Goal: Task Accomplishment & Management: Complete application form

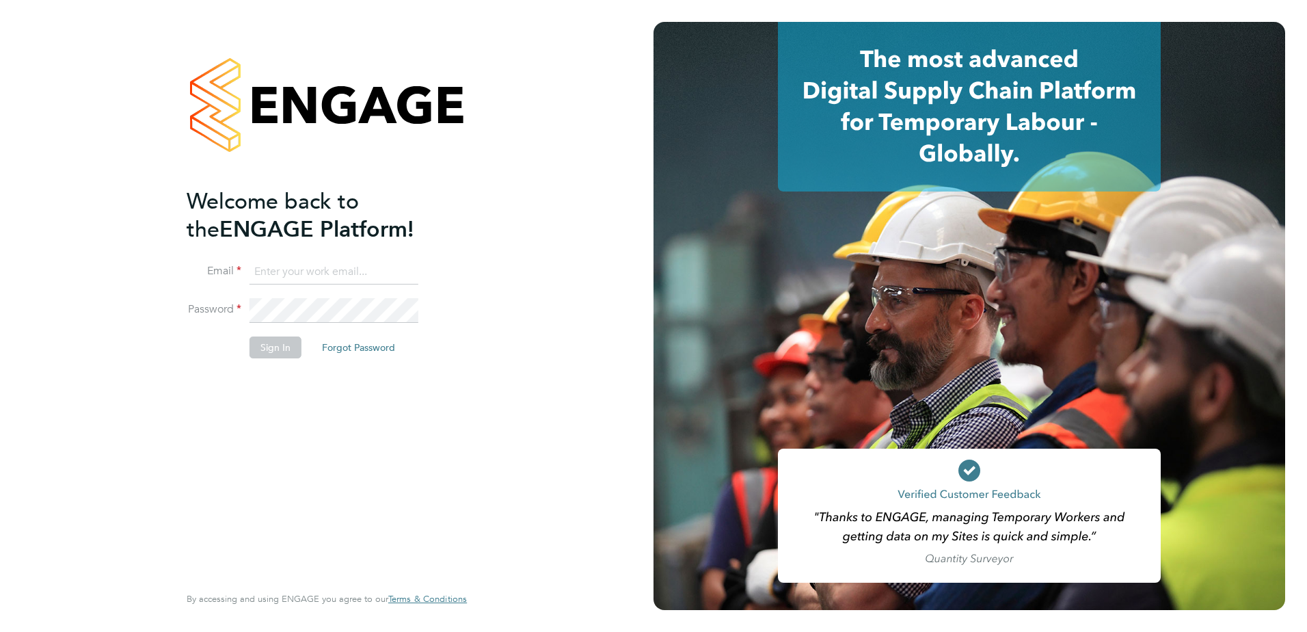
type input "Lauren.Butler@linsco.com"
click at [265, 364] on li "Sign In Forgot Password" at bounding box center [320, 354] width 267 height 36
click at [272, 348] on button "Sign In" at bounding box center [276, 347] width 52 height 22
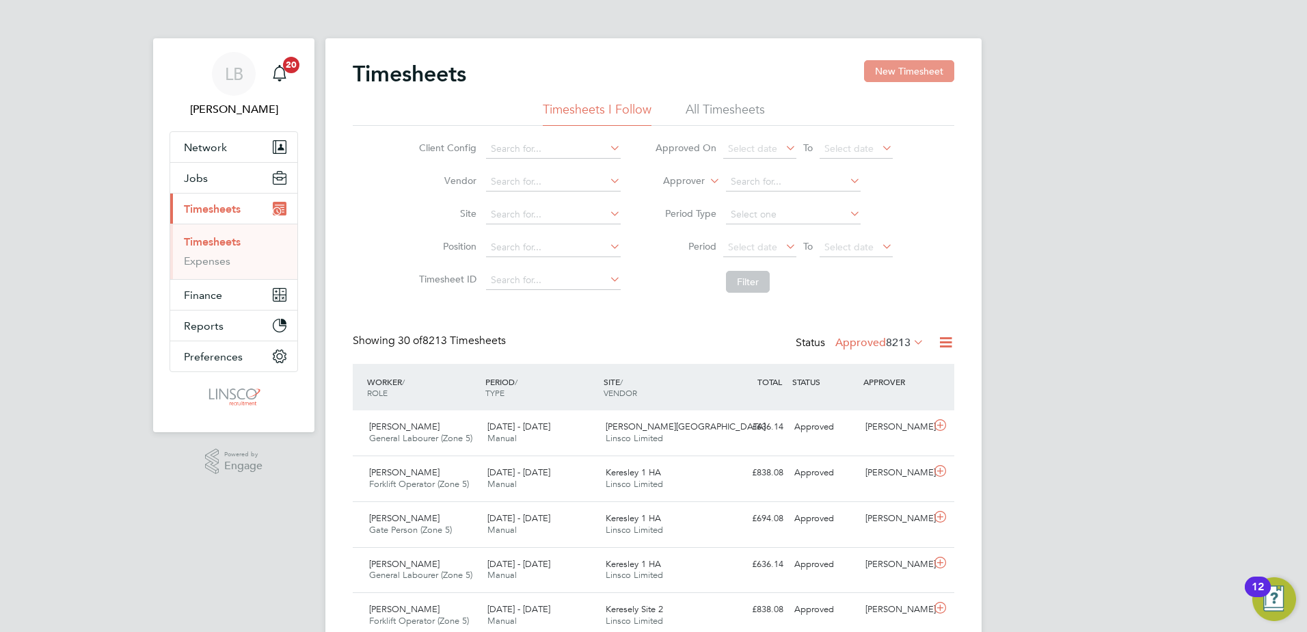
click at [883, 68] on button "New Timesheet" at bounding box center [909, 71] width 90 height 22
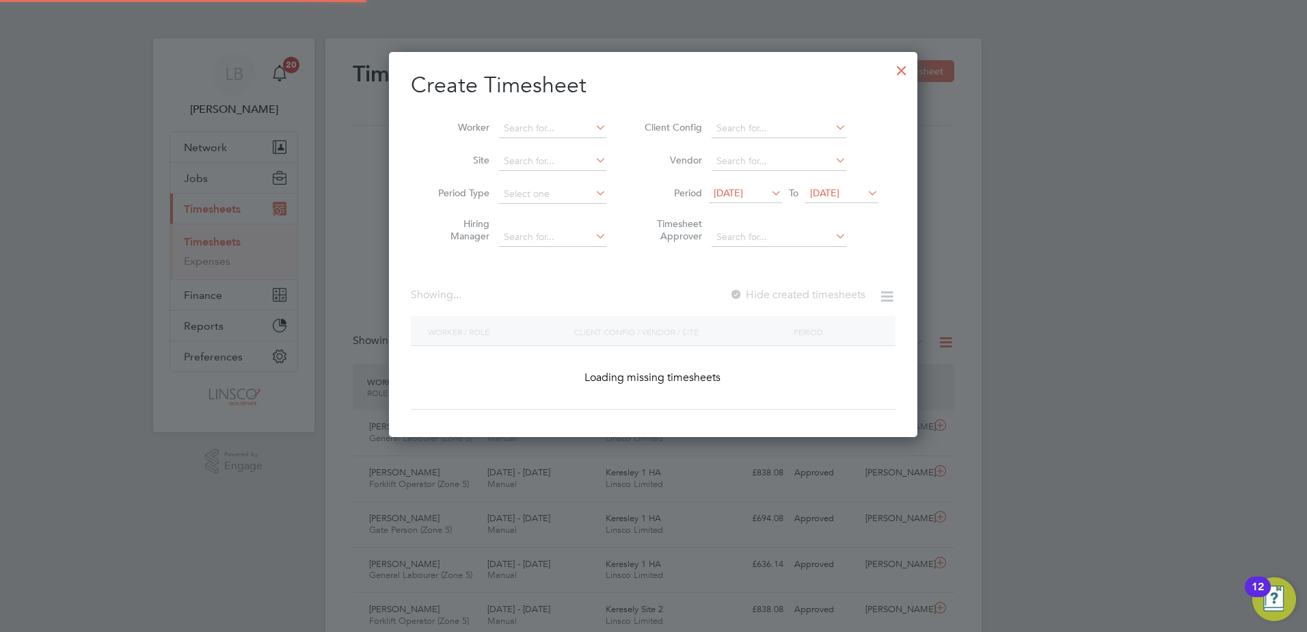
click at [1250, 203] on div at bounding box center [653, 316] width 1307 height 632
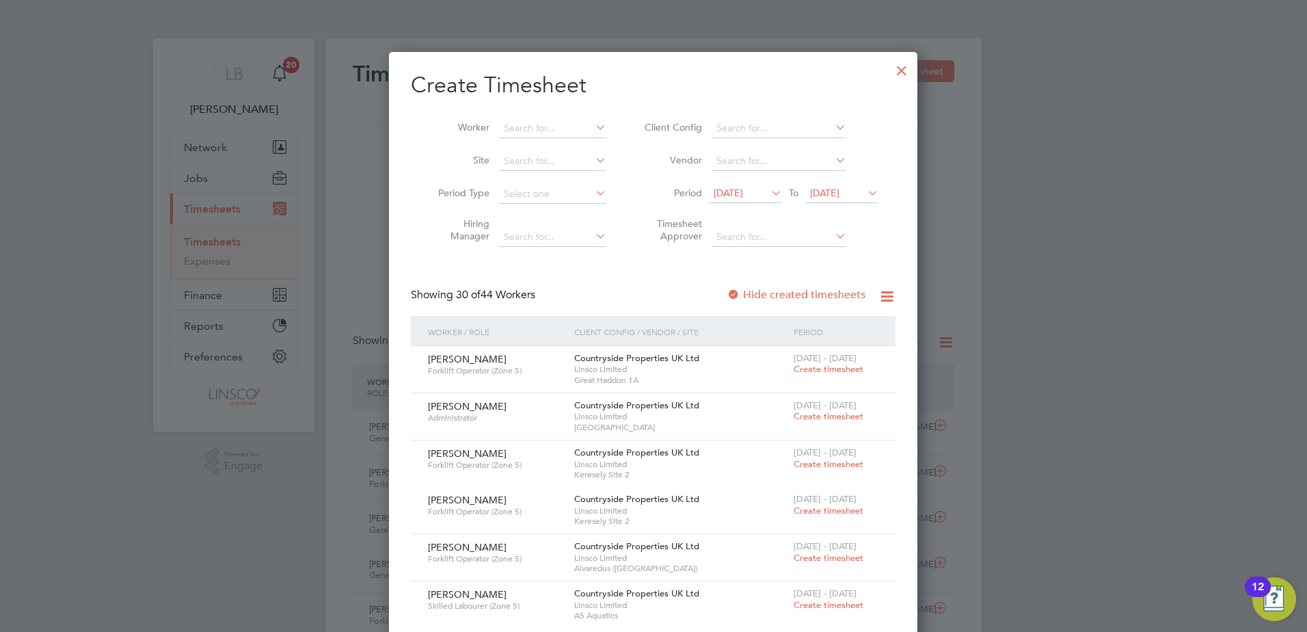
click at [896, 64] on div at bounding box center [902, 67] width 25 height 25
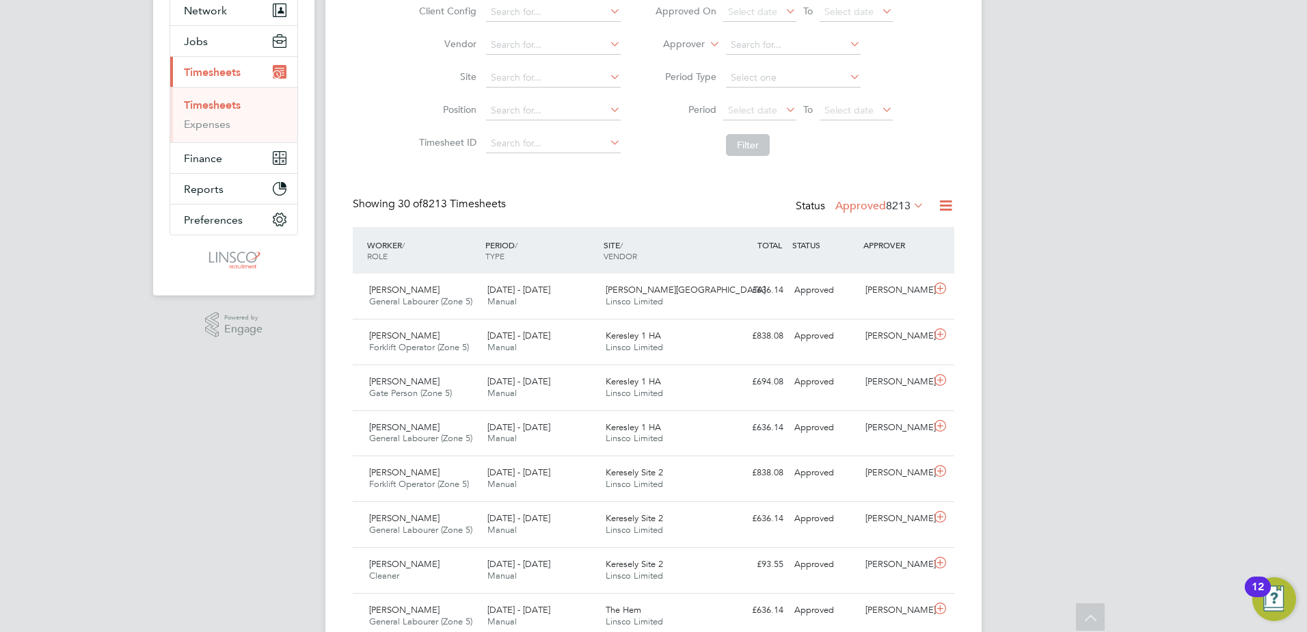
click at [783, 109] on icon at bounding box center [783, 109] width 0 height 19
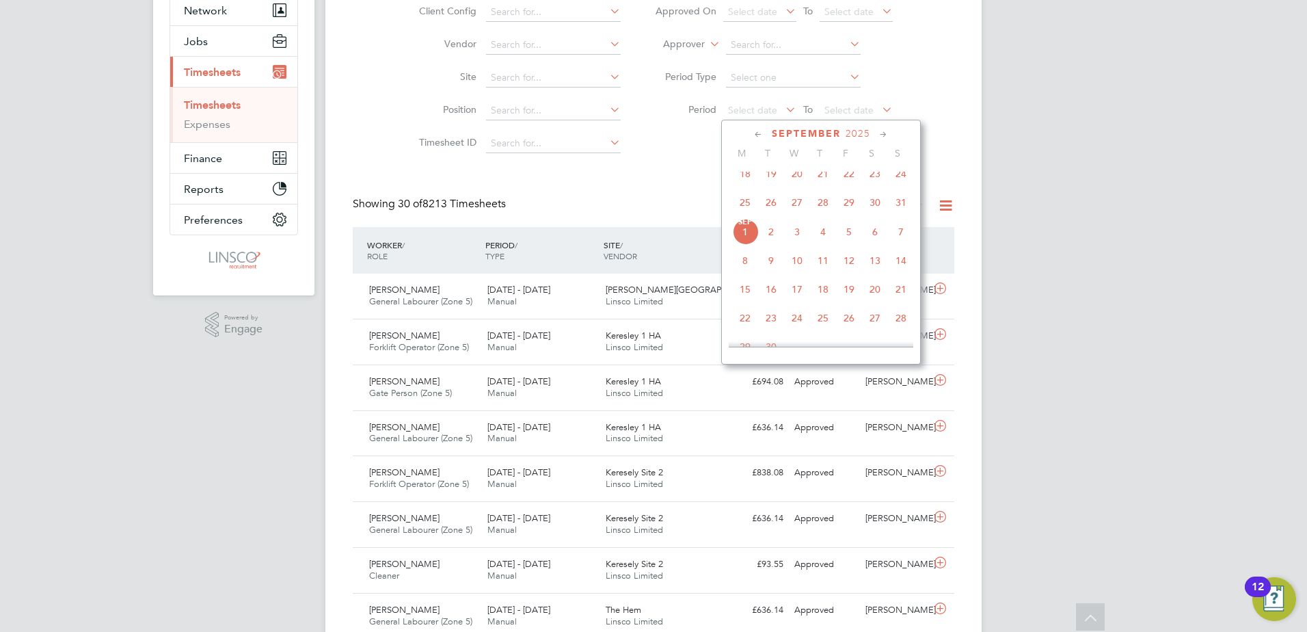
click at [743, 208] on span "25" at bounding box center [745, 202] width 26 height 26
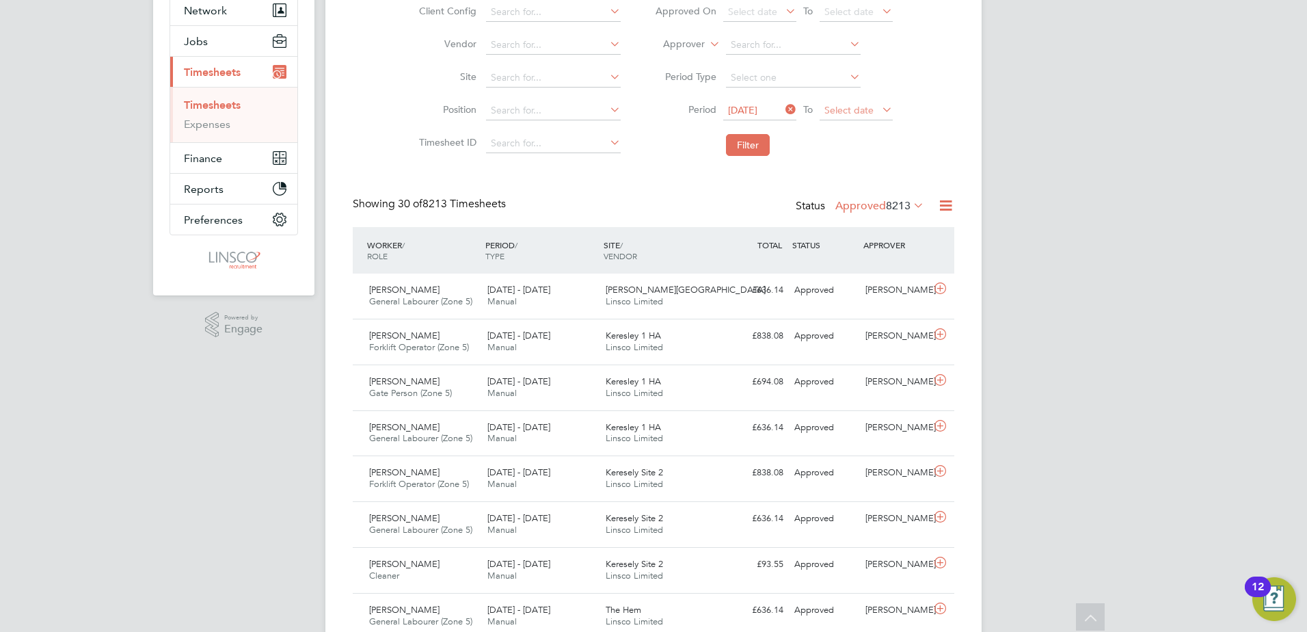
click at [858, 115] on span "Select date" at bounding box center [849, 110] width 49 height 12
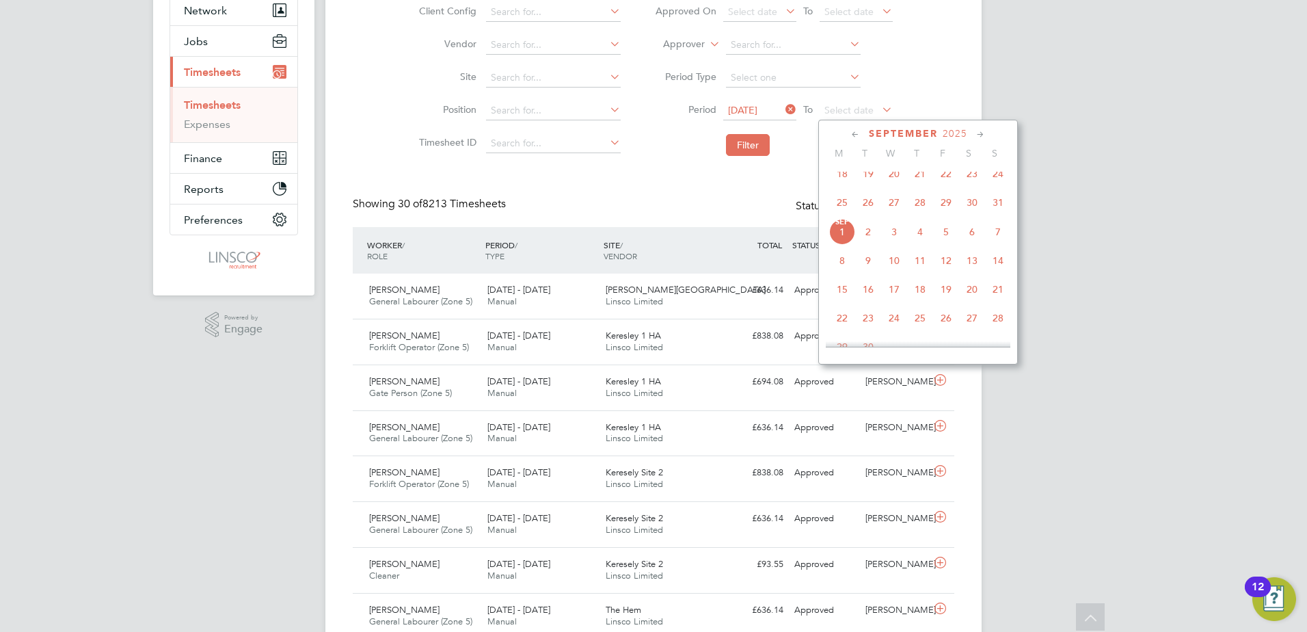
click at [996, 209] on span "31" at bounding box center [998, 202] width 26 height 26
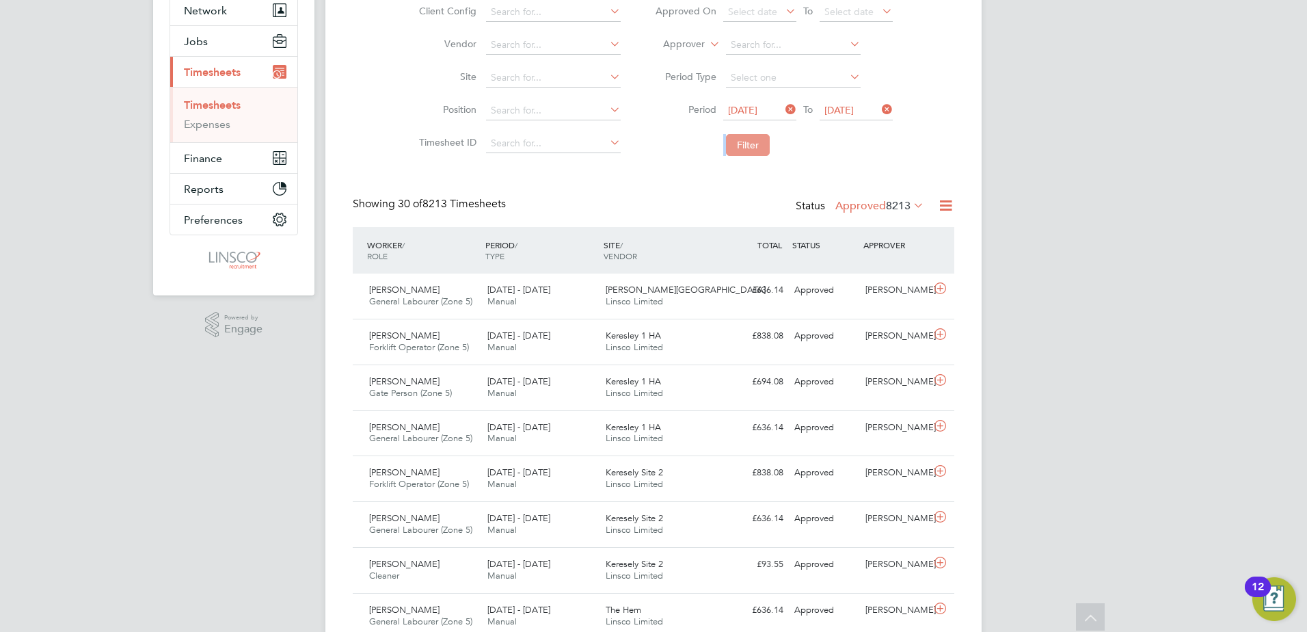
click at [726, 146] on li "Filter" at bounding box center [774, 145] width 272 height 36
click at [726, 146] on button "Filter" at bounding box center [748, 145] width 44 height 22
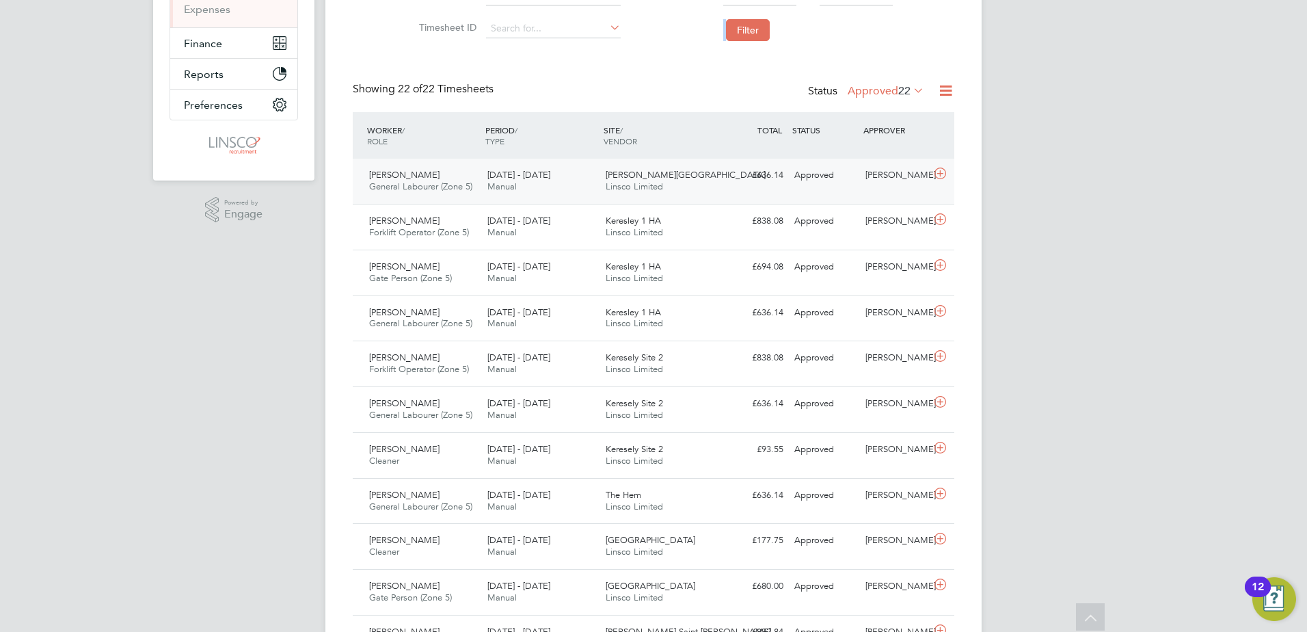
click at [459, 174] on div "[PERSON_NAME] General Labourer (Zone 5) [DATE] - [DATE]" at bounding box center [423, 181] width 118 height 34
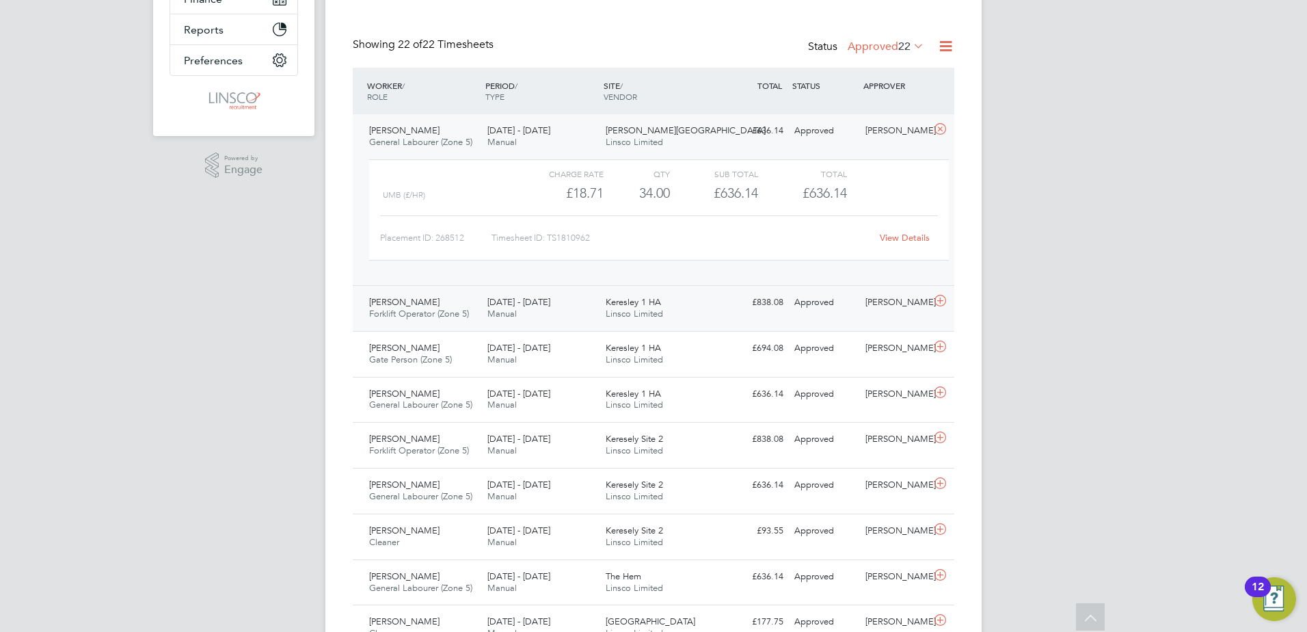
scroll to position [320, 0]
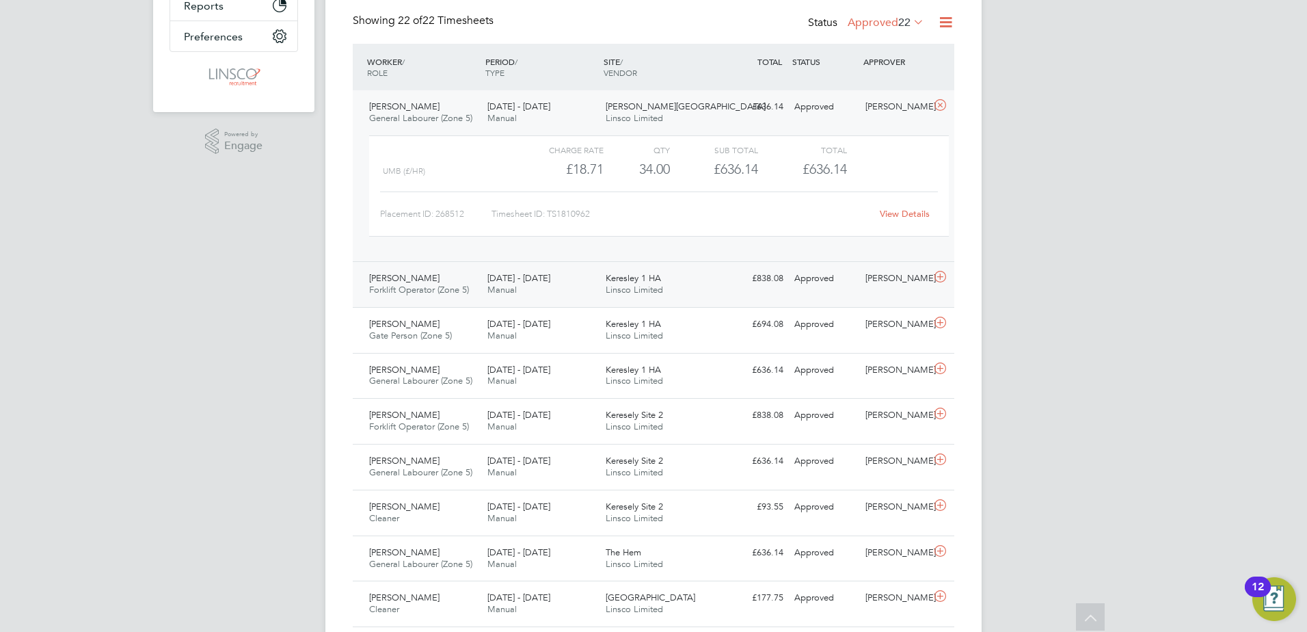
click at [437, 297] on div "[PERSON_NAME] Forklift Operator (Zone 5) [DATE] - [DATE]" at bounding box center [423, 284] width 118 height 34
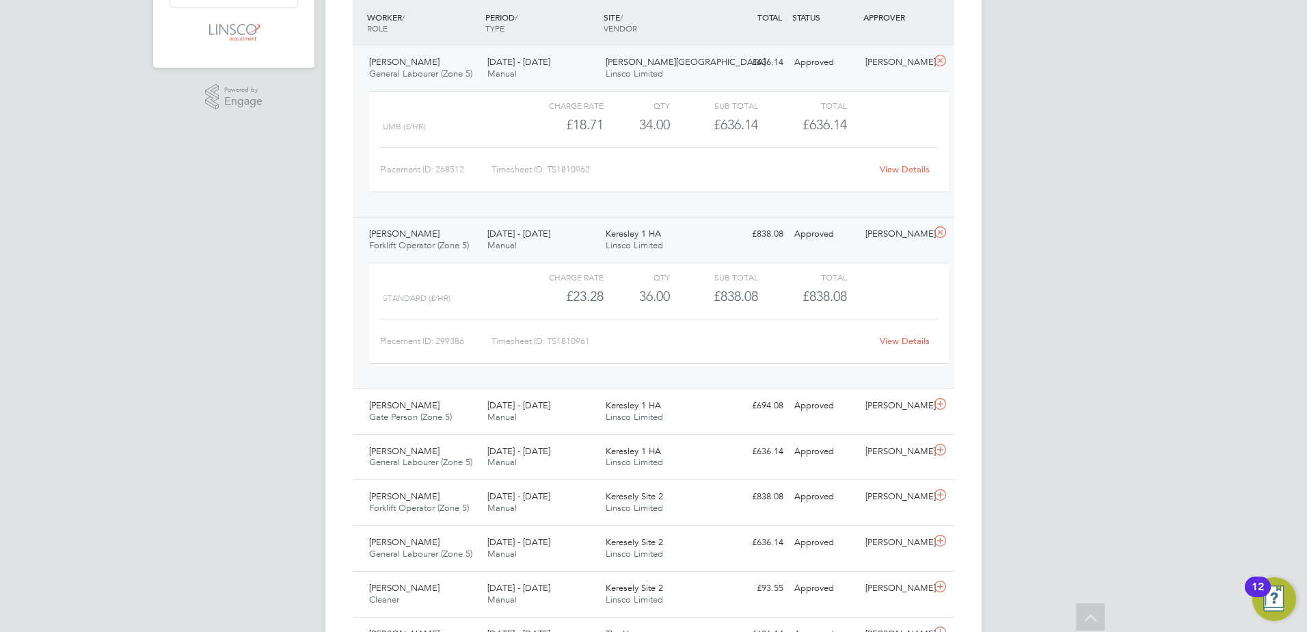
scroll to position [388, 0]
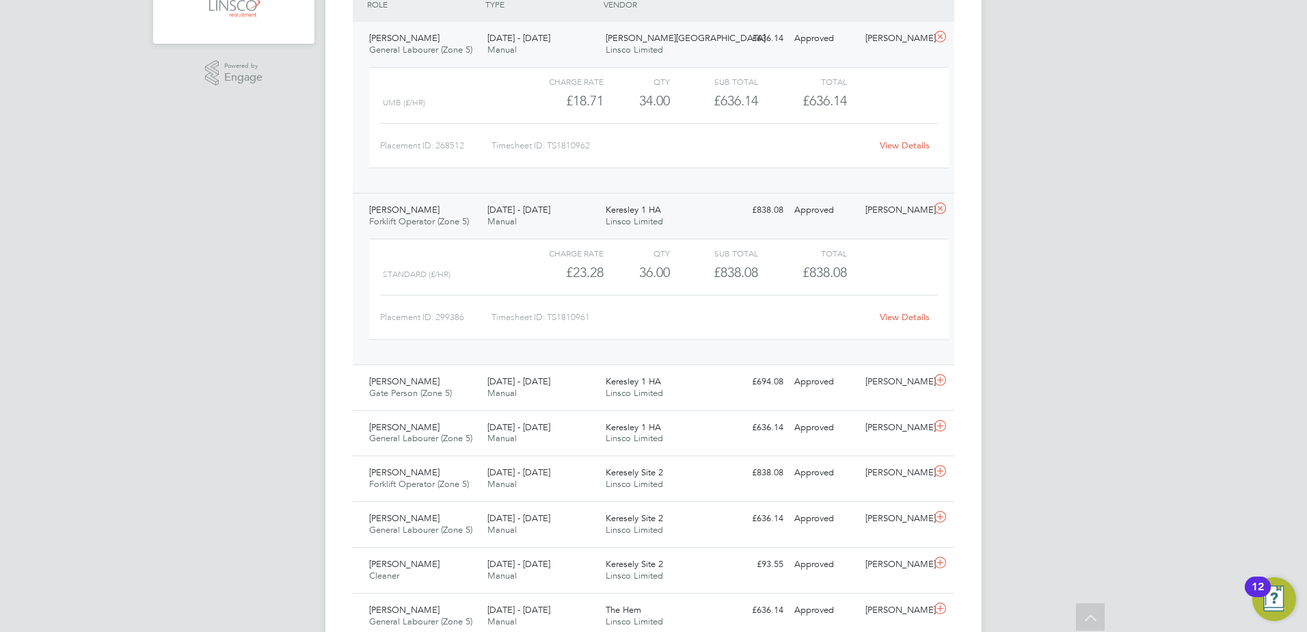
click at [409, 199] on div "[PERSON_NAME] Forklift Operator (Zone 5) [DATE] - [DATE]" at bounding box center [423, 216] width 118 height 34
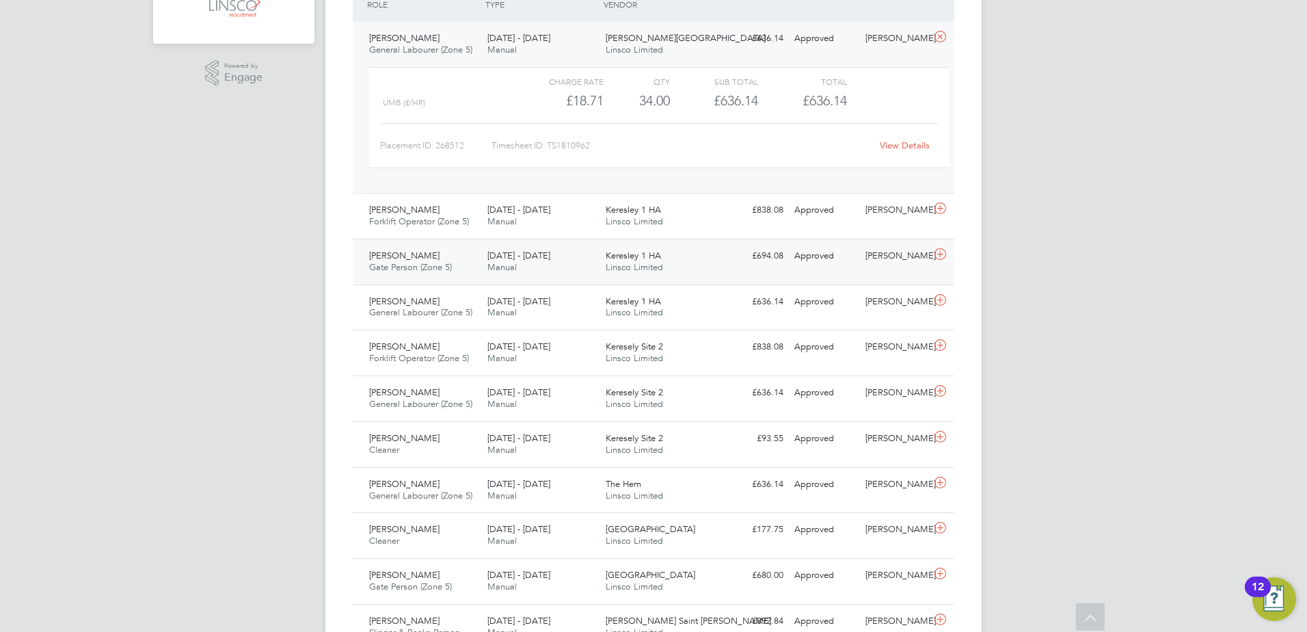
click at [436, 248] on div "[PERSON_NAME] Gate Person (Zone 5) [DATE] - [DATE]" at bounding box center [423, 262] width 118 height 34
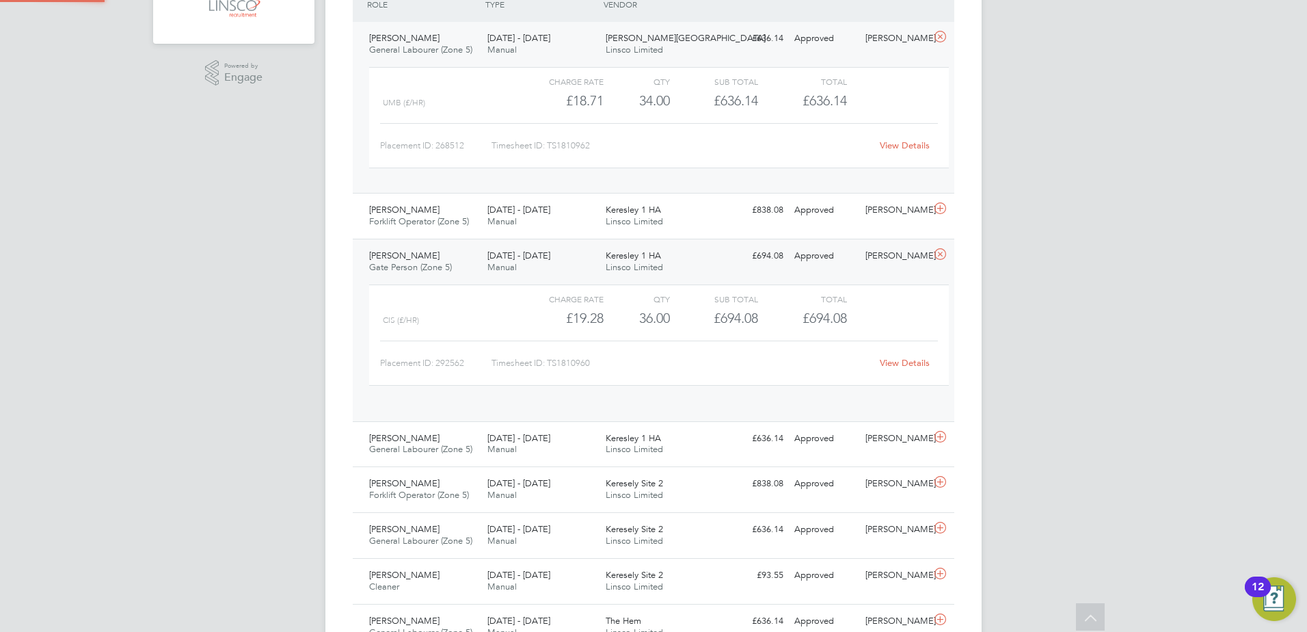
scroll to position [23, 133]
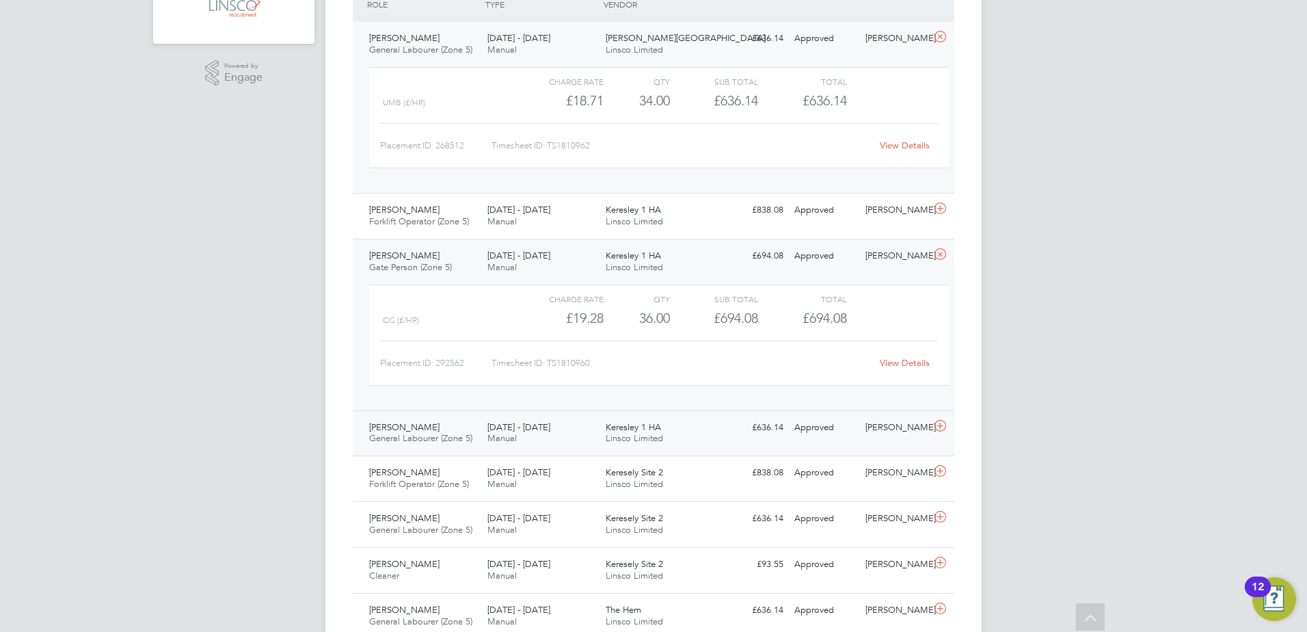
click at [416, 434] on span "General Labourer (Zone 5)" at bounding box center [420, 438] width 103 height 12
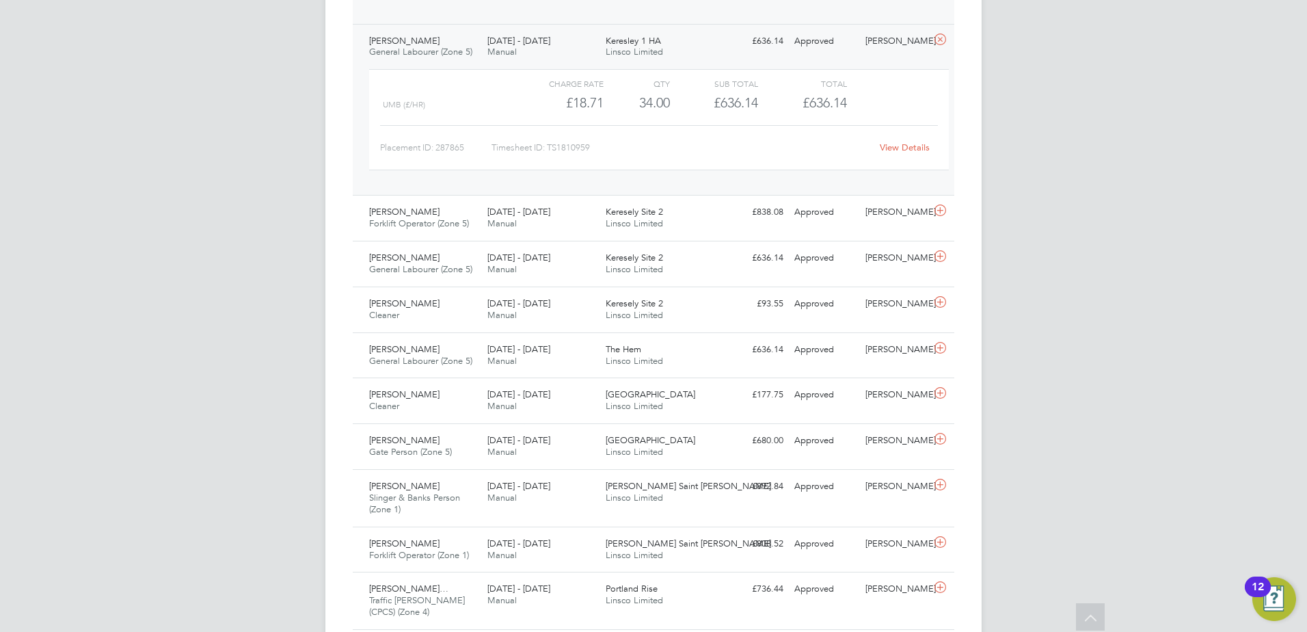
scroll to position [799, 0]
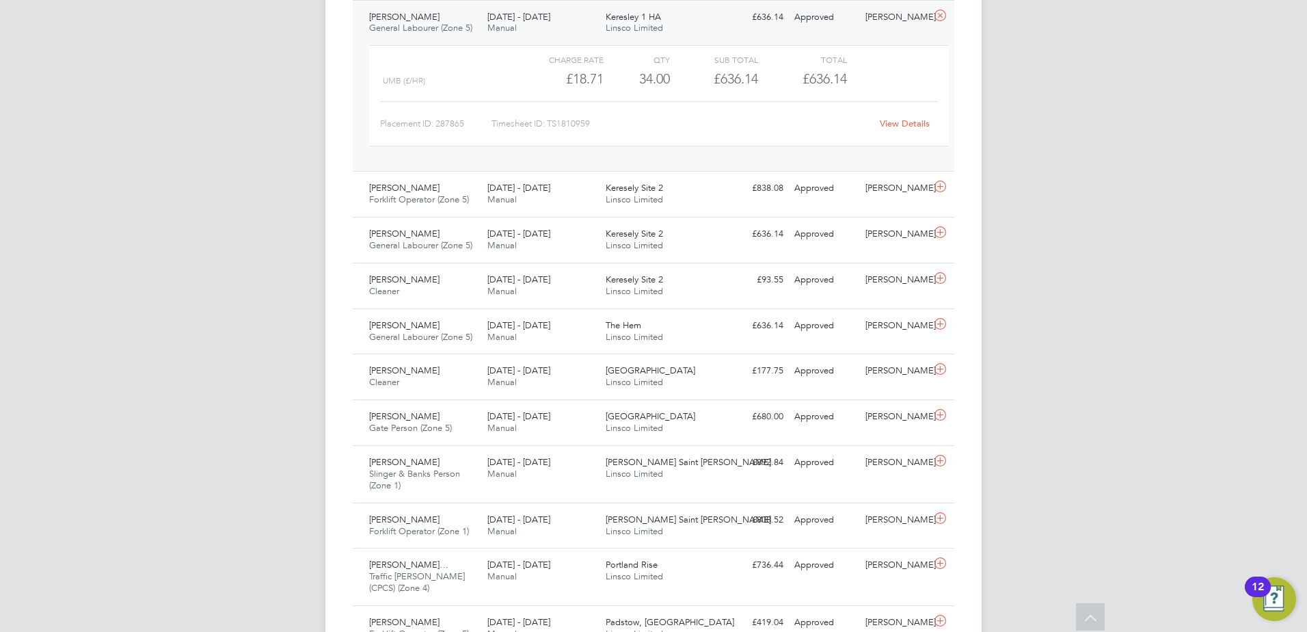
click at [439, 27] on span "General Labourer (Zone 5)" at bounding box center [420, 28] width 103 height 12
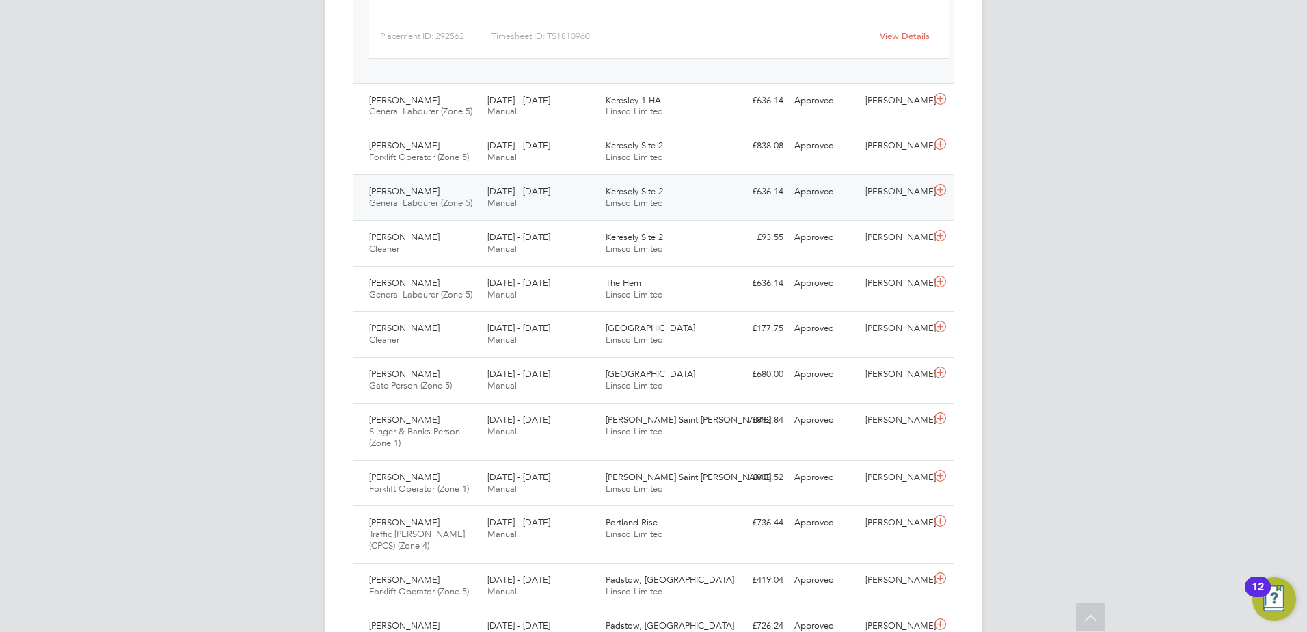
scroll to position [730, 0]
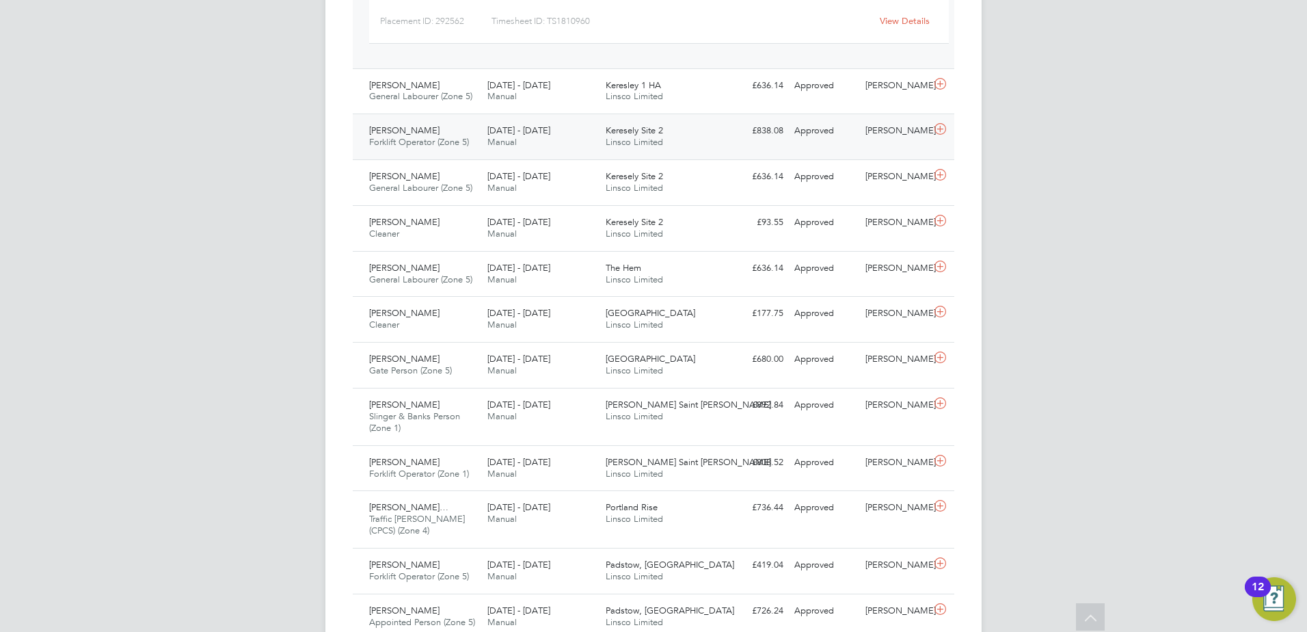
click at [429, 129] on span "[PERSON_NAME]" at bounding box center [404, 130] width 70 height 12
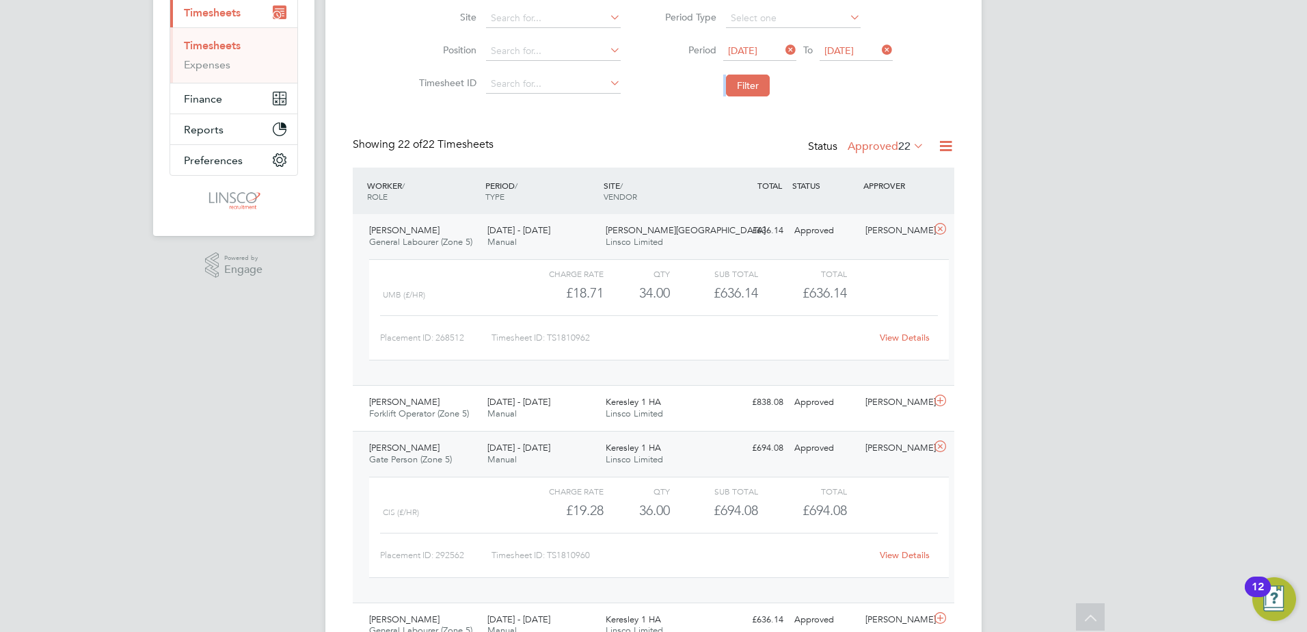
scroll to position [274, 0]
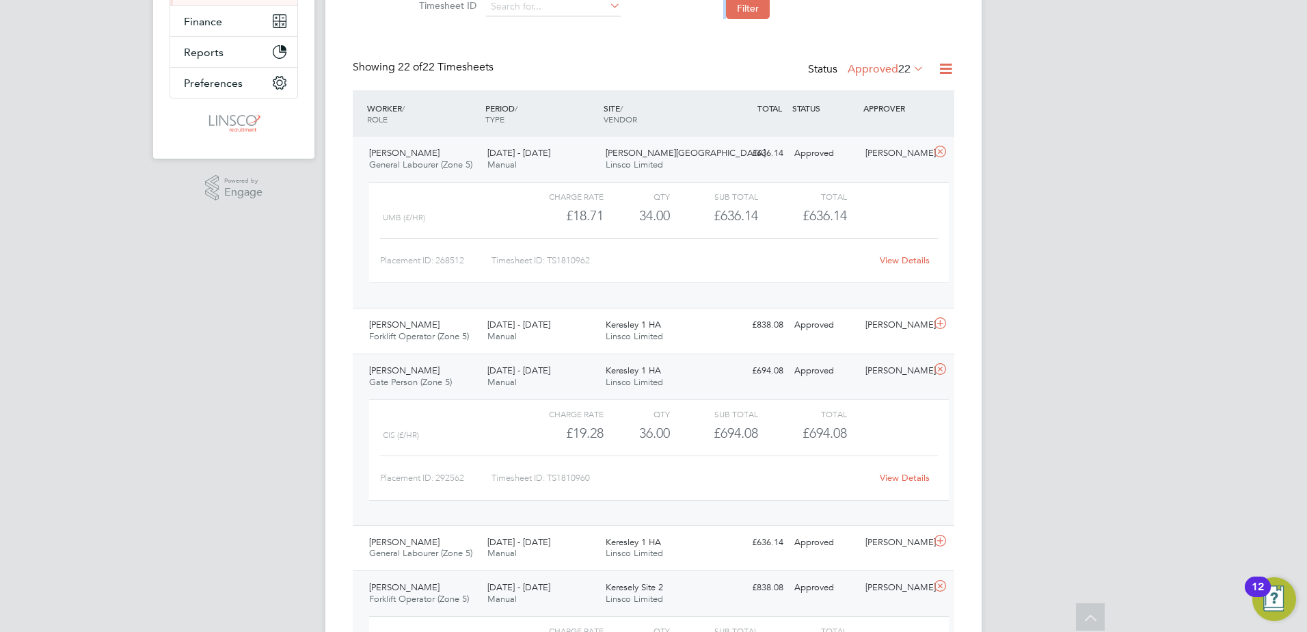
click at [417, 170] on span "General Labourer (Zone 5)" at bounding box center [420, 165] width 103 height 12
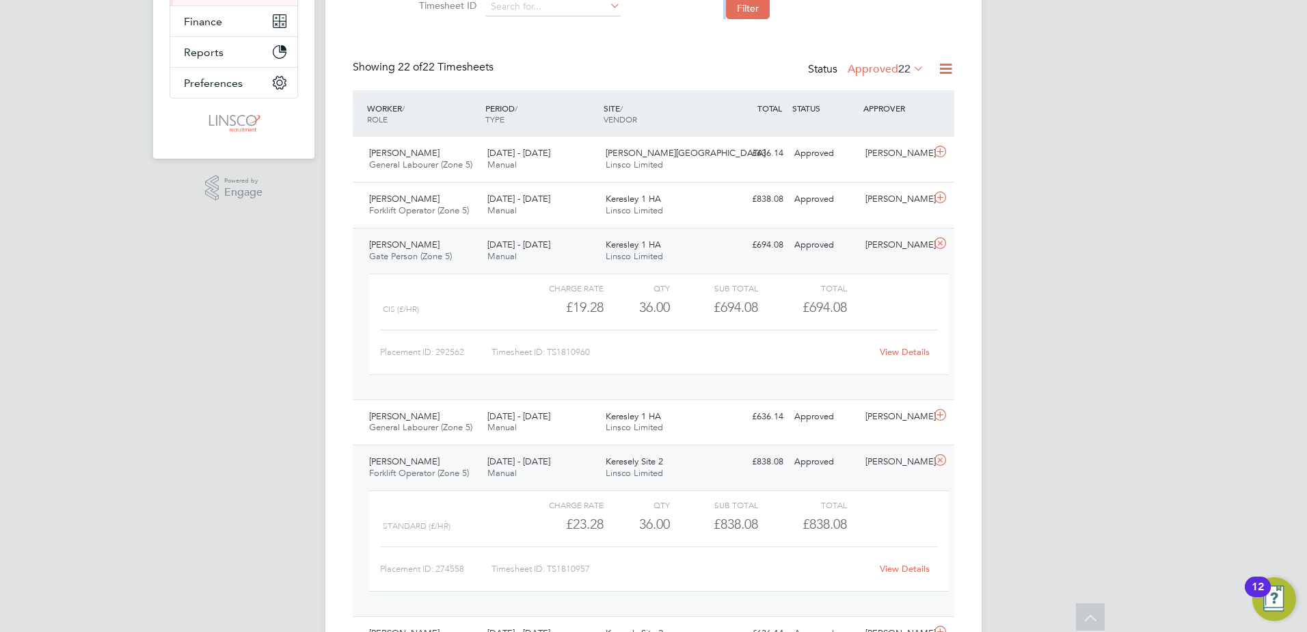
click at [438, 245] on div "[PERSON_NAME] Gate Person (Zone 5) [DATE] - [DATE]" at bounding box center [423, 251] width 118 height 34
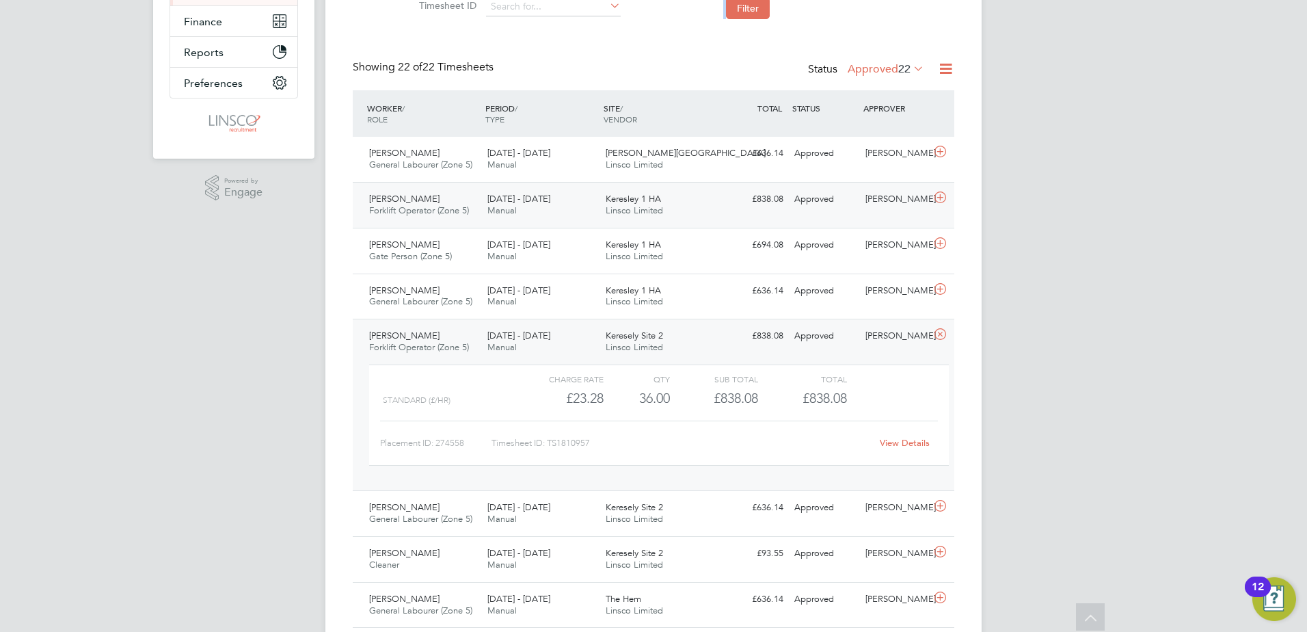
click at [442, 209] on span "Forklift Operator (Zone 5)" at bounding box center [419, 210] width 100 height 12
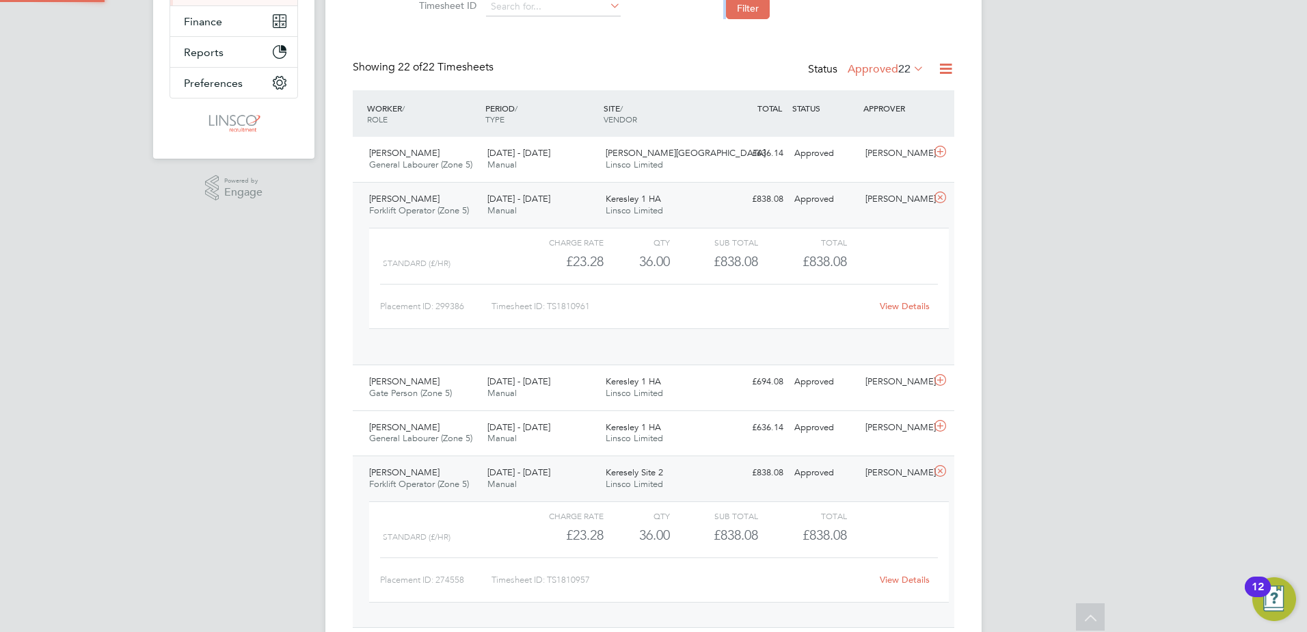
scroll to position [23, 133]
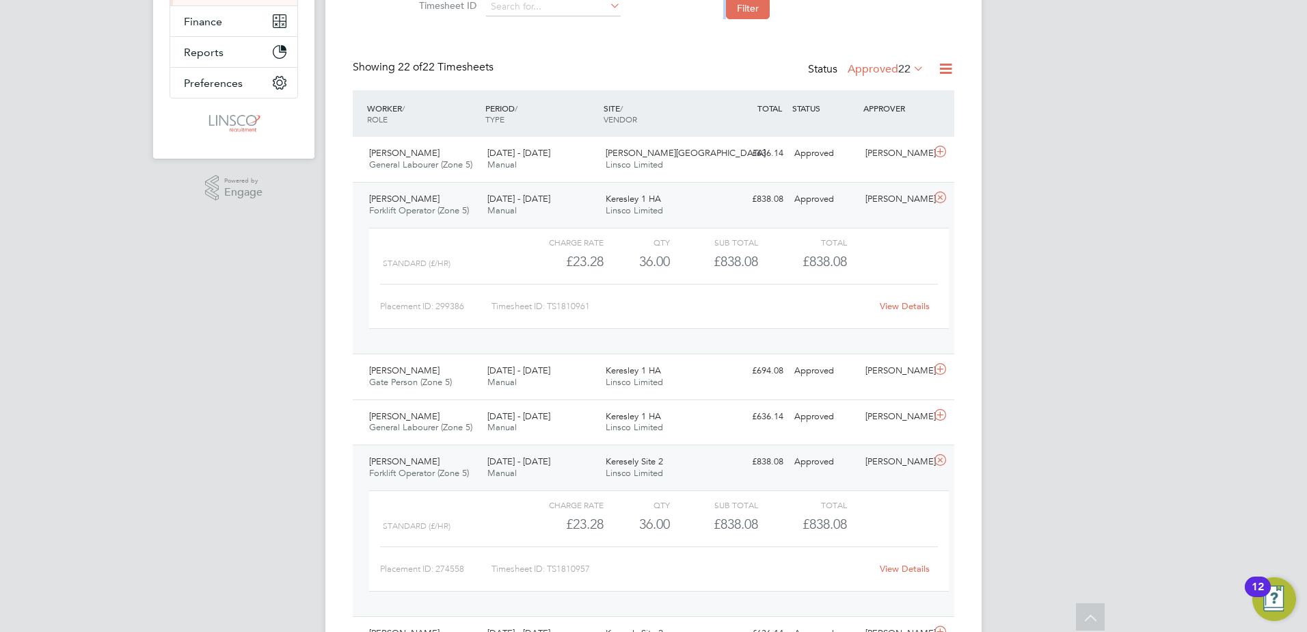
click at [413, 196] on span "[PERSON_NAME]" at bounding box center [404, 199] width 70 height 12
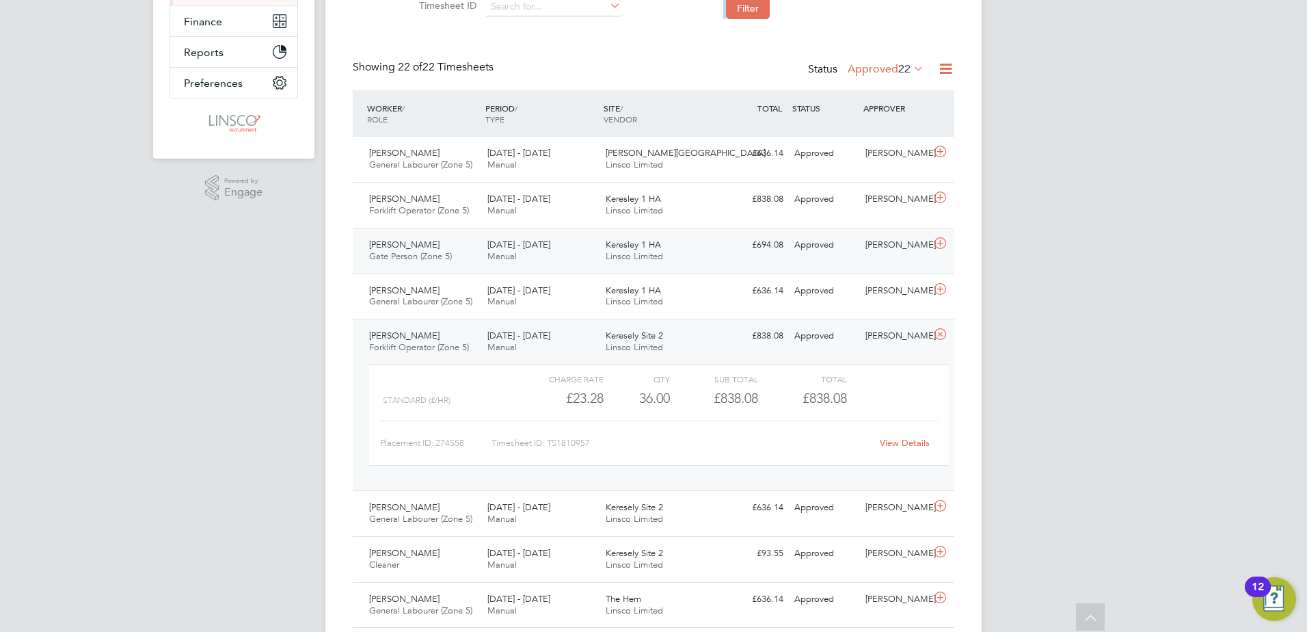
click at [403, 257] on span "Gate Person (Zone 5)" at bounding box center [410, 256] width 83 height 12
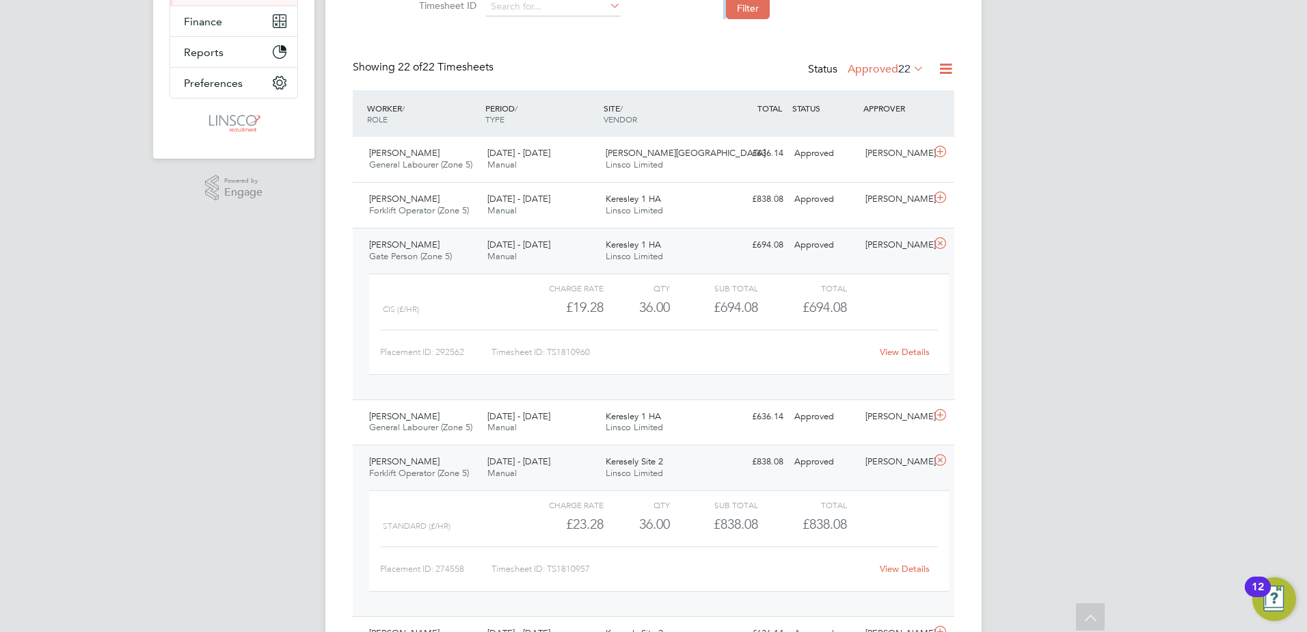
click at [424, 254] on span "Gate Person (Zone 5)" at bounding box center [410, 256] width 83 height 12
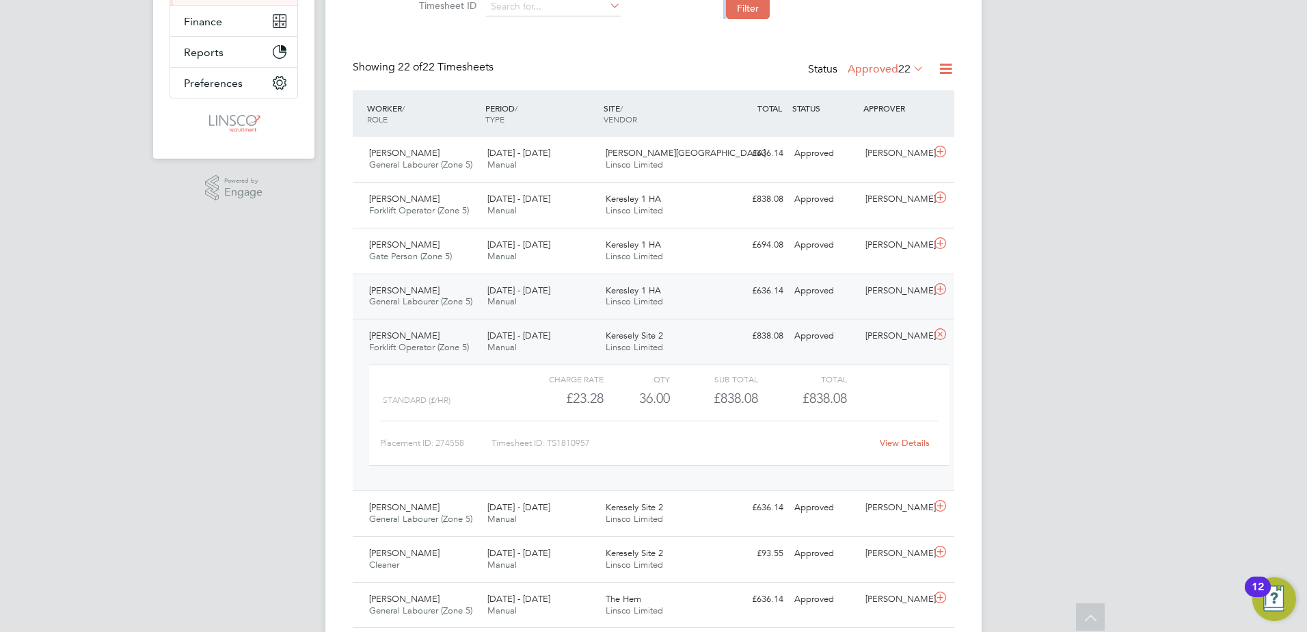
click at [427, 282] on div "[PERSON_NAME] General Labourer (Zone 5) [DATE] - [DATE]" at bounding box center [423, 297] width 118 height 34
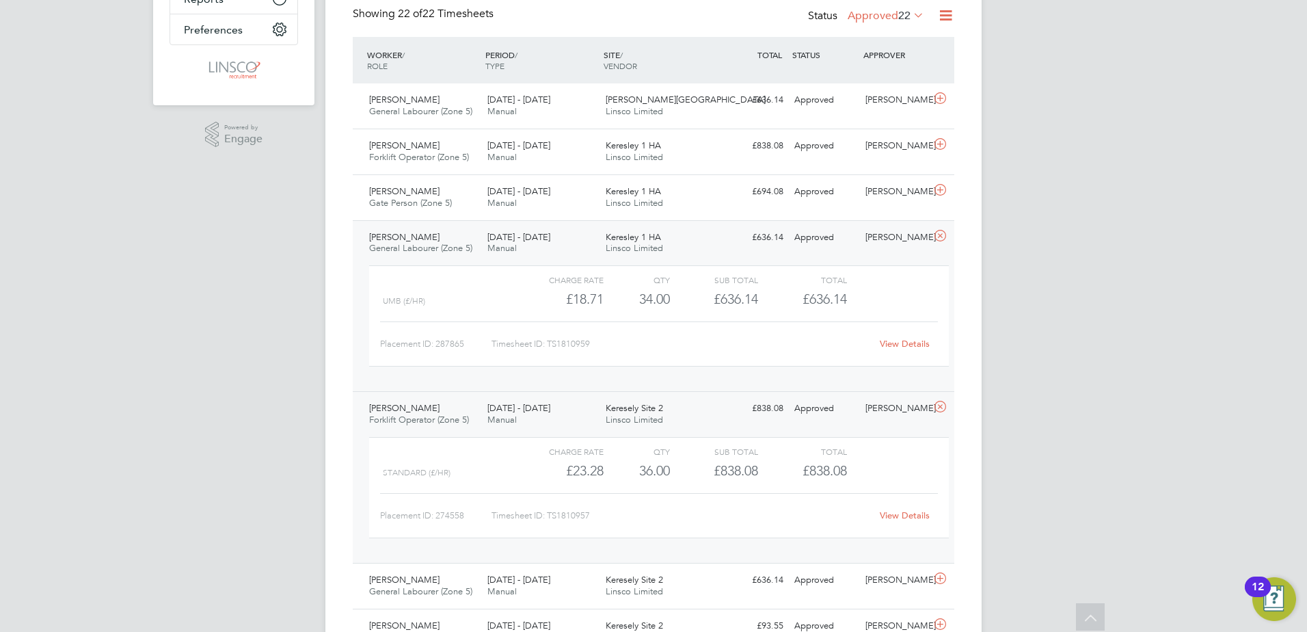
scroll to position [410, 0]
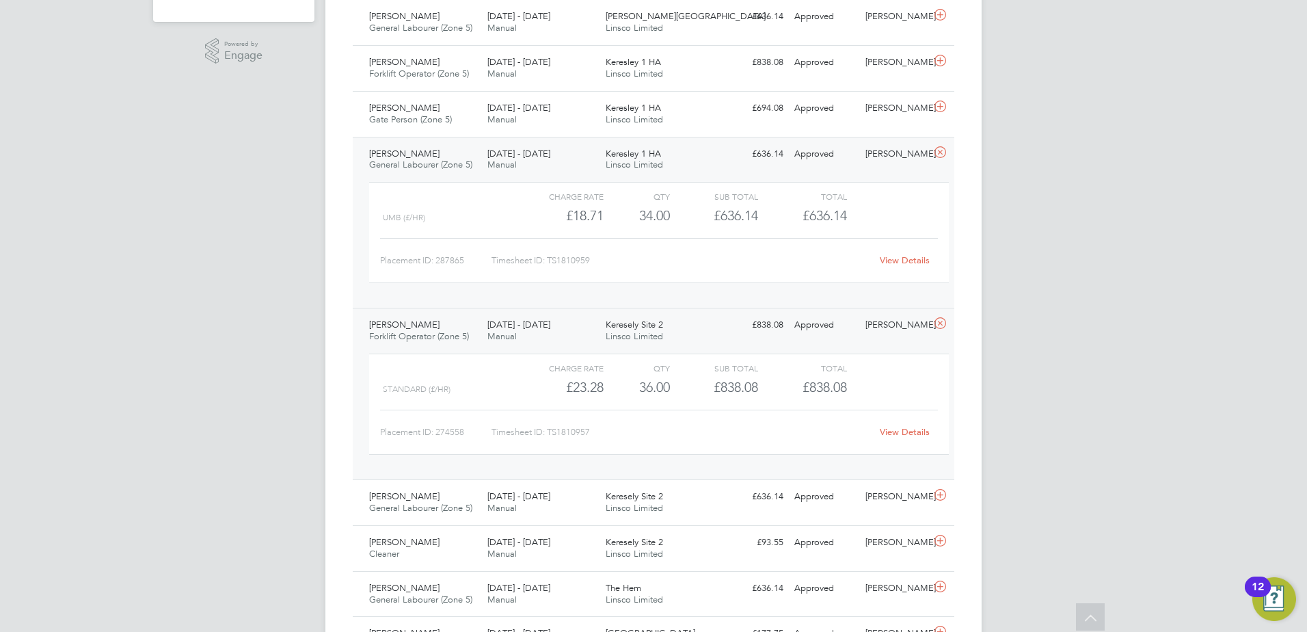
click at [450, 146] on div "[PERSON_NAME] General Labourer (Zone 5) [DATE] - [DATE]" at bounding box center [423, 160] width 118 height 34
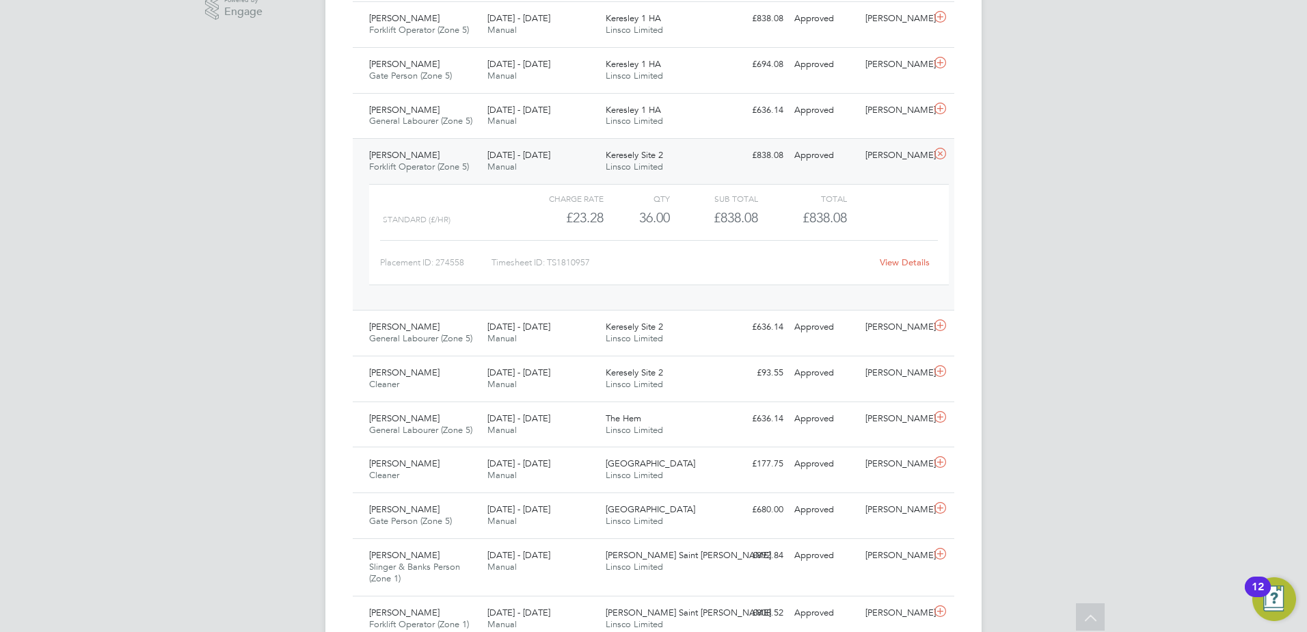
scroll to position [479, 0]
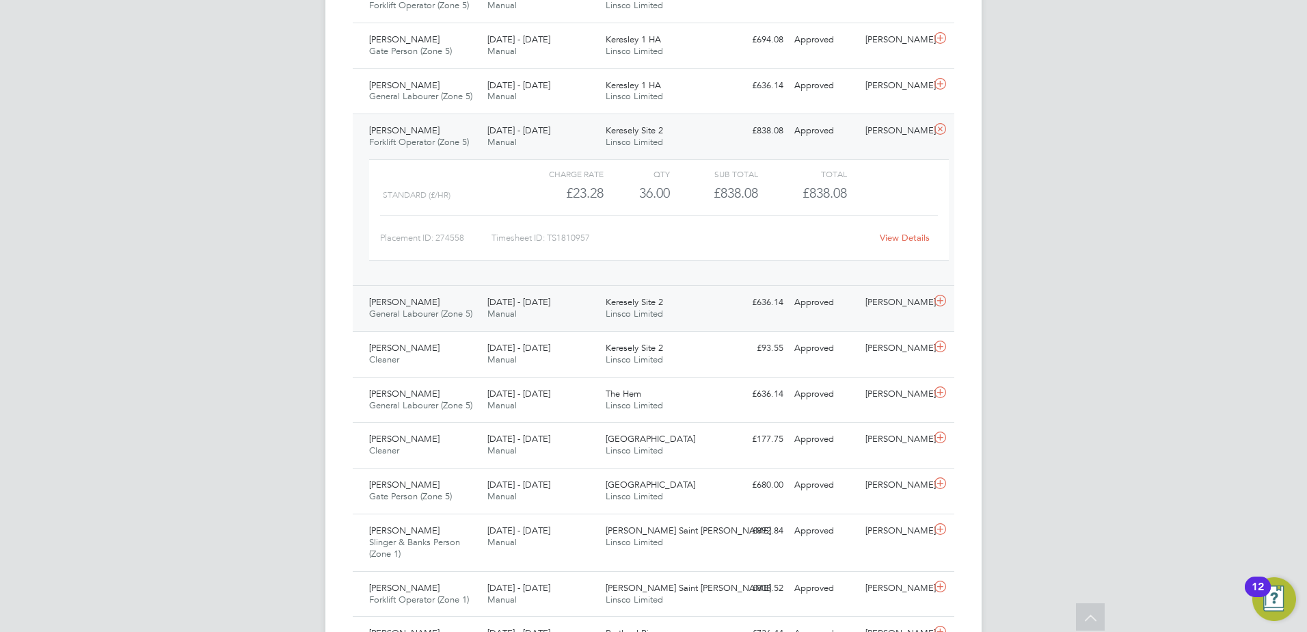
click at [440, 310] on span "General Labourer (Zone 5)" at bounding box center [420, 314] width 103 height 12
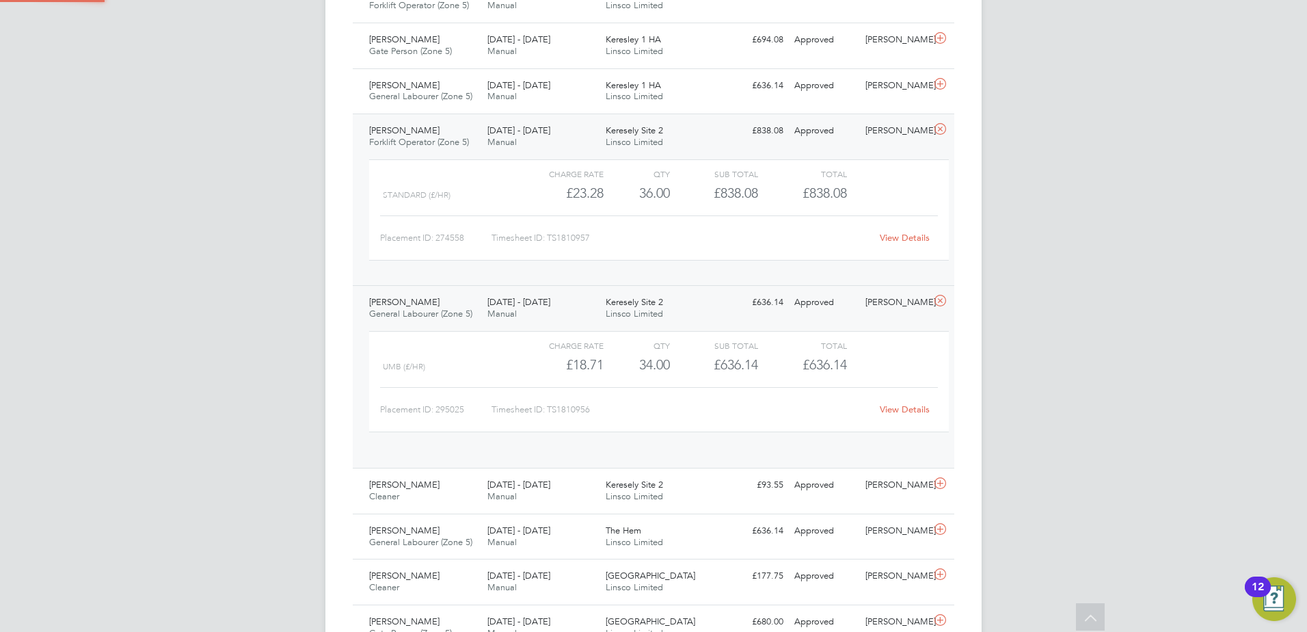
scroll to position [23, 133]
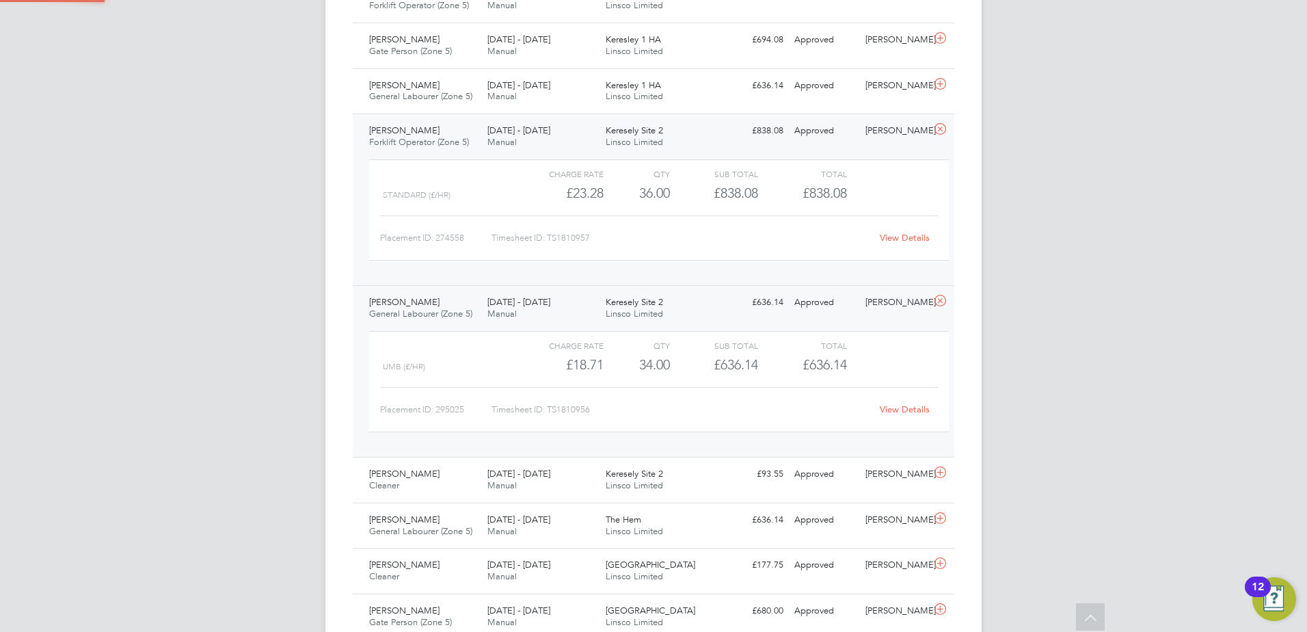
click at [414, 137] on span "Forklift Operator (Zone 5)" at bounding box center [419, 142] width 100 height 12
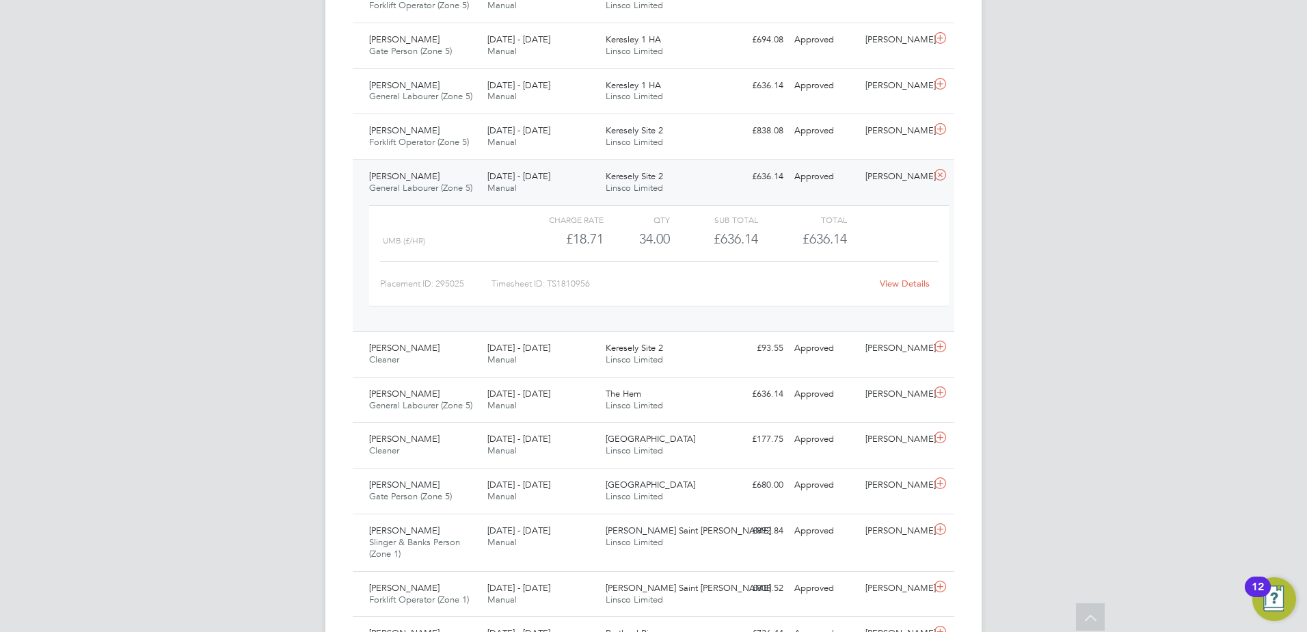
click at [483, 178] on div "[DATE] - [DATE] Manual" at bounding box center [541, 182] width 118 height 34
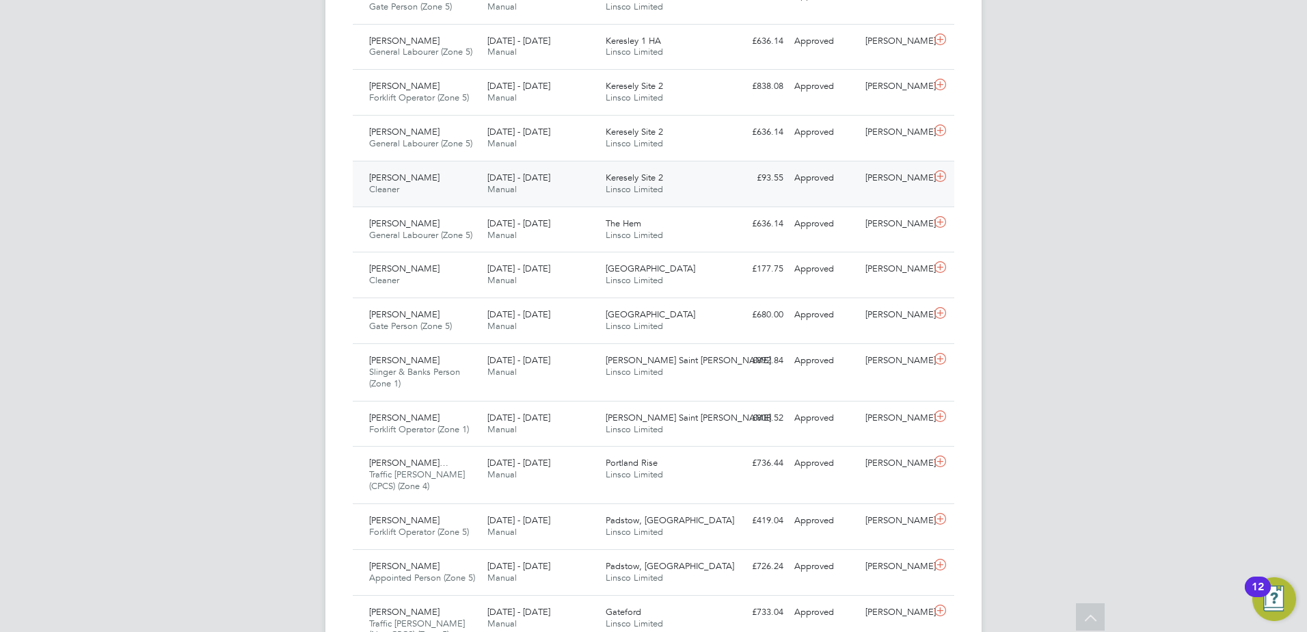
scroll to position [547, 0]
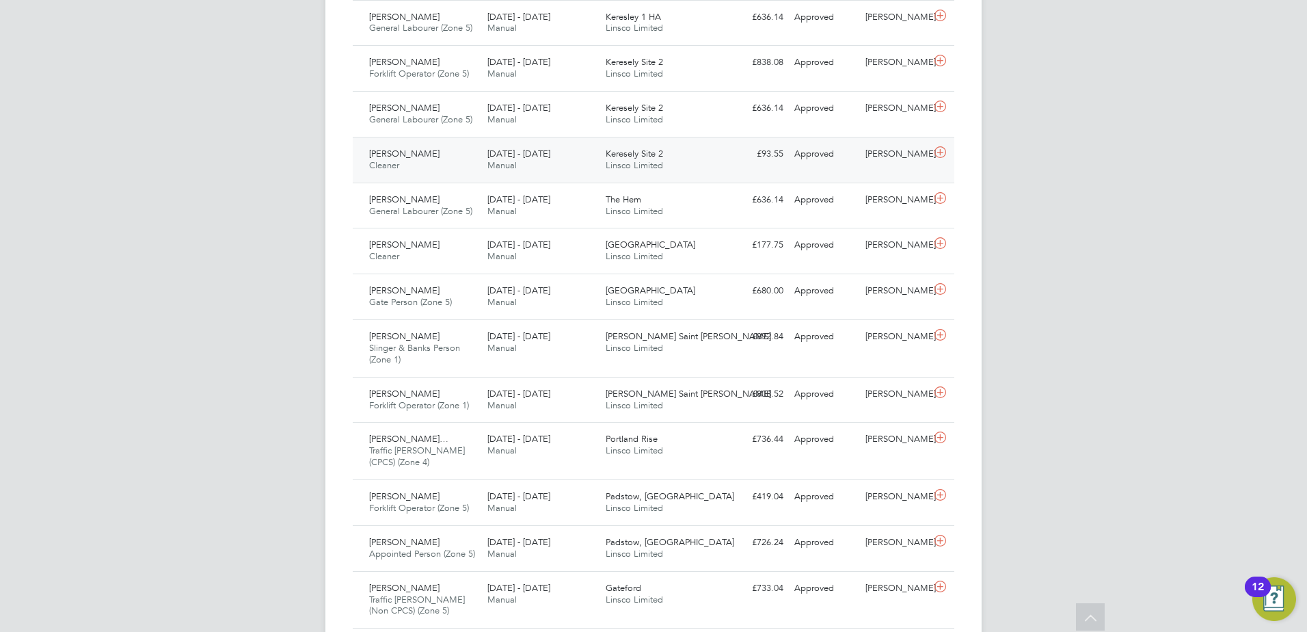
click at [444, 152] on div "[PERSON_NAME] Cleaner [DATE] - [DATE]" at bounding box center [423, 160] width 118 height 34
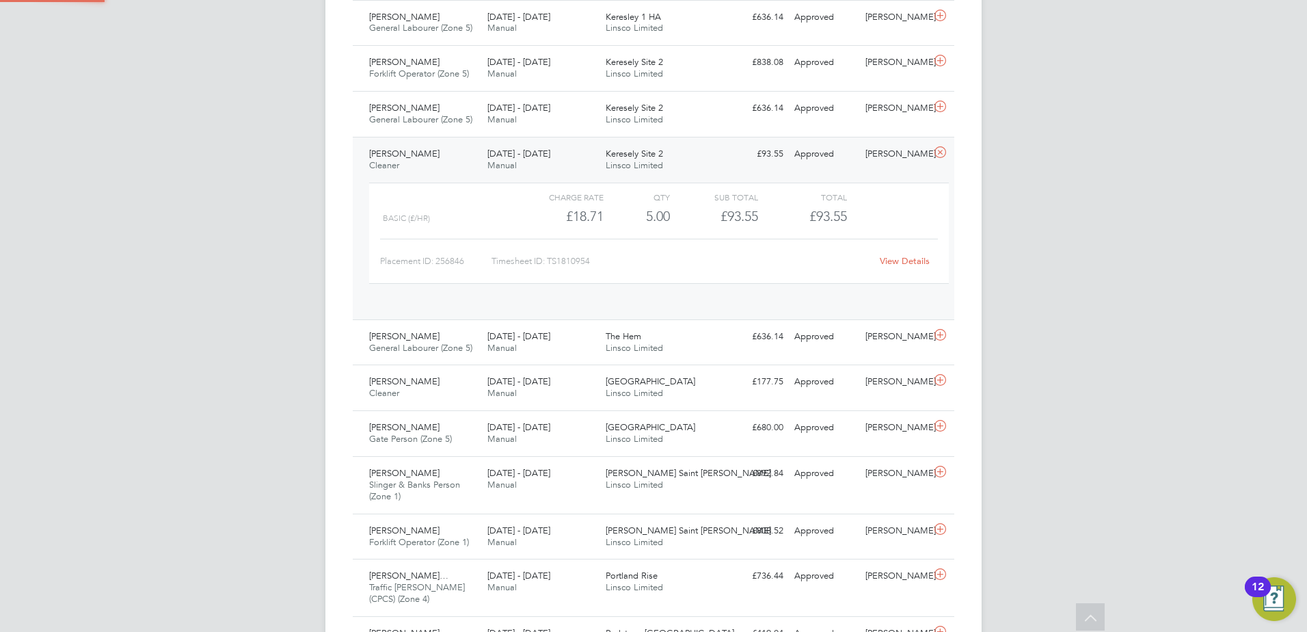
scroll to position [23, 133]
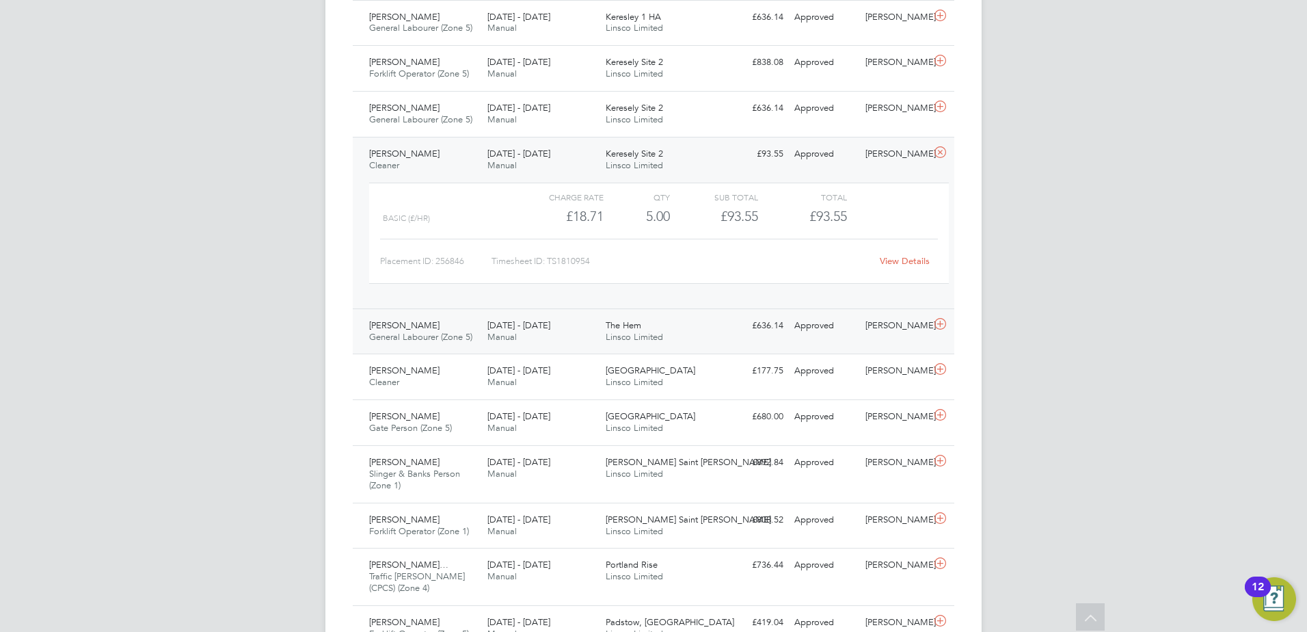
click at [421, 328] on span "[PERSON_NAME]" at bounding box center [404, 325] width 70 height 12
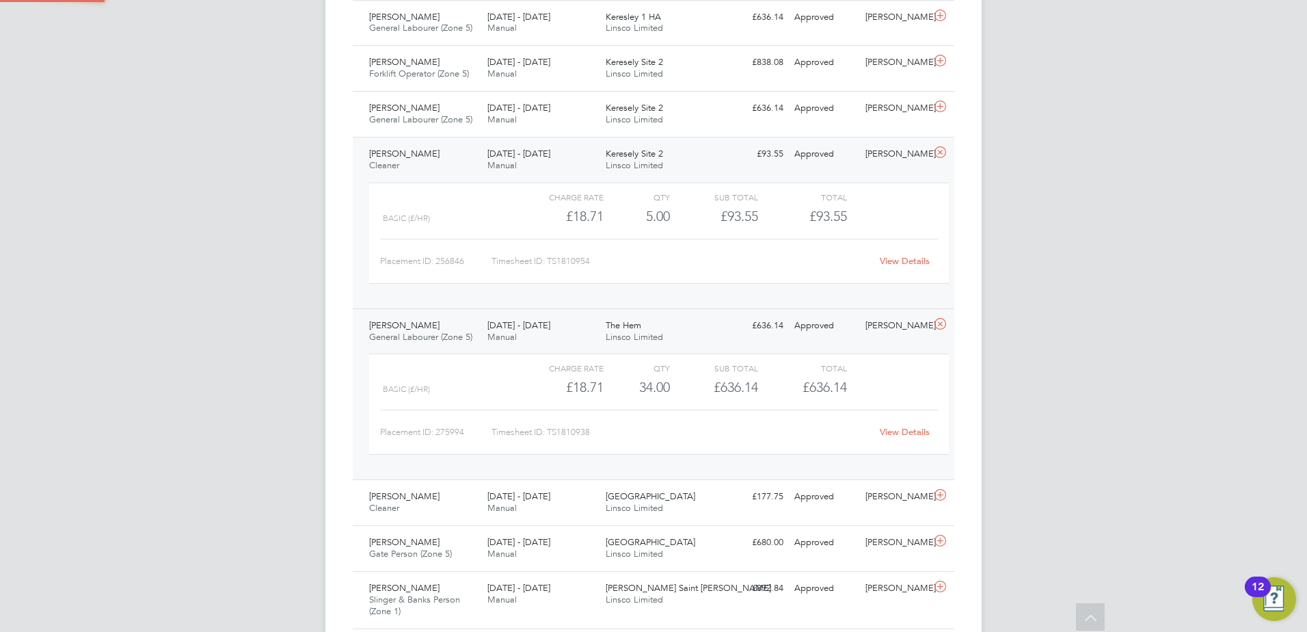
click at [442, 161] on div "[PERSON_NAME] Cleaner [DATE] - [DATE]" at bounding box center [423, 160] width 118 height 34
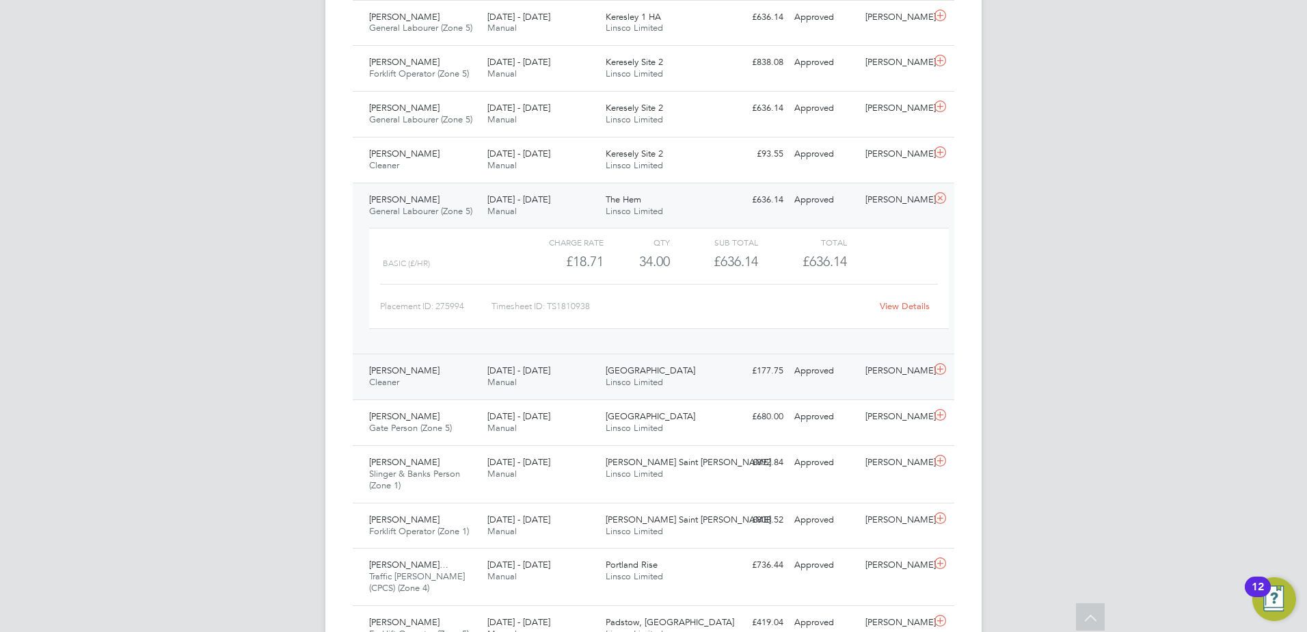
click at [379, 377] on span "Cleaner" at bounding box center [384, 382] width 30 height 12
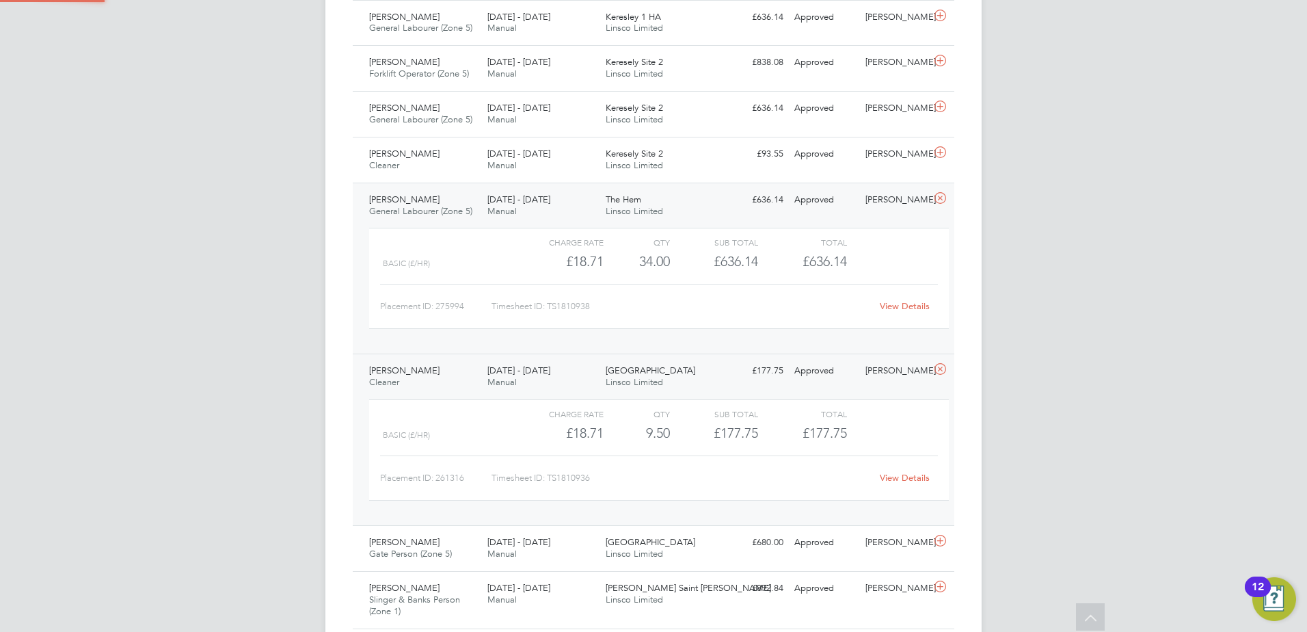
click at [430, 201] on div "[PERSON_NAME] General Labourer (Zone 5) [DATE] - [DATE]" at bounding box center [423, 206] width 118 height 34
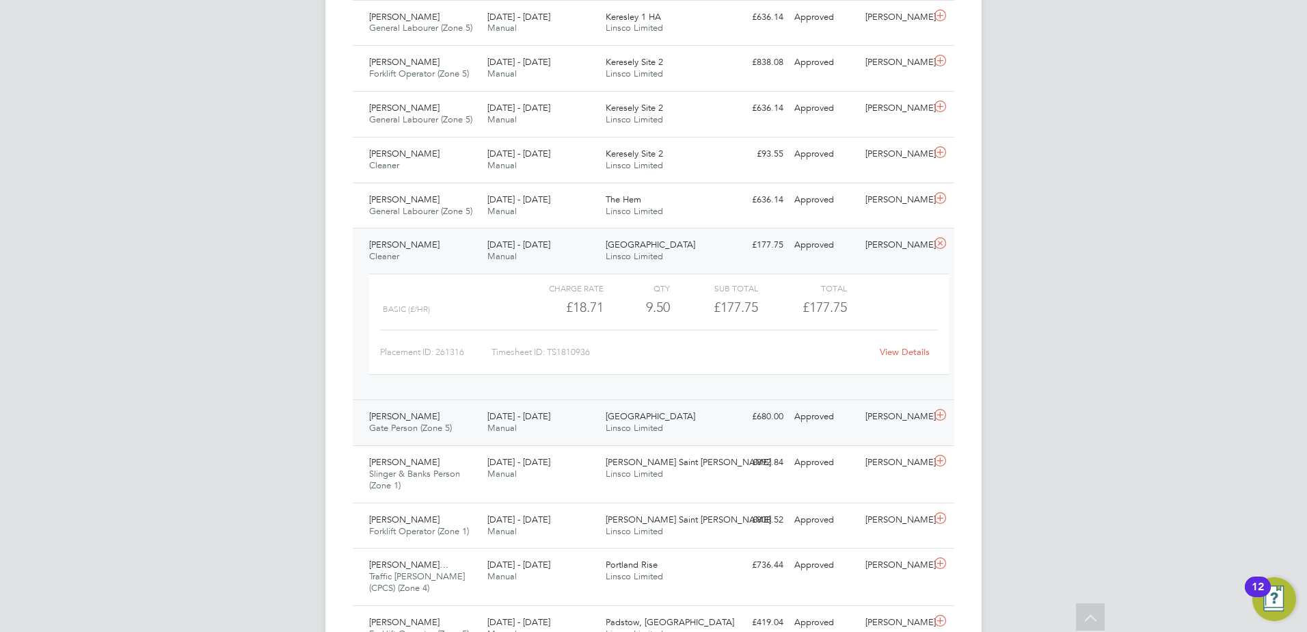
click at [413, 414] on span "[PERSON_NAME]" at bounding box center [404, 416] width 70 height 12
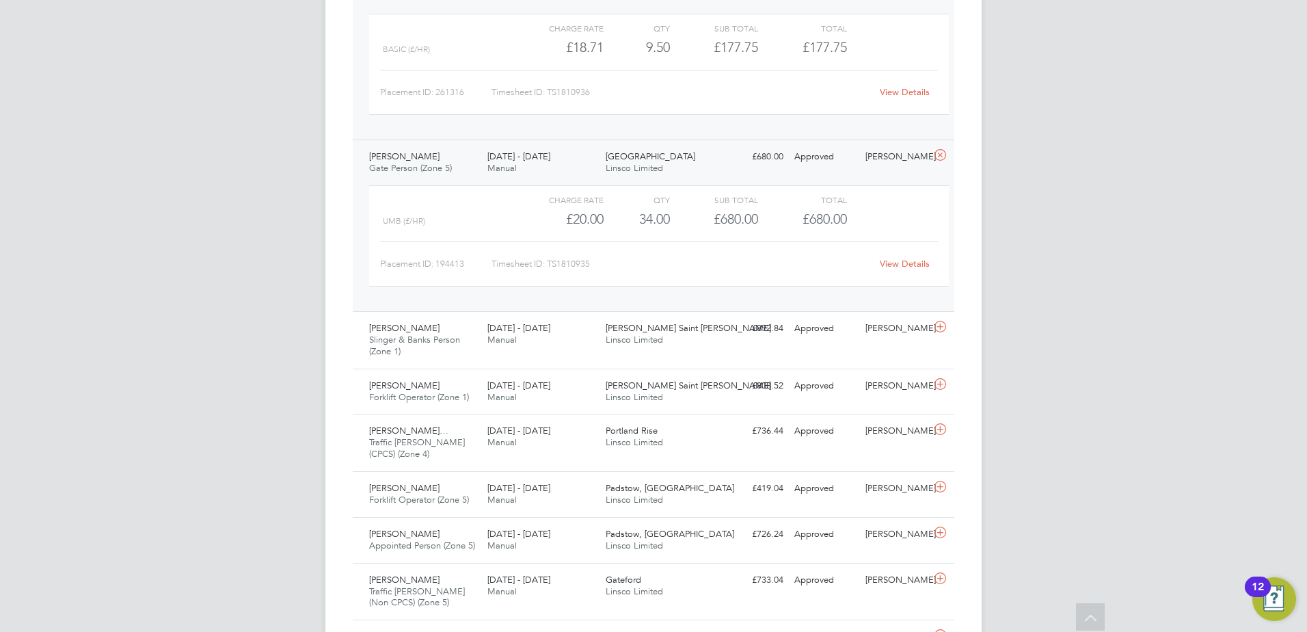
scroll to position [821, 0]
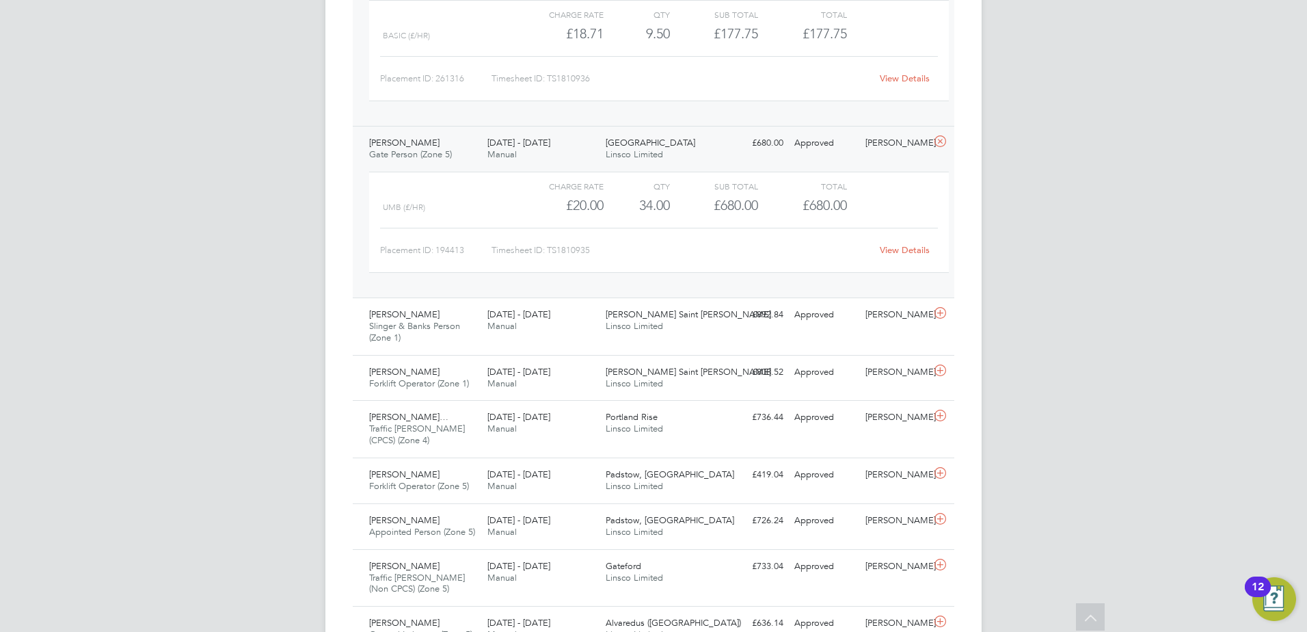
click at [434, 134] on div "[PERSON_NAME] Gate Person (Zone 5) [DATE] - [DATE]" at bounding box center [423, 149] width 118 height 34
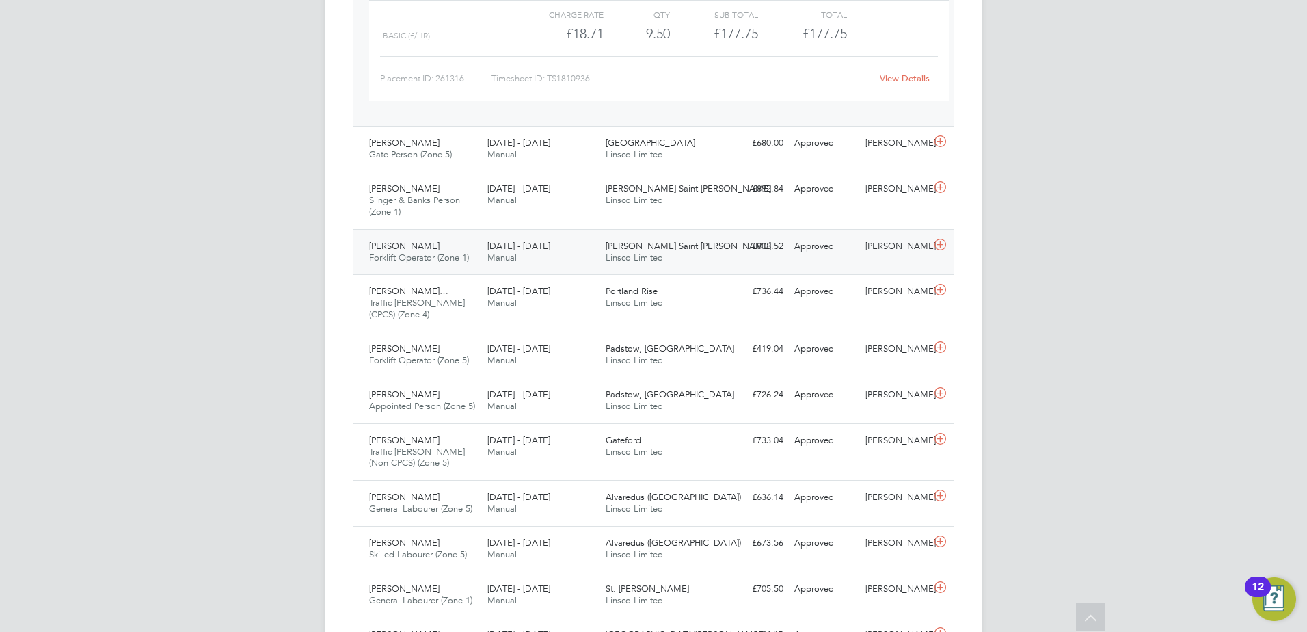
scroll to position [889, 0]
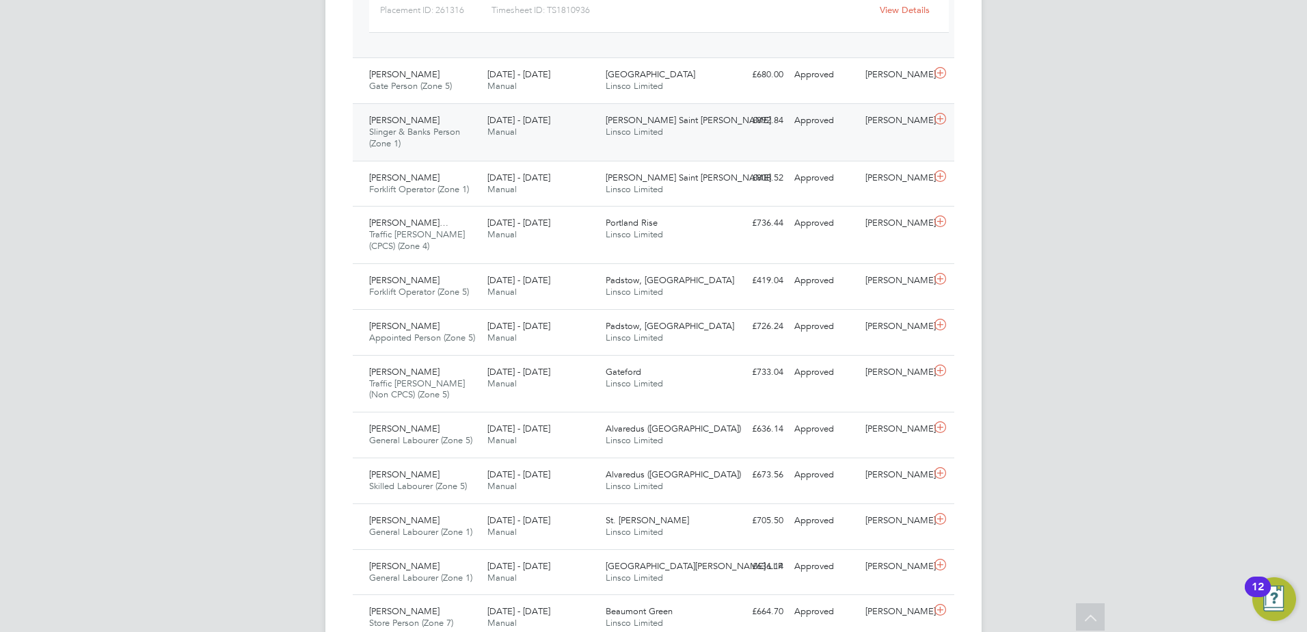
click at [447, 130] on span "Slinger & Banks Person (Zone 1)" at bounding box center [414, 137] width 91 height 23
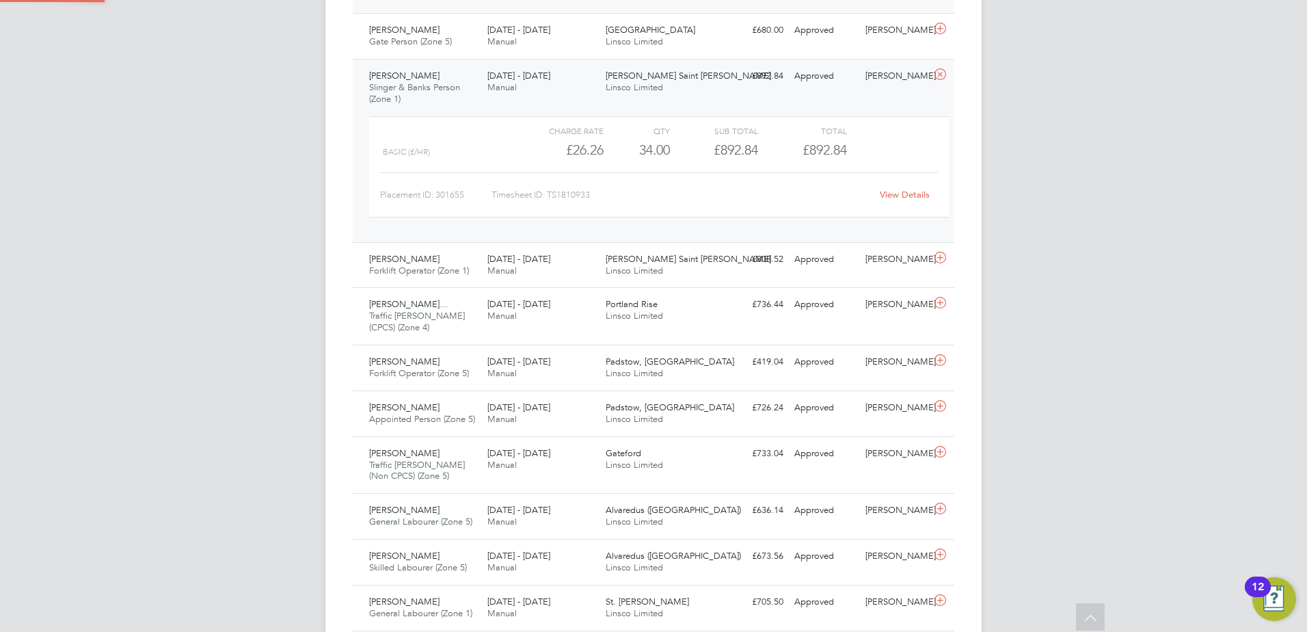
scroll to position [957, 0]
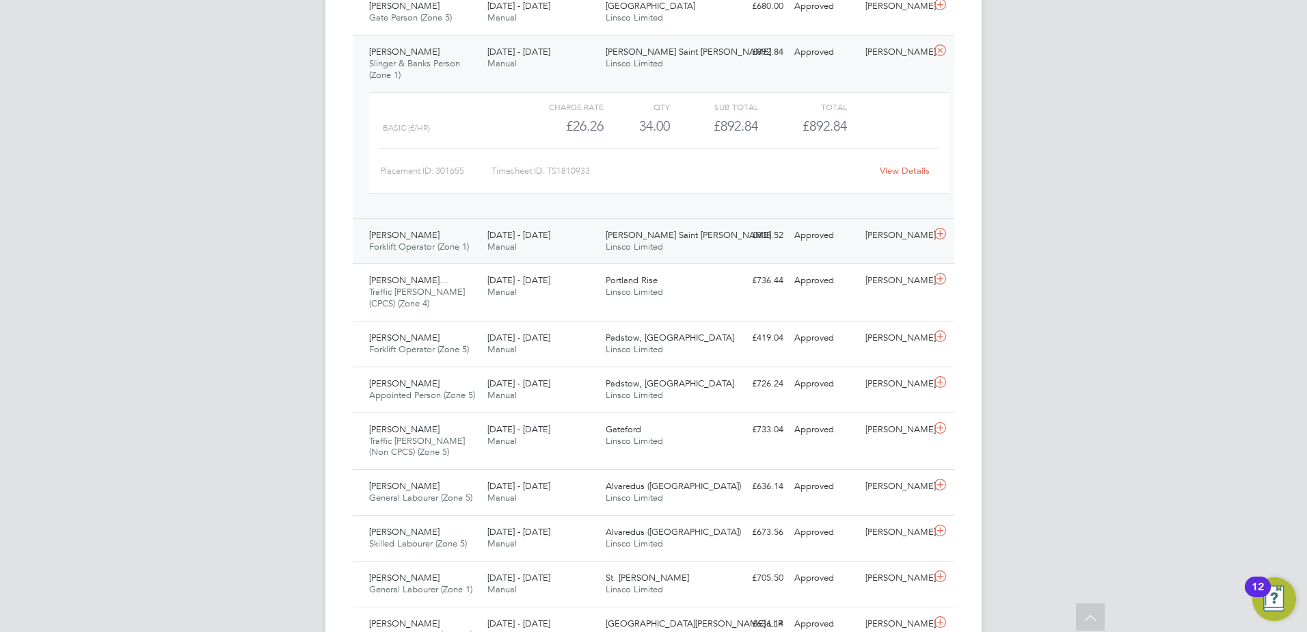
click at [409, 245] on span "Forklift Operator (Zone 1)" at bounding box center [419, 247] width 100 height 12
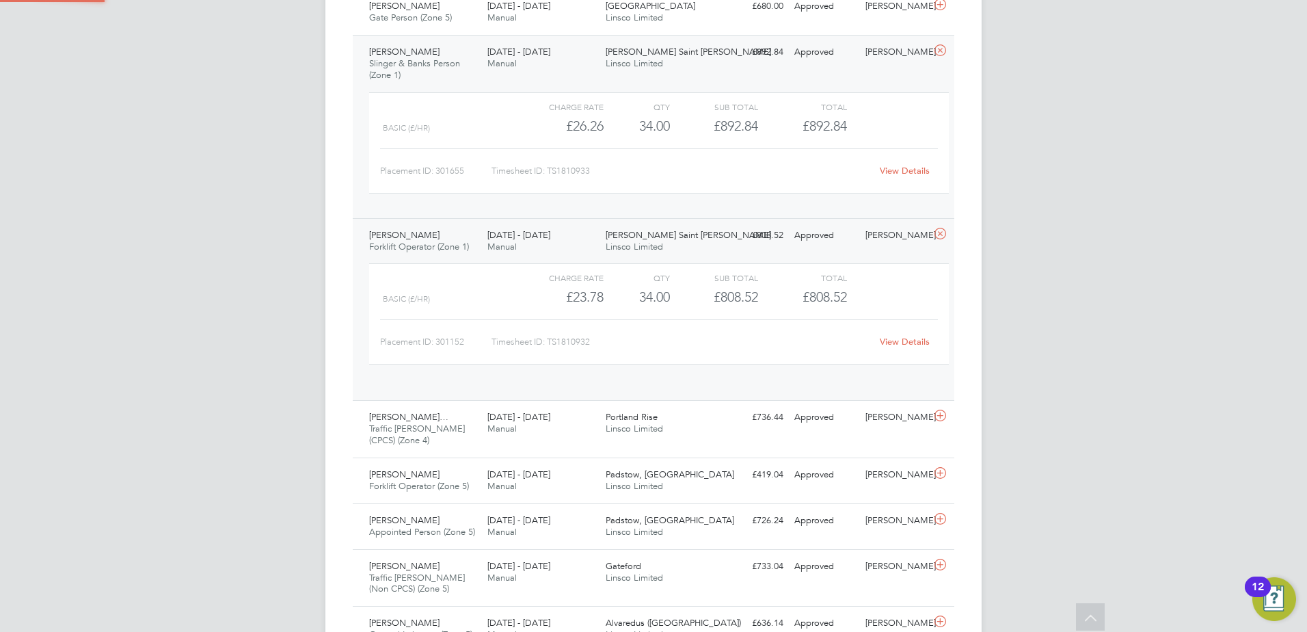
scroll to position [23, 133]
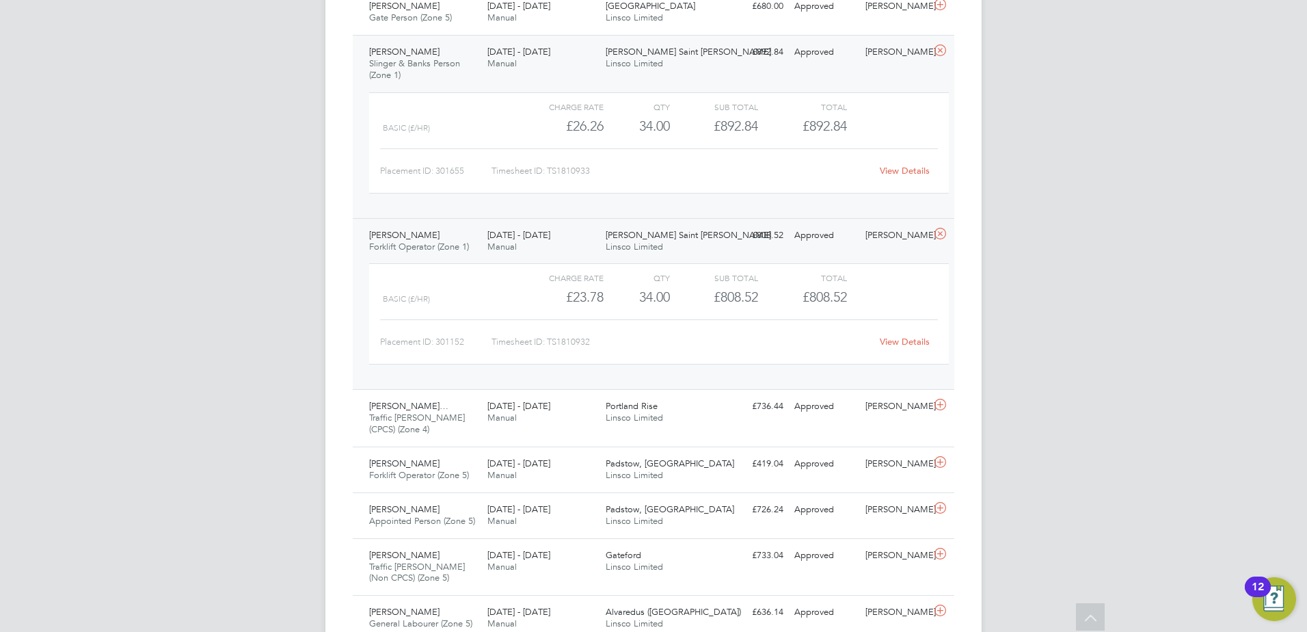
click at [429, 236] on span "[PERSON_NAME]" at bounding box center [404, 235] width 70 height 12
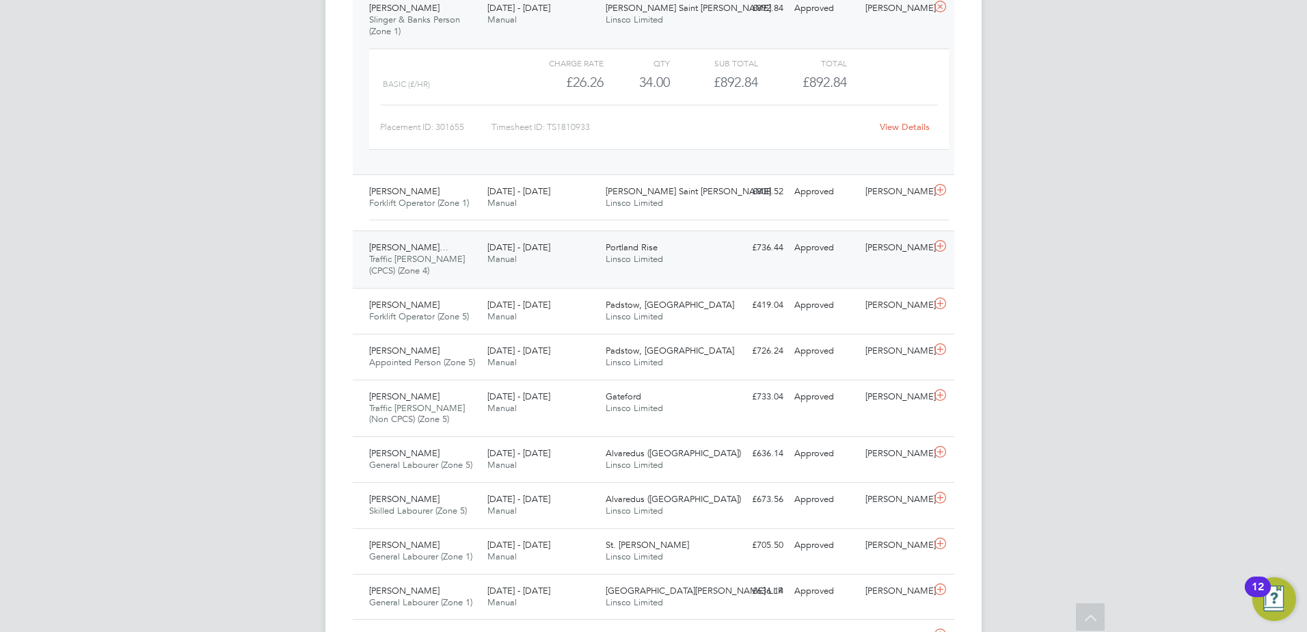
scroll to position [1026, 0]
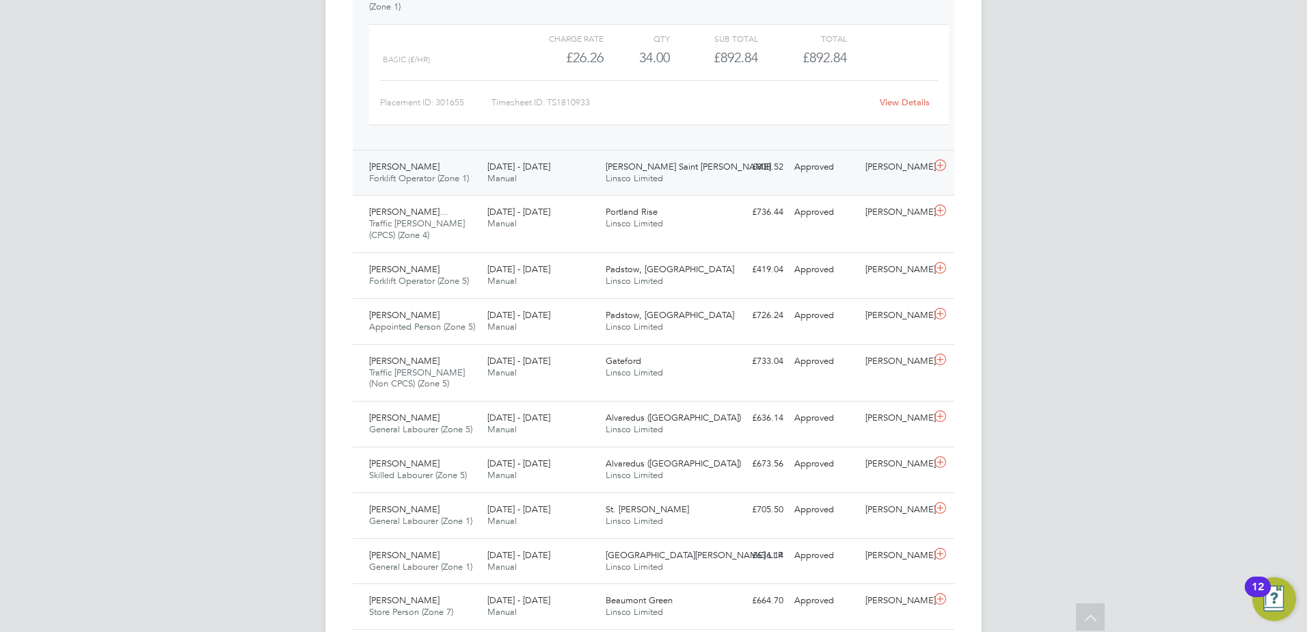
click at [447, 156] on div "[PERSON_NAME] Forklift Operator (Zone 1) [DATE] - [DATE]" at bounding box center [423, 173] width 118 height 34
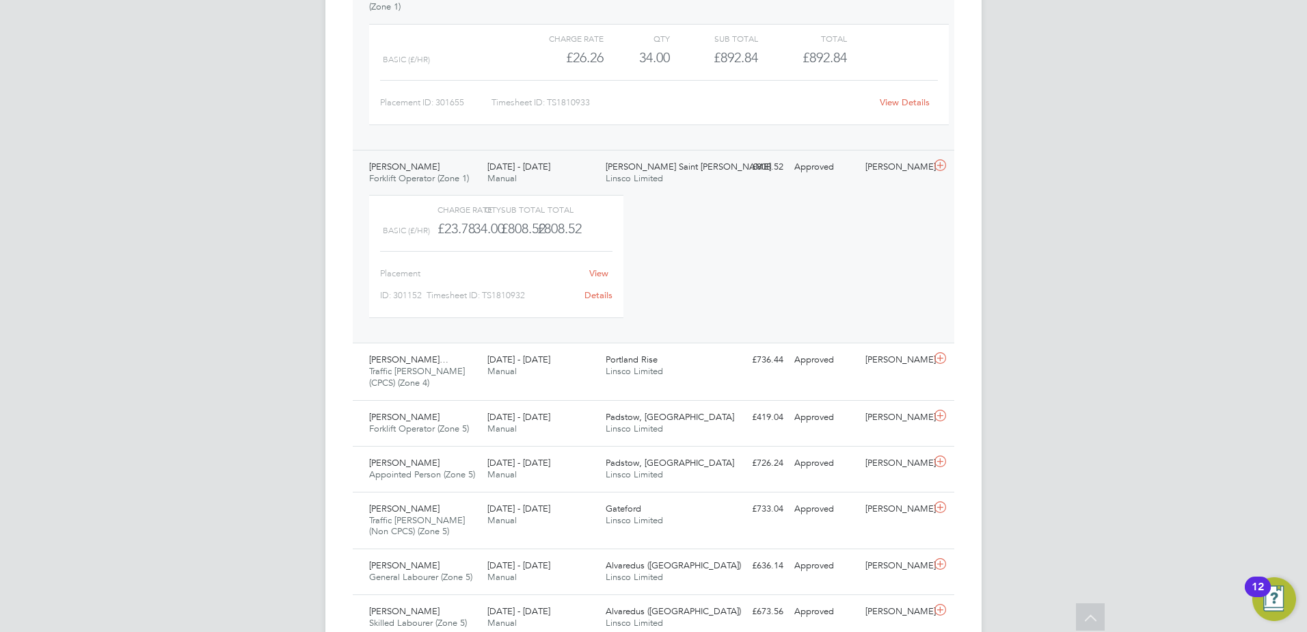
scroll to position [23, 133]
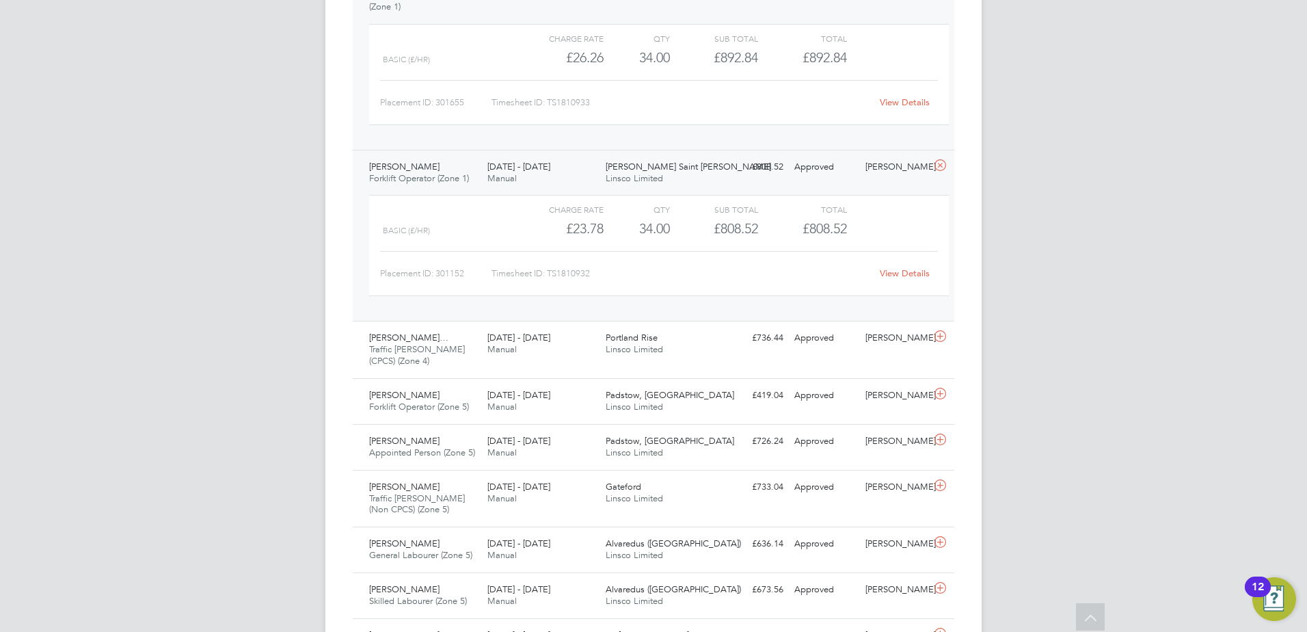
click at [449, 183] on span "Forklift Operator (Zone 1)" at bounding box center [419, 178] width 100 height 12
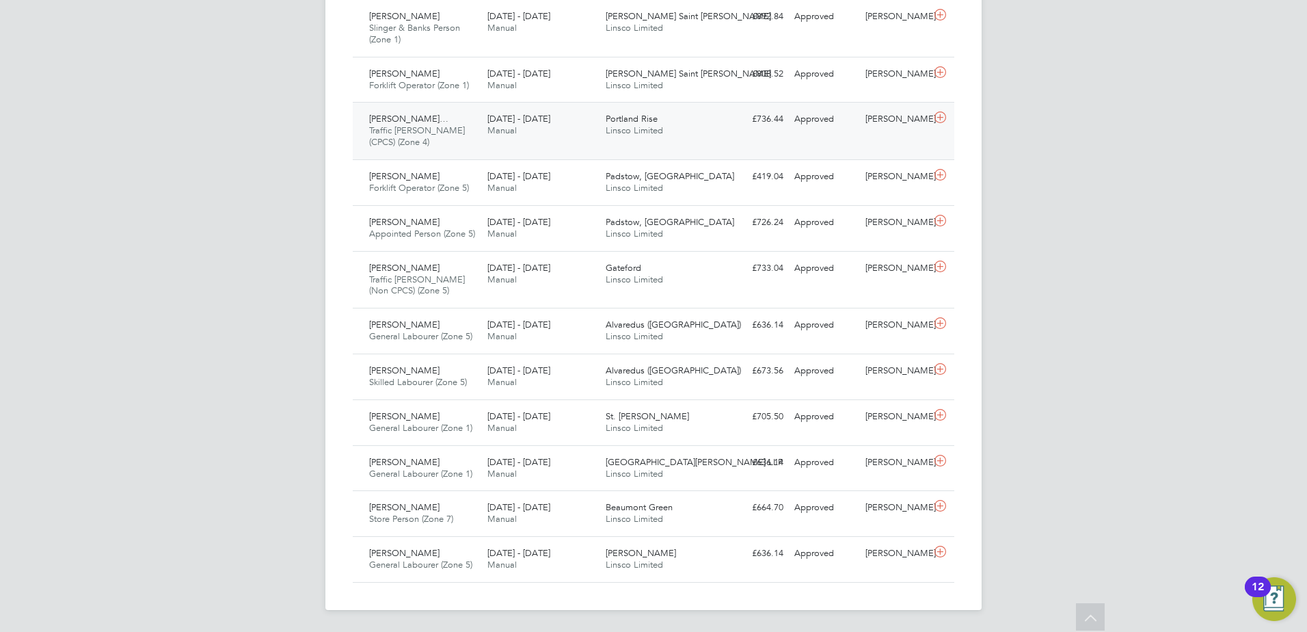
click at [410, 142] on div "[PERSON_NAME]… Traffic [PERSON_NAME] (CPCS) (Zone 4) [DATE] - [DATE]" at bounding box center [423, 131] width 118 height 46
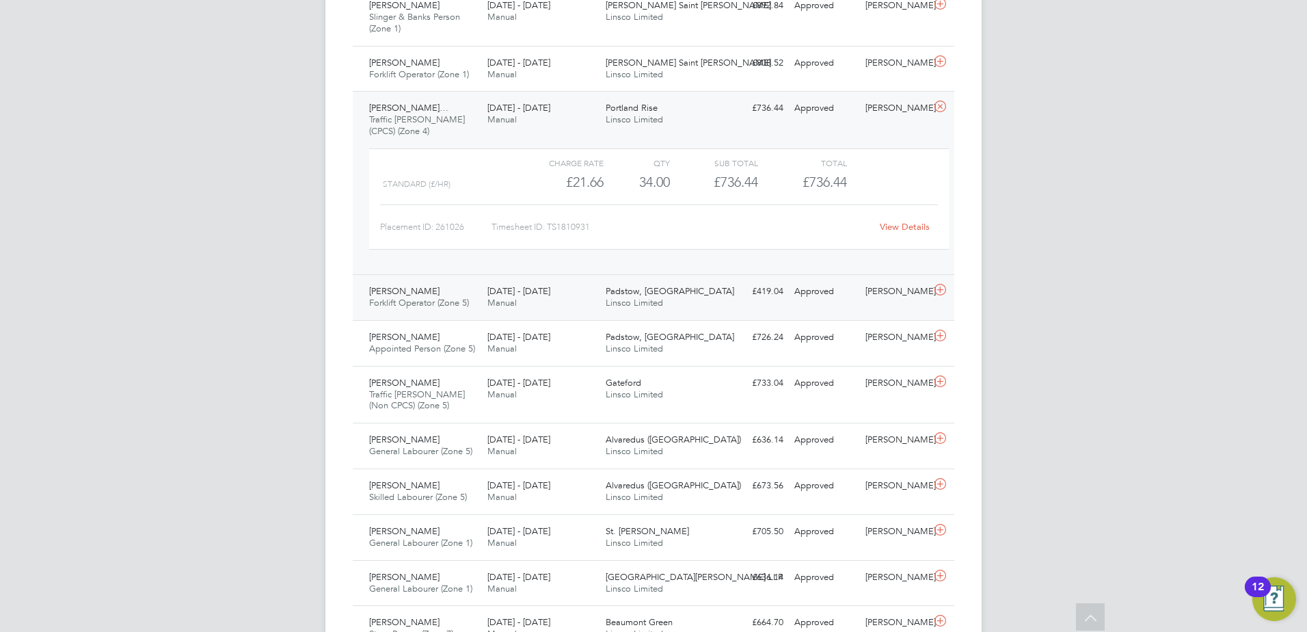
click at [427, 301] on span "Forklift Operator (Zone 5)" at bounding box center [419, 303] width 100 height 12
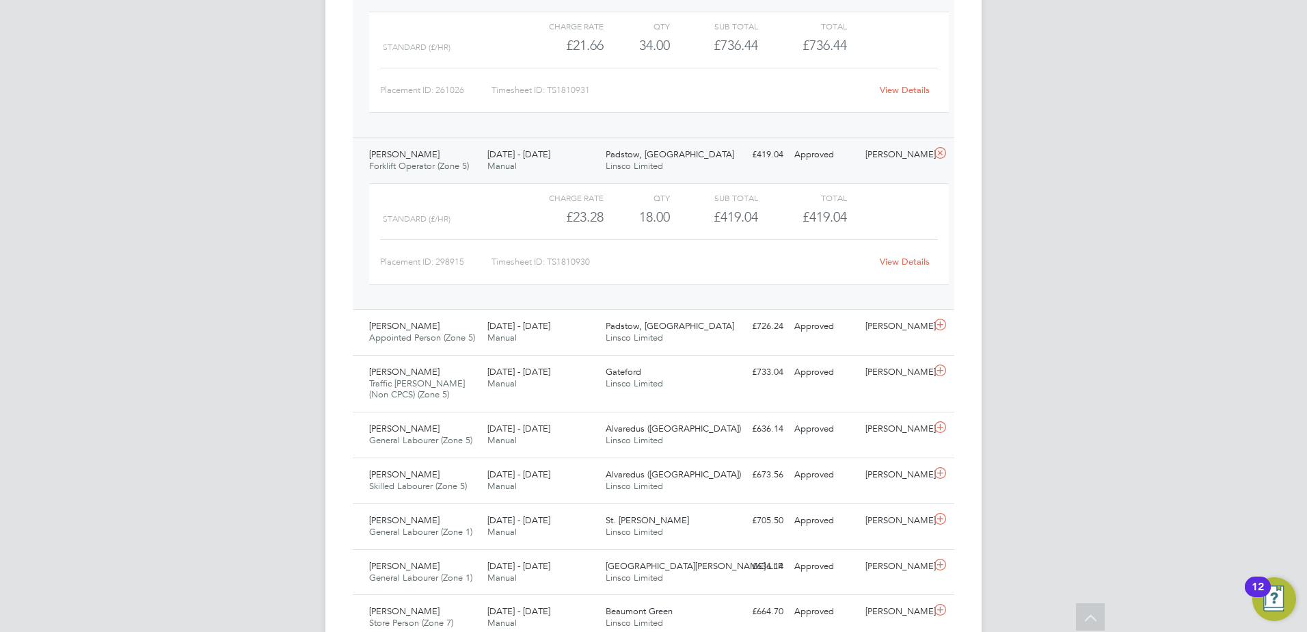
click at [445, 154] on div "[PERSON_NAME] Forklift Operator (Zone 5) [DATE] - [DATE]" at bounding box center [423, 161] width 118 height 34
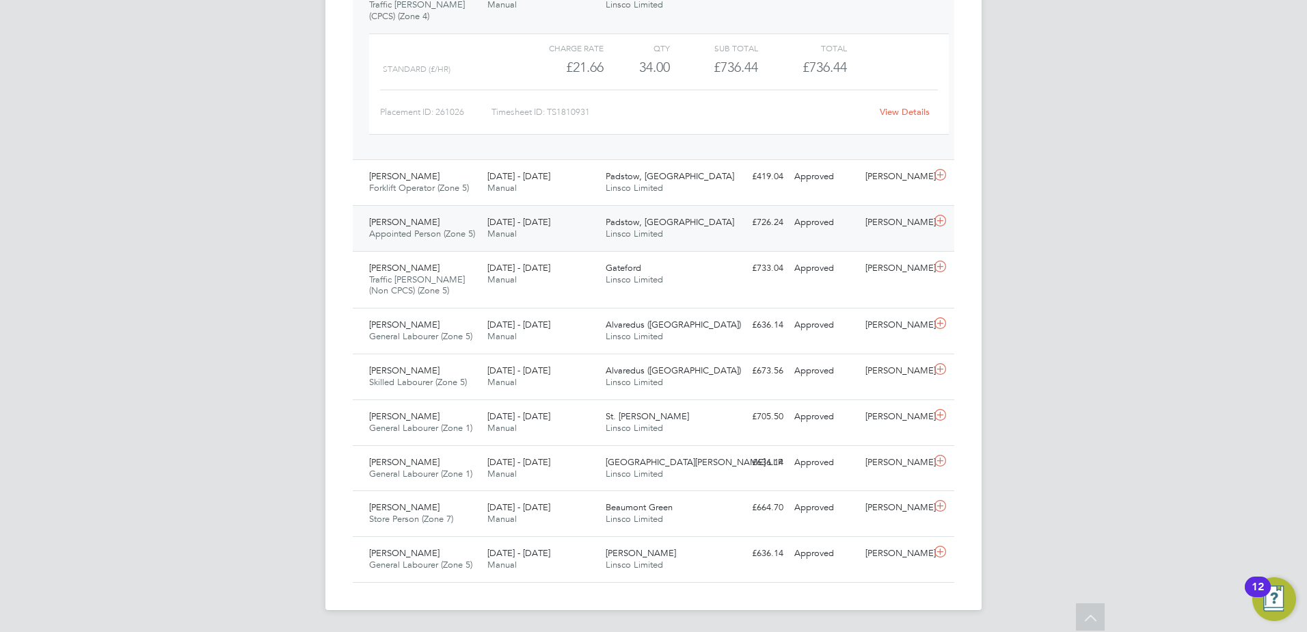
click at [428, 215] on div "[PERSON_NAME] Appointed Person (Zone 5) [DATE] - [DATE]" at bounding box center [423, 228] width 118 height 34
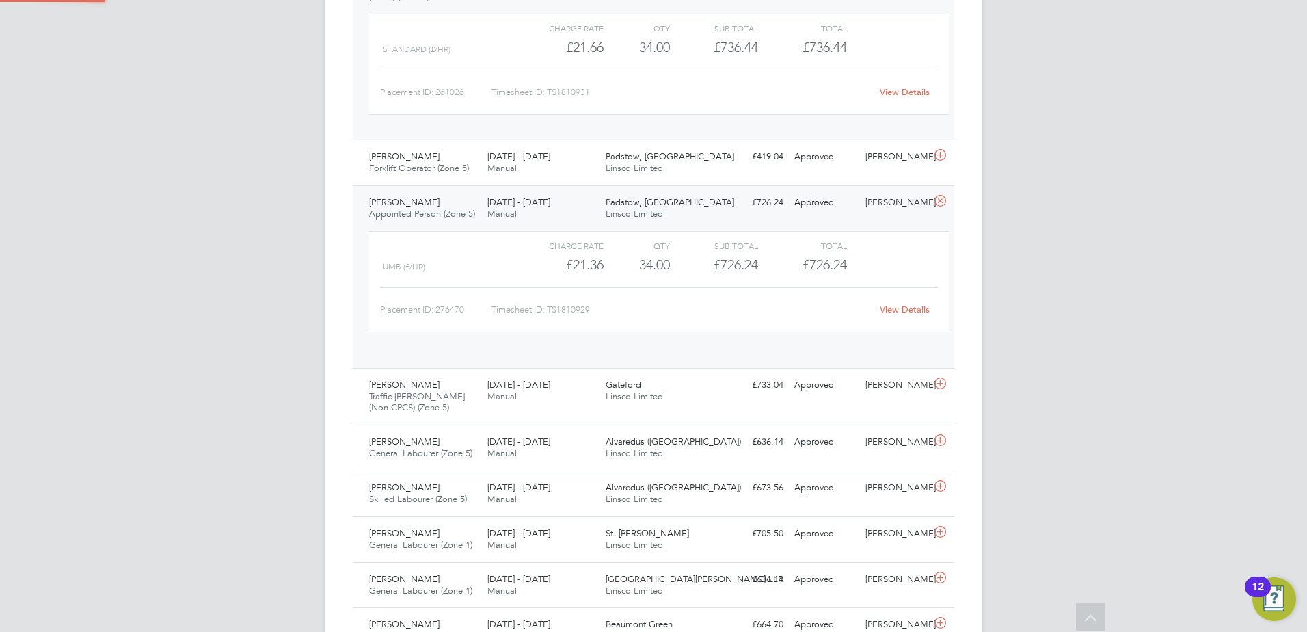
scroll to position [1198, 0]
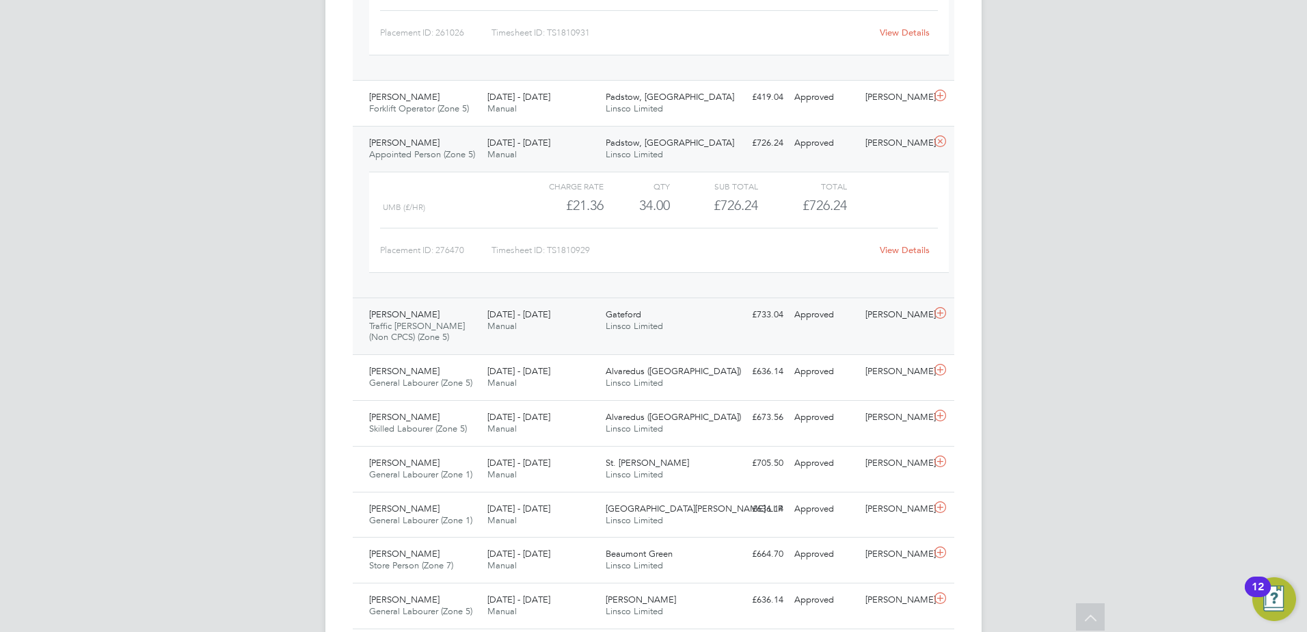
click at [419, 313] on span "[PERSON_NAME]" at bounding box center [404, 314] width 70 height 12
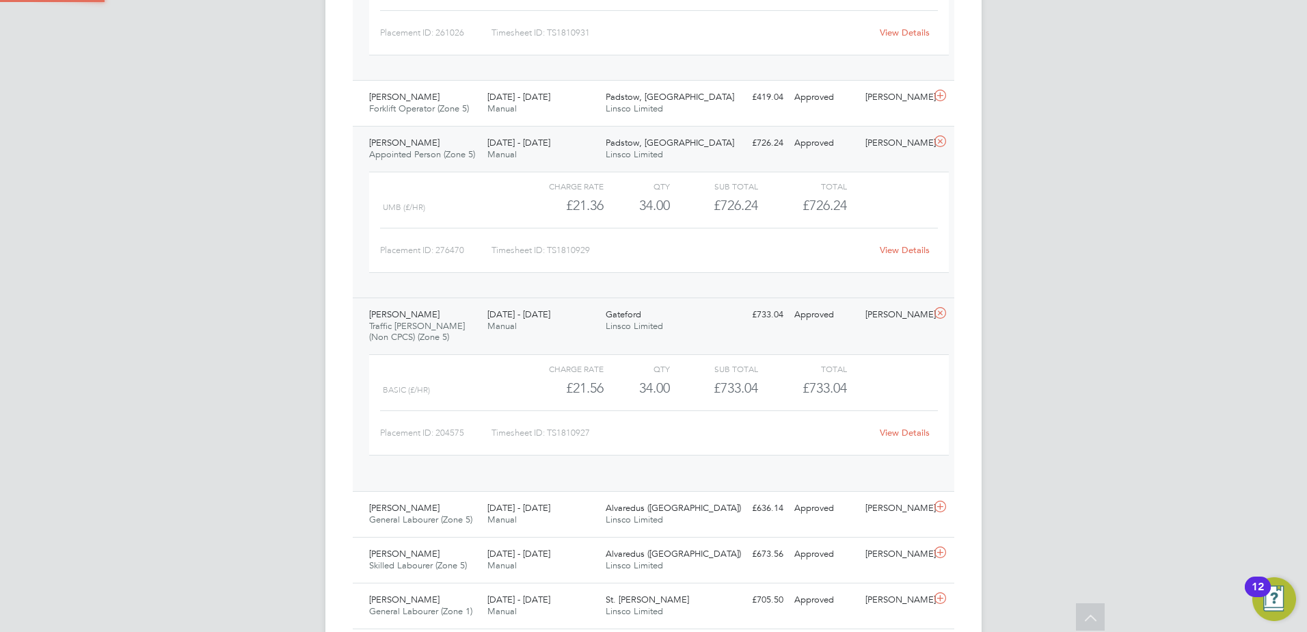
scroll to position [23, 133]
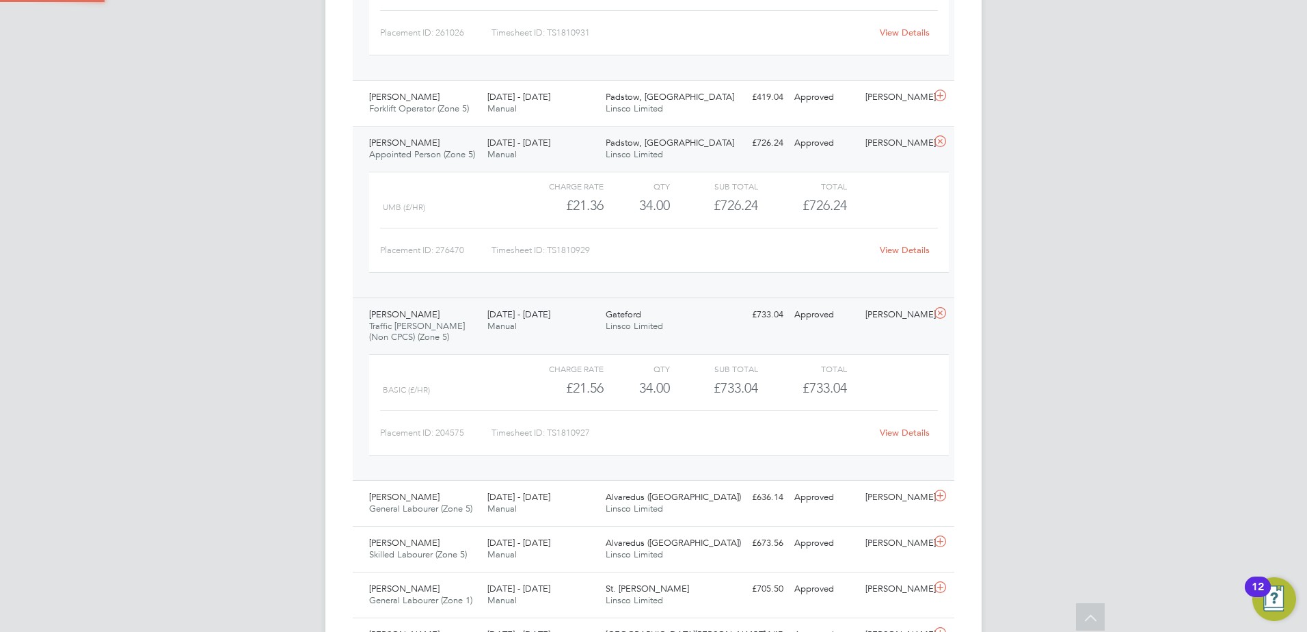
click at [469, 147] on div "[PERSON_NAME] Appointed Person (Zone 5) [DATE] - [DATE]" at bounding box center [423, 149] width 118 height 34
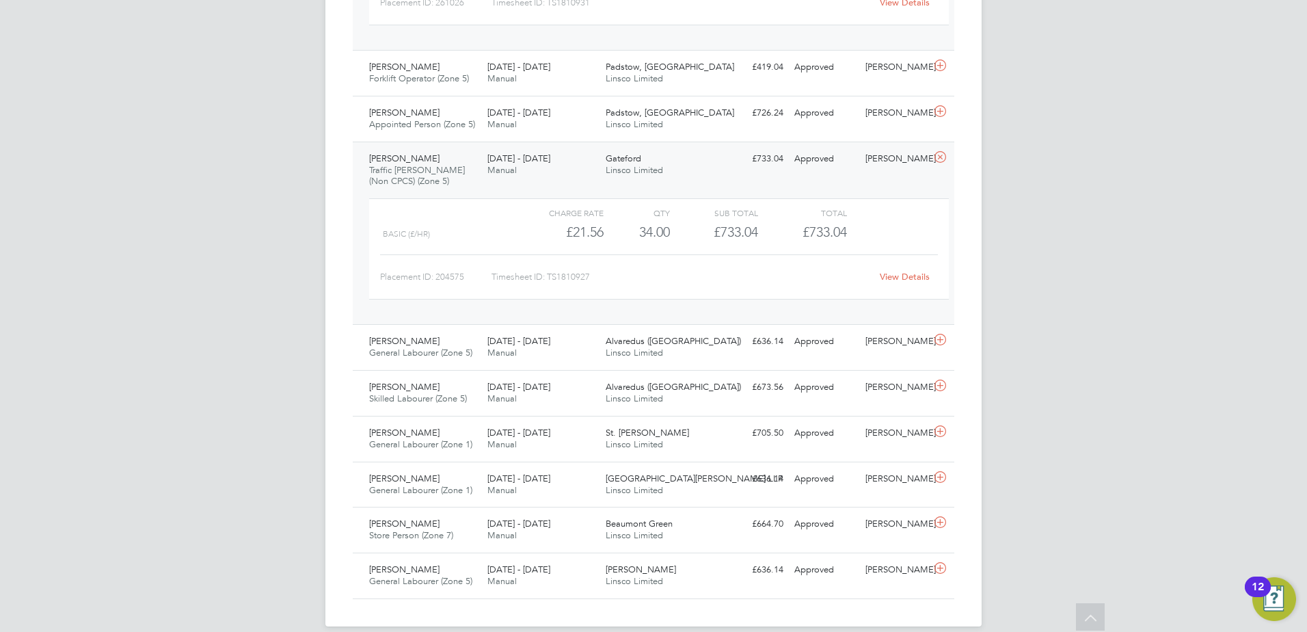
scroll to position [1245, 0]
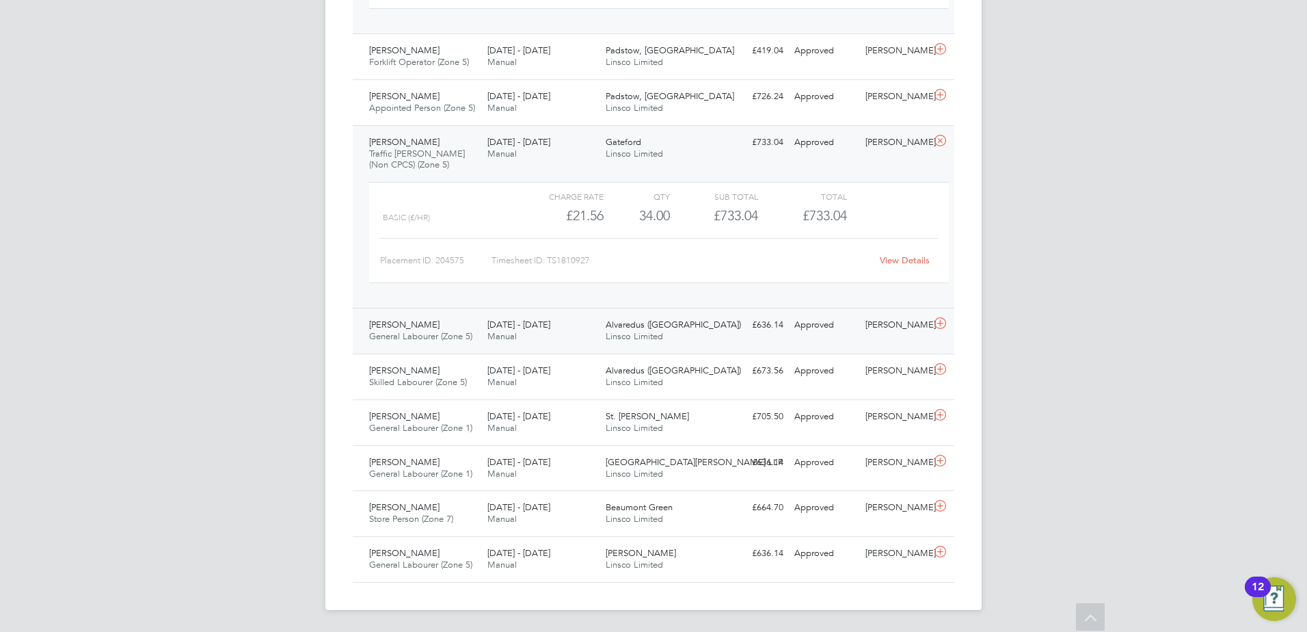
click at [431, 325] on span "[PERSON_NAME]" at bounding box center [404, 325] width 70 height 12
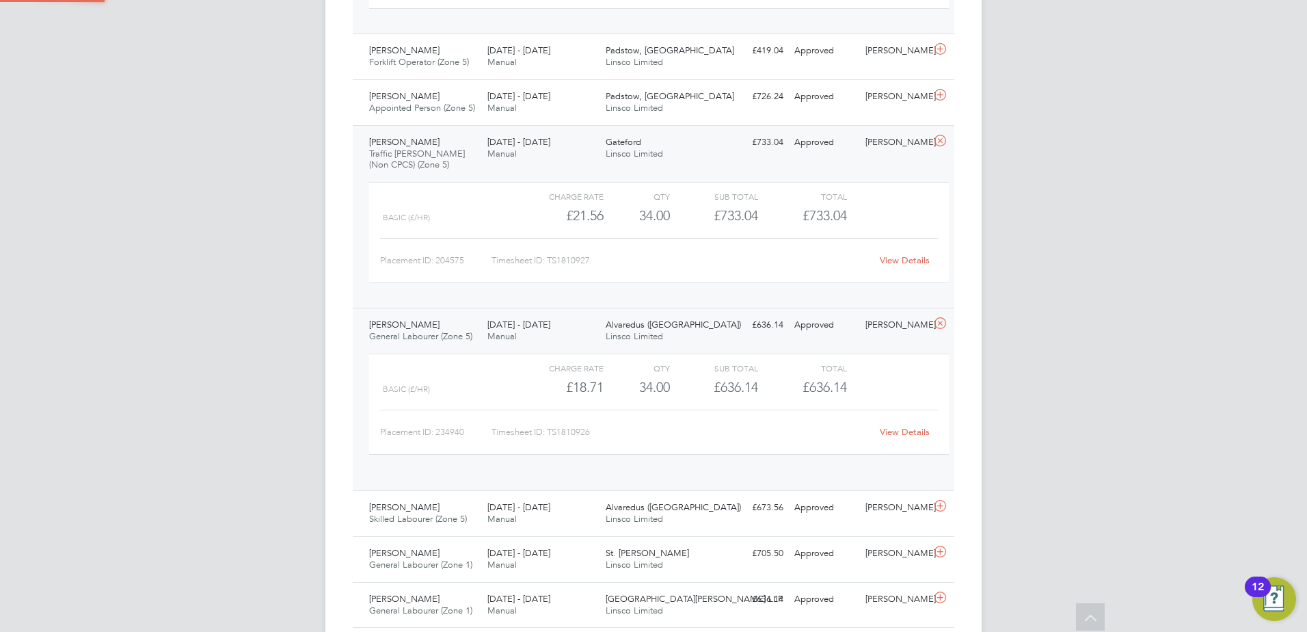
scroll to position [23, 133]
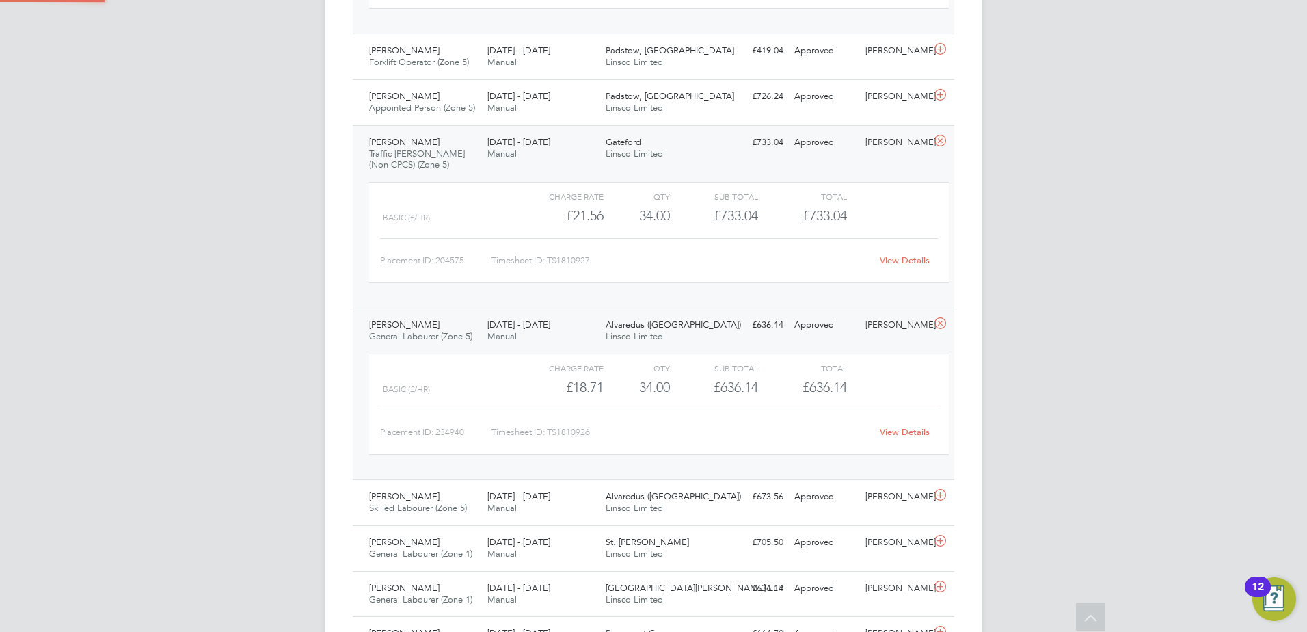
click at [460, 131] on div "[PERSON_NAME] Traffic [PERSON_NAME] (Non CPCS) (Zone 5) [DATE] - [DATE]" at bounding box center [423, 154] width 118 height 46
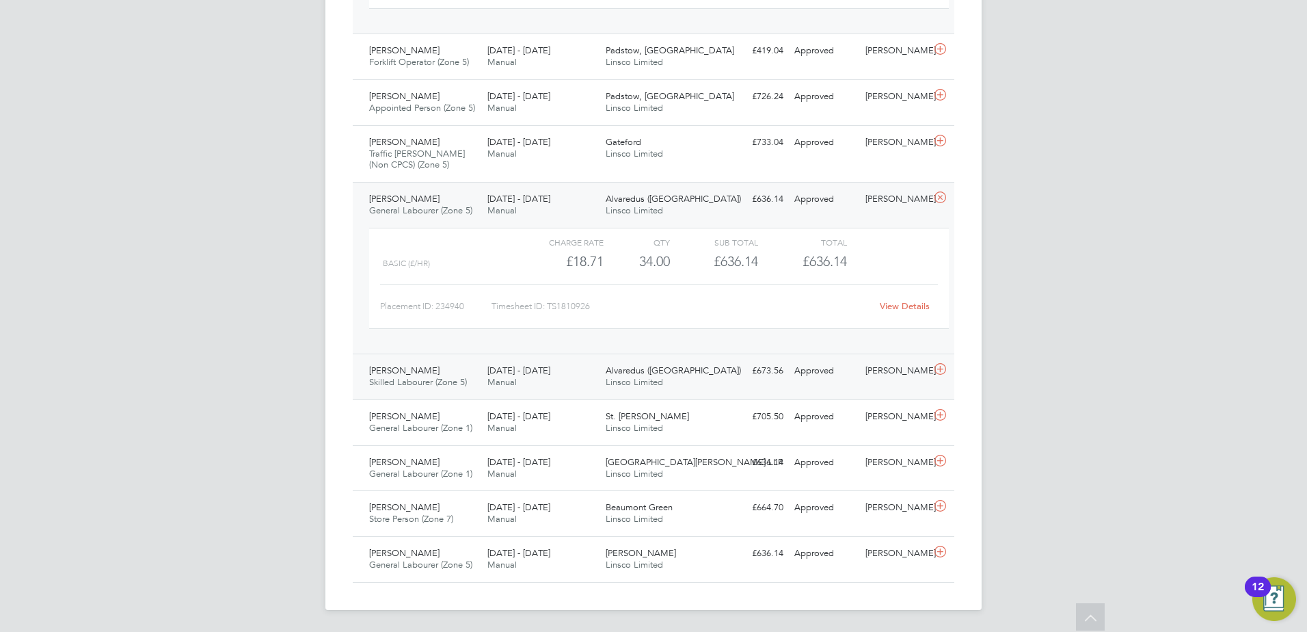
click at [423, 371] on div "[PERSON_NAME] Skilled Labourer (Zone 5) [DATE] - [DATE]" at bounding box center [423, 377] width 118 height 34
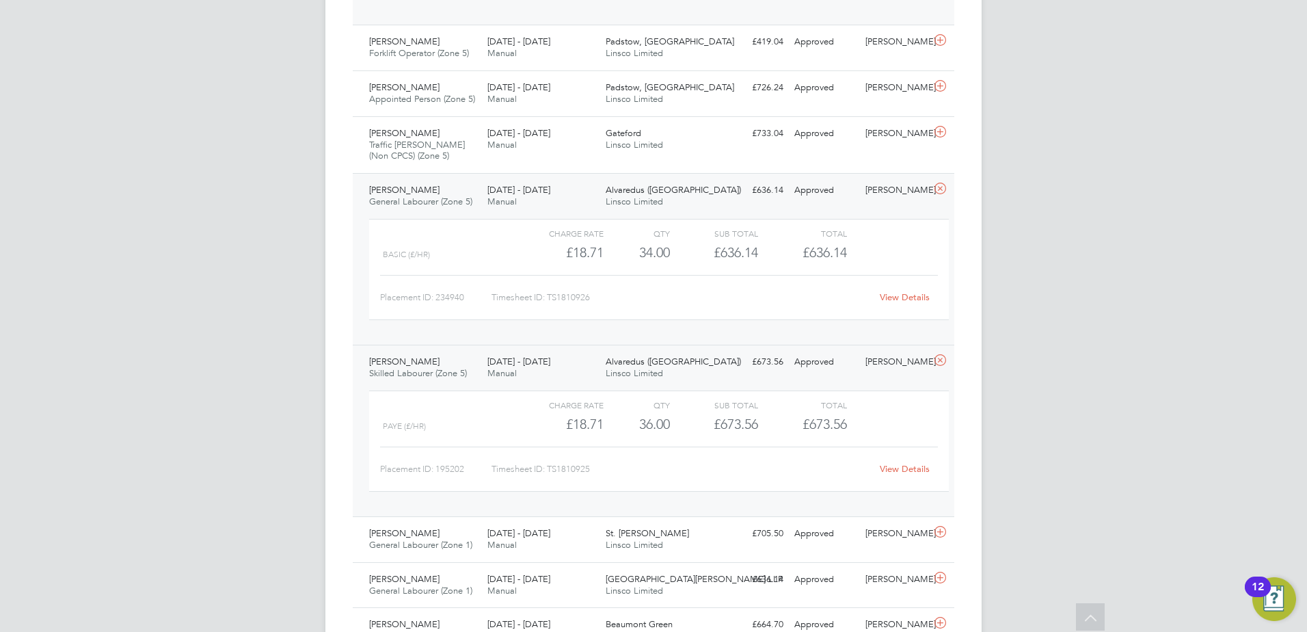
scroll to position [1370, 0]
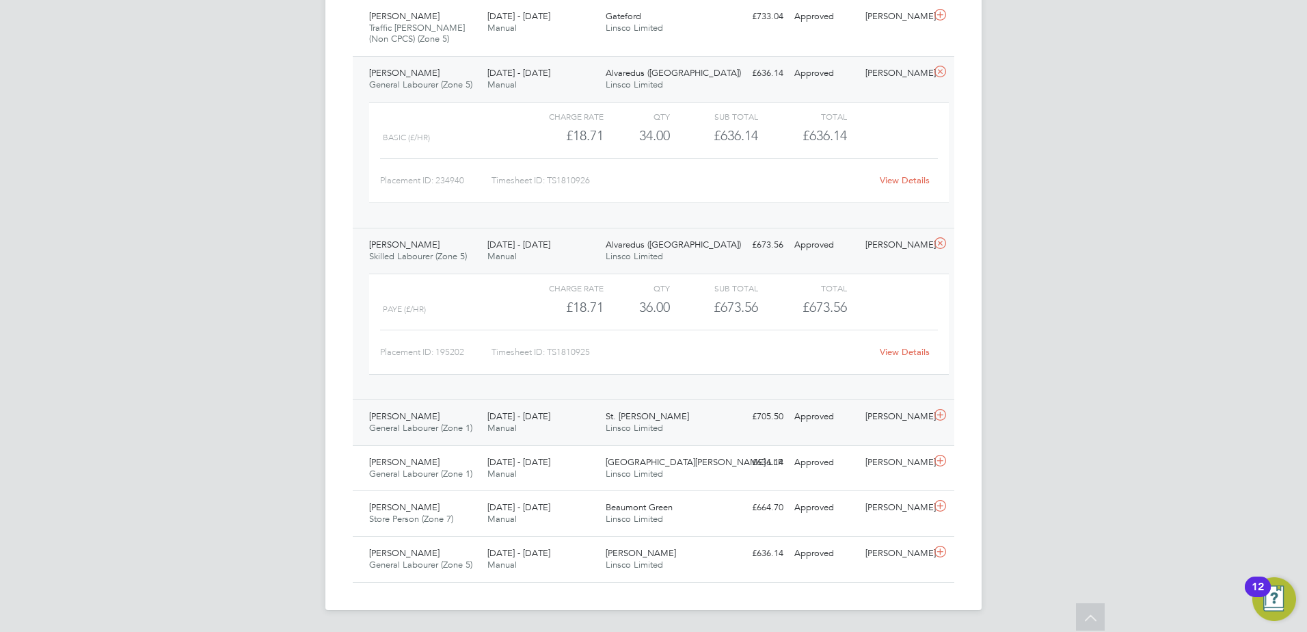
click at [432, 434] on div "[PERSON_NAME] General Labourer (Zone 1) [DATE] - [DATE]" at bounding box center [423, 423] width 118 height 34
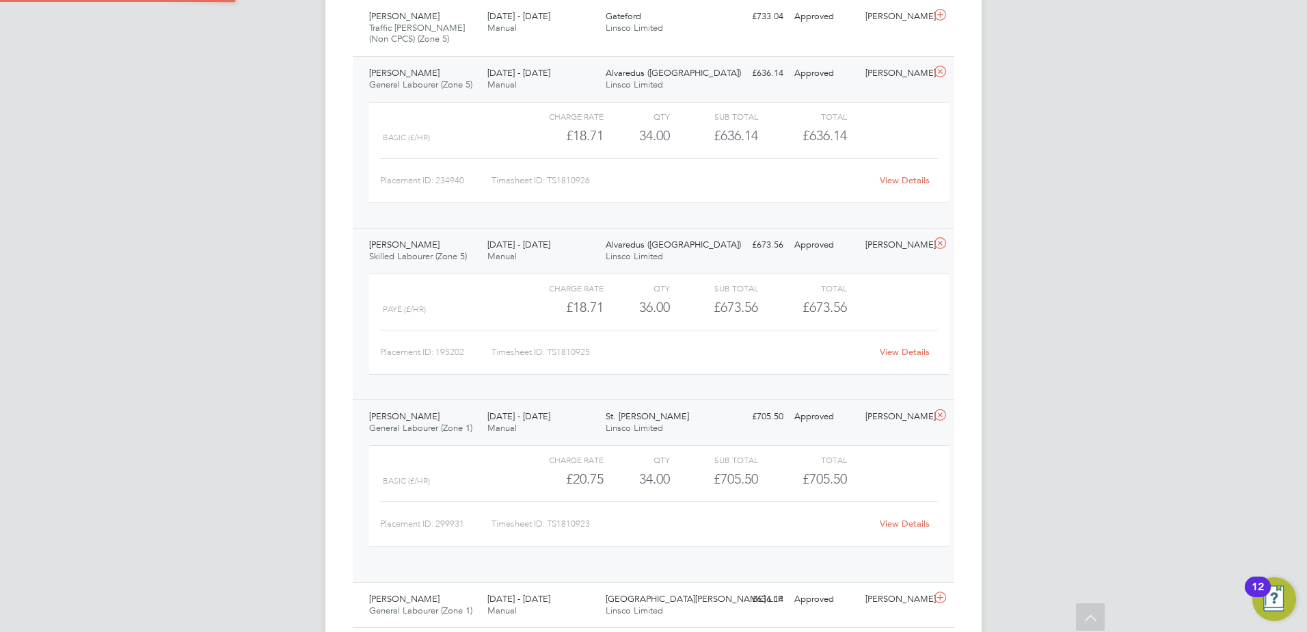
scroll to position [23, 133]
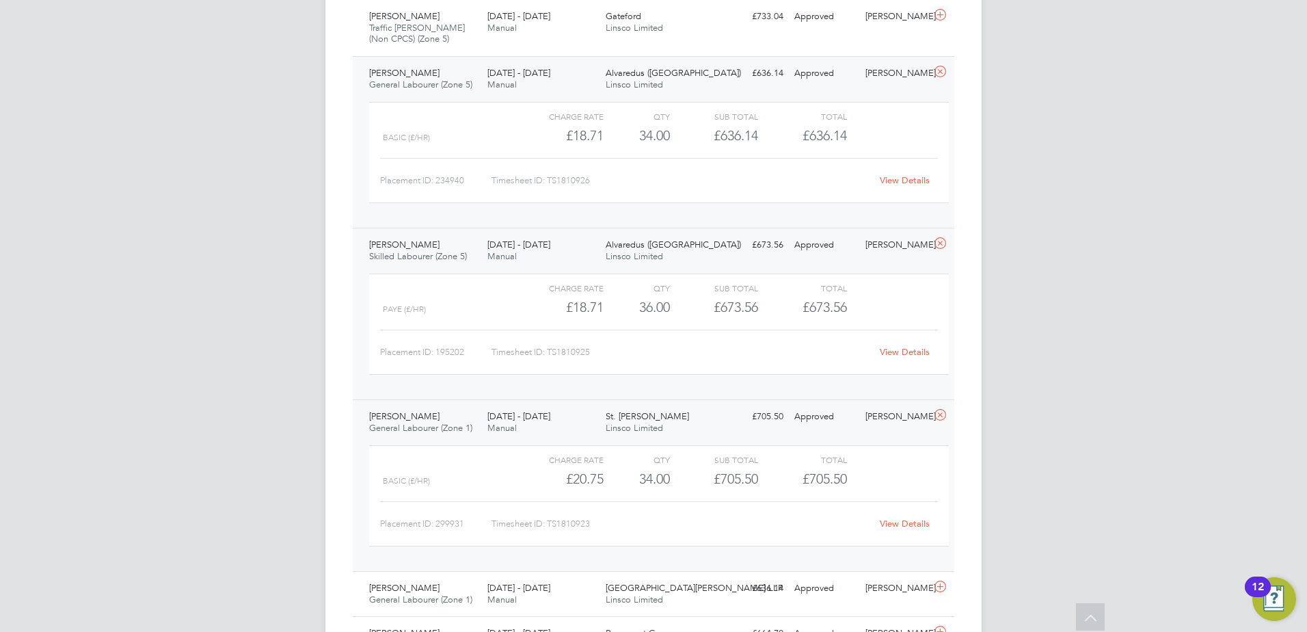
click at [427, 248] on div "[PERSON_NAME] Skilled Labourer (Zone 5) [DATE] - [DATE]" at bounding box center [423, 251] width 118 height 34
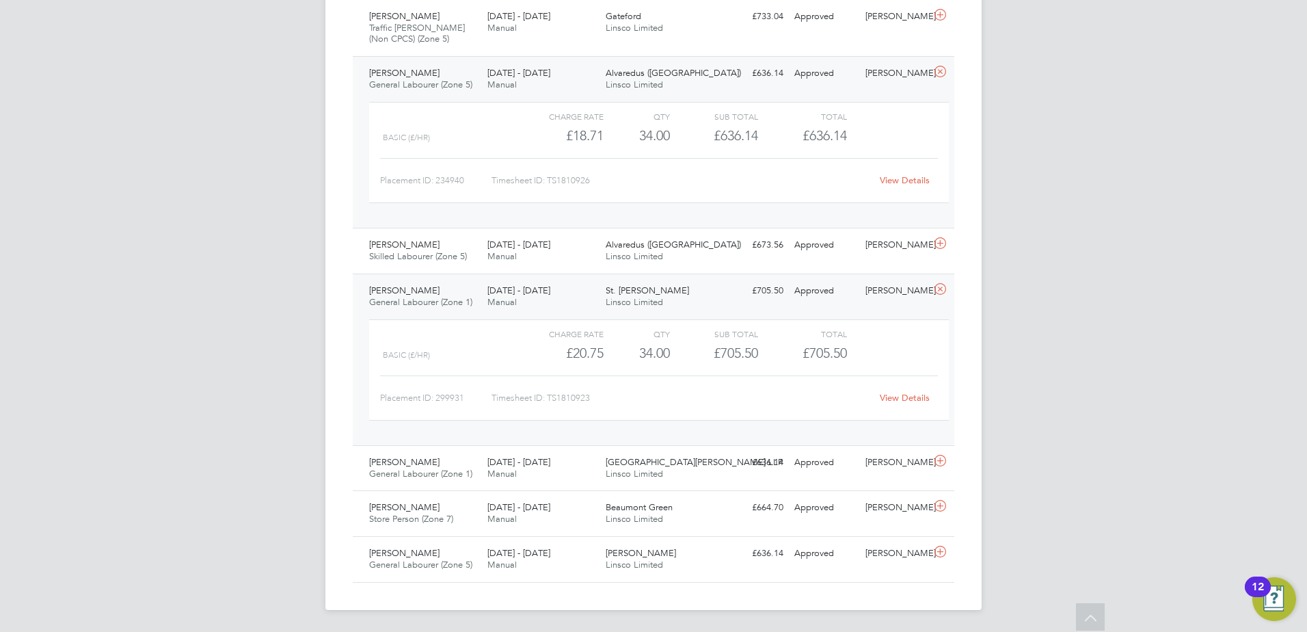
click at [451, 302] on span "General Labourer (Zone 1)" at bounding box center [420, 302] width 103 height 12
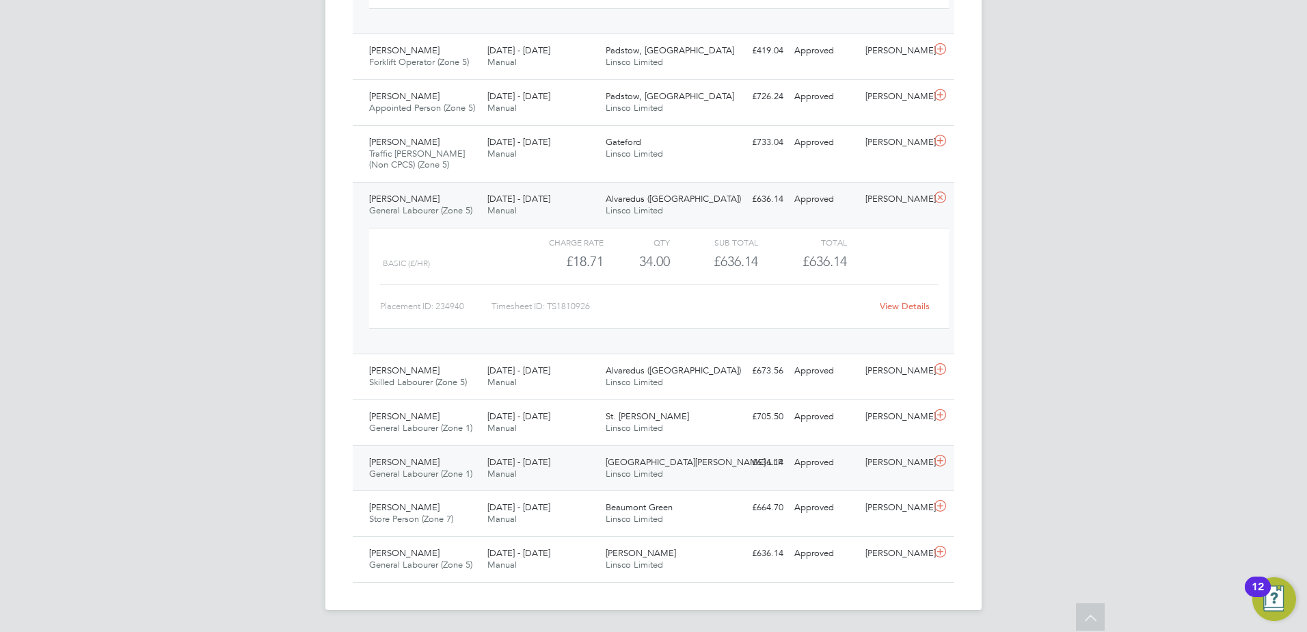
click at [460, 470] on span "General Labourer (Zone 1)" at bounding box center [420, 474] width 103 height 12
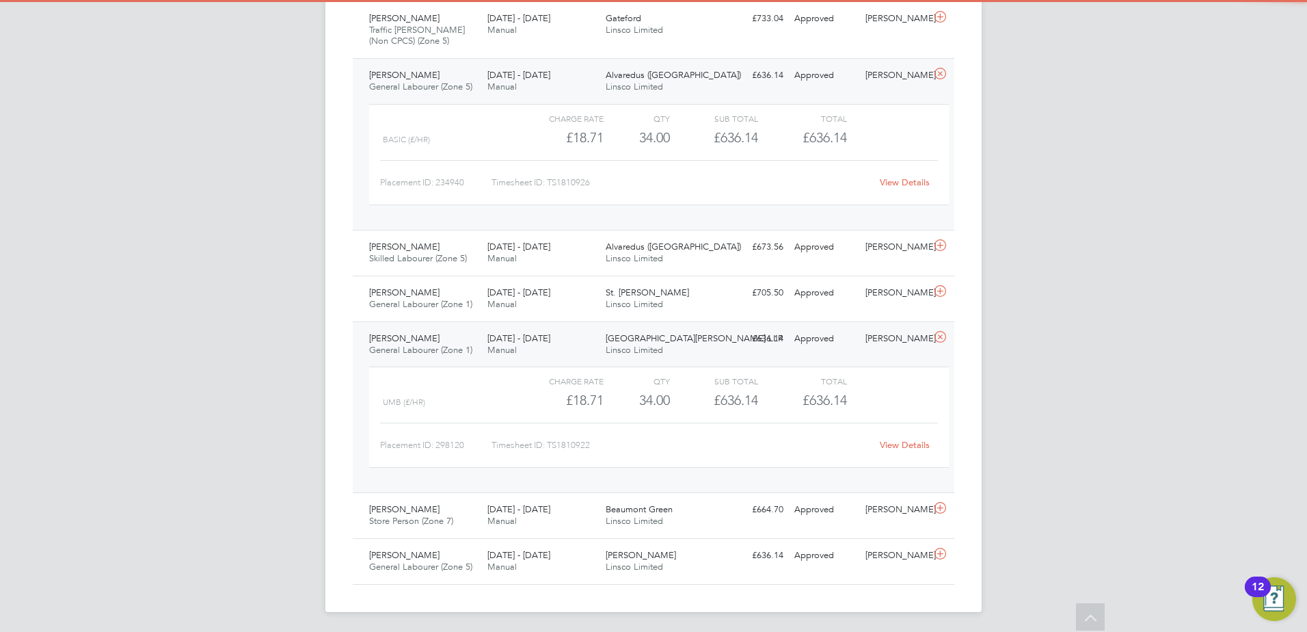
scroll to position [1370, 0]
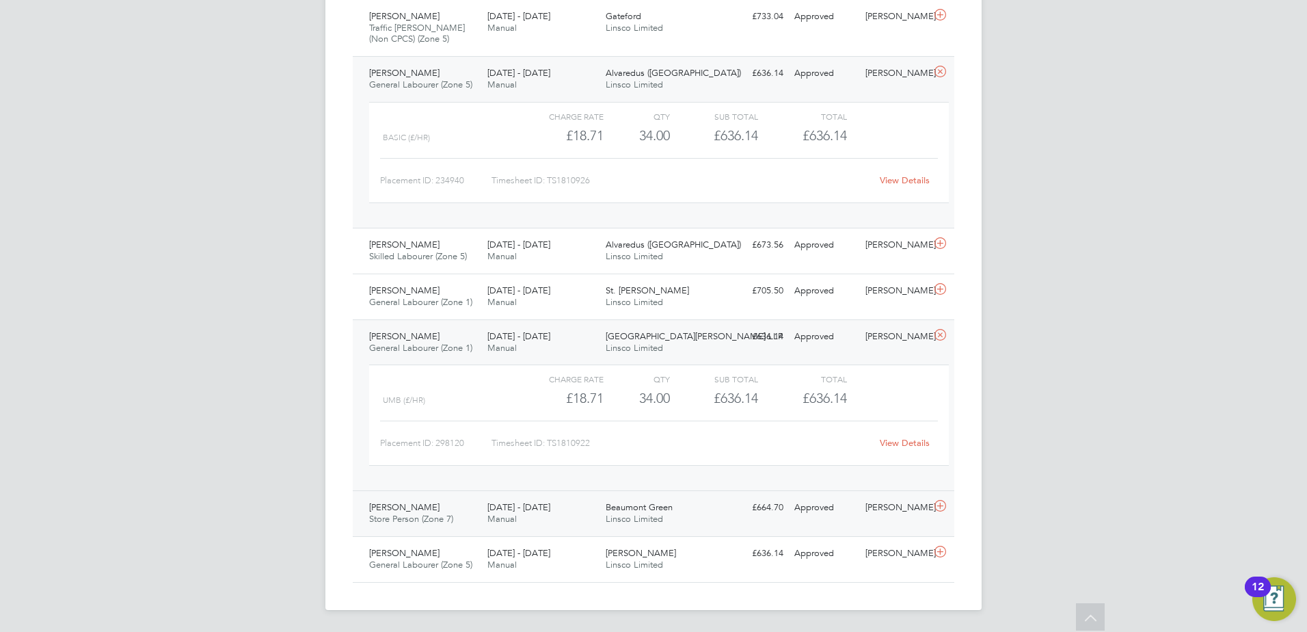
click at [449, 505] on div "[PERSON_NAME] Store Person (Zone 7) [DATE] - [DATE]" at bounding box center [423, 513] width 118 height 34
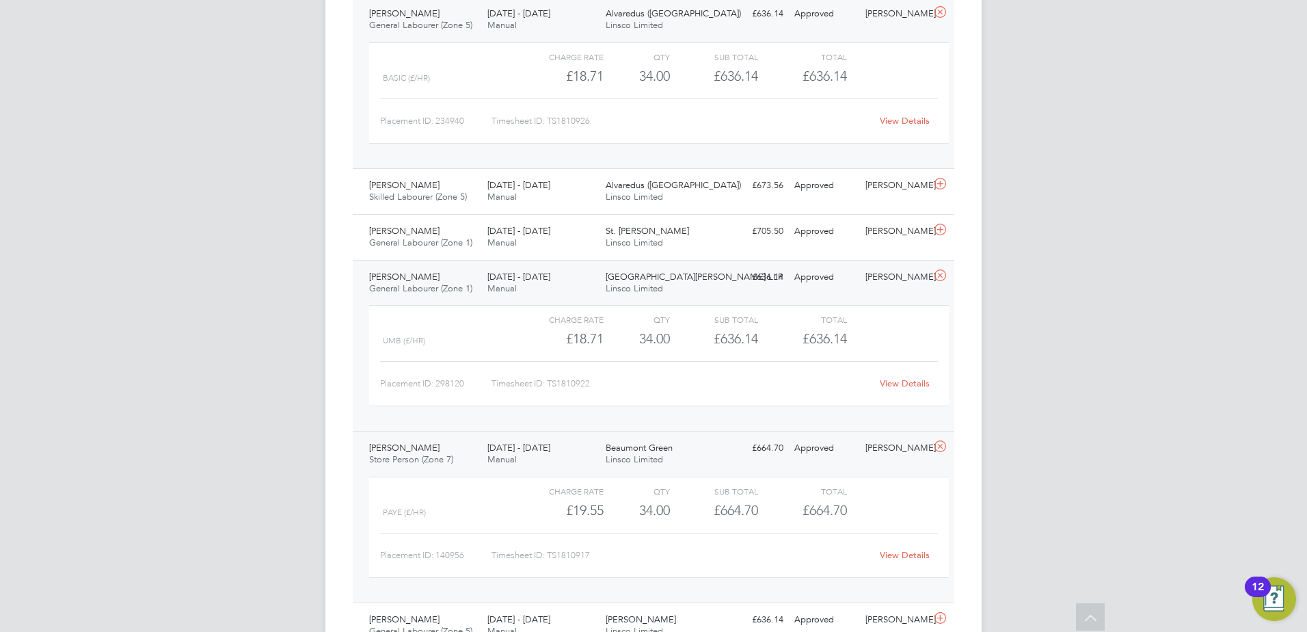
scroll to position [1496, 0]
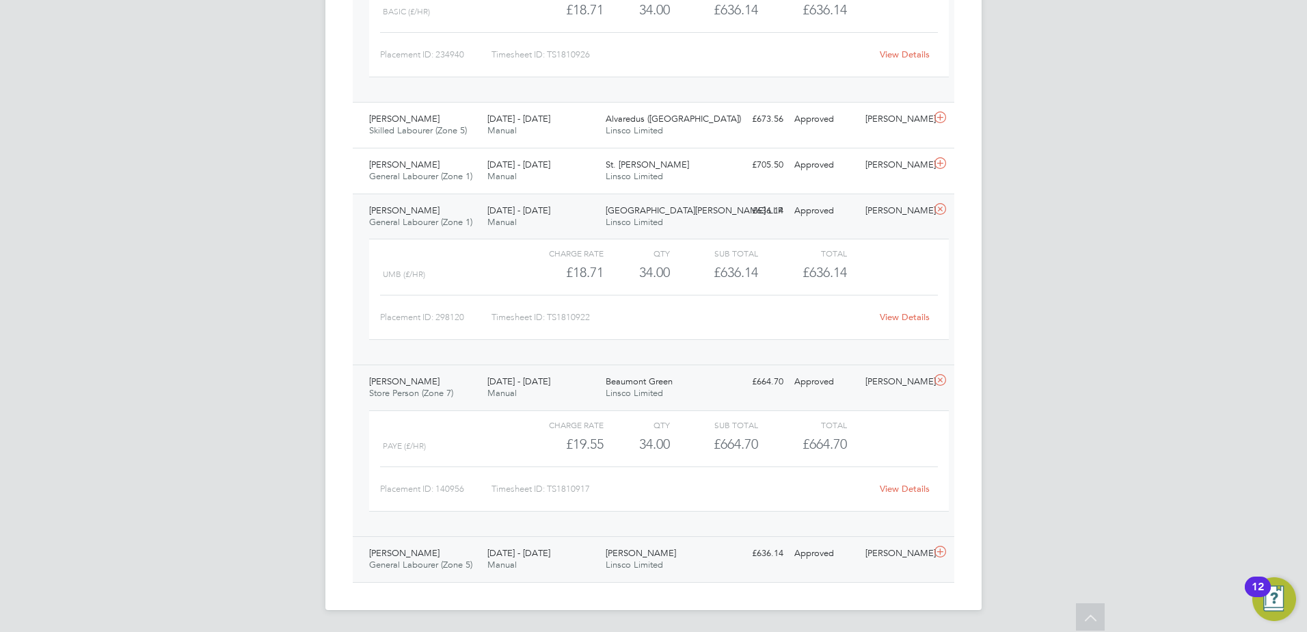
click at [449, 557] on div "[PERSON_NAME] General Labourer (Zone 5) [DATE] - [DATE]" at bounding box center [423, 559] width 118 height 34
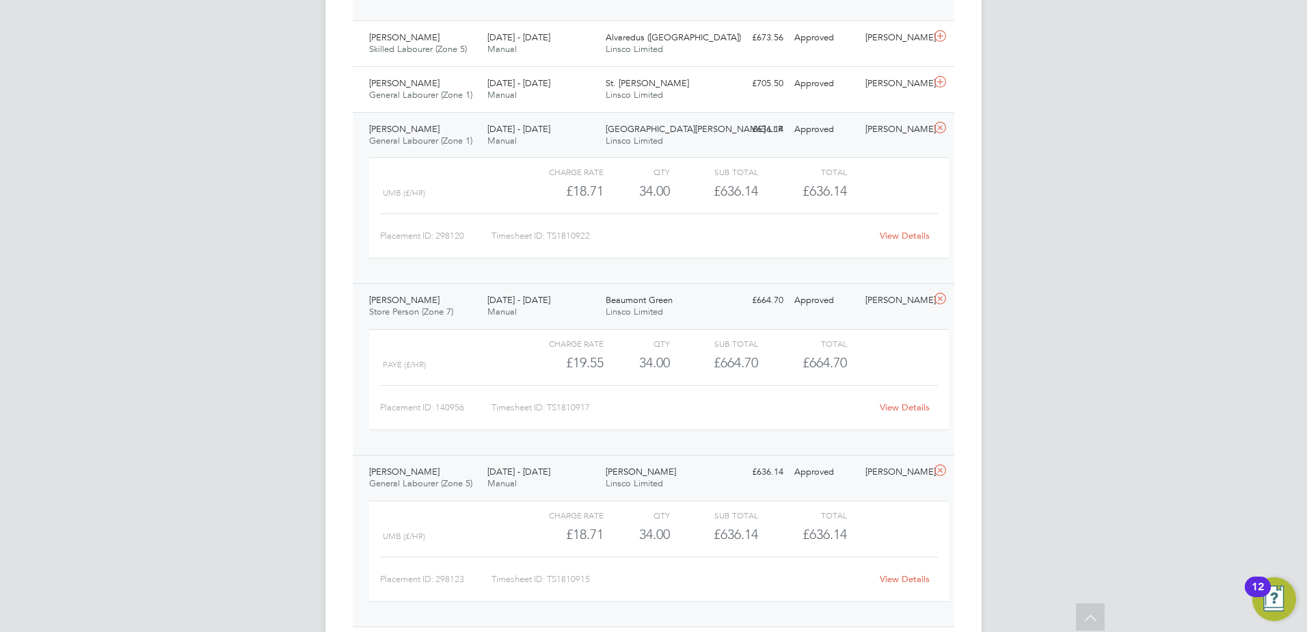
scroll to position [1554, 0]
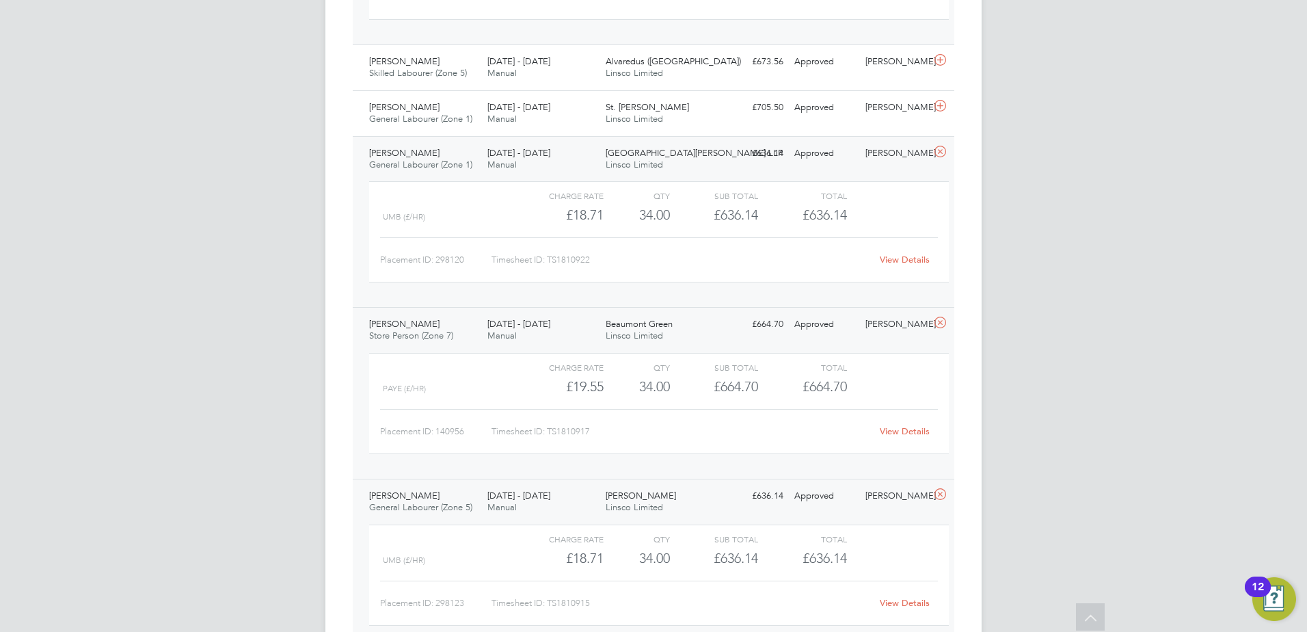
click at [903, 260] on link "View Details" at bounding box center [905, 260] width 50 height 12
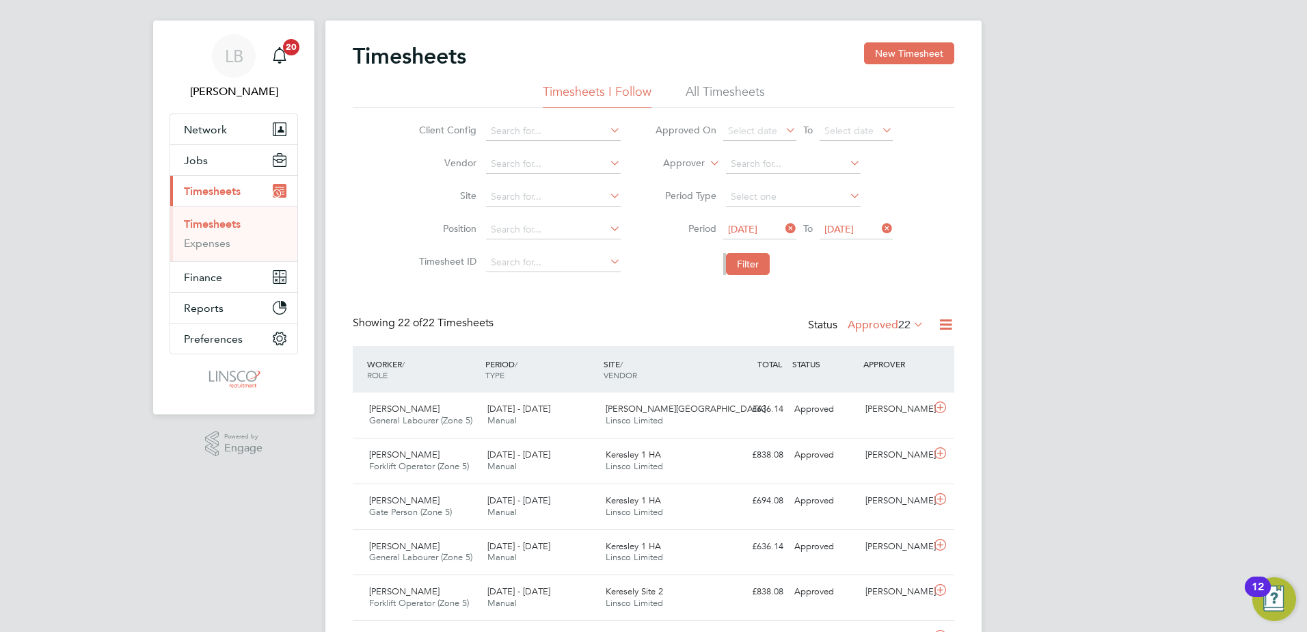
scroll to position [0, 0]
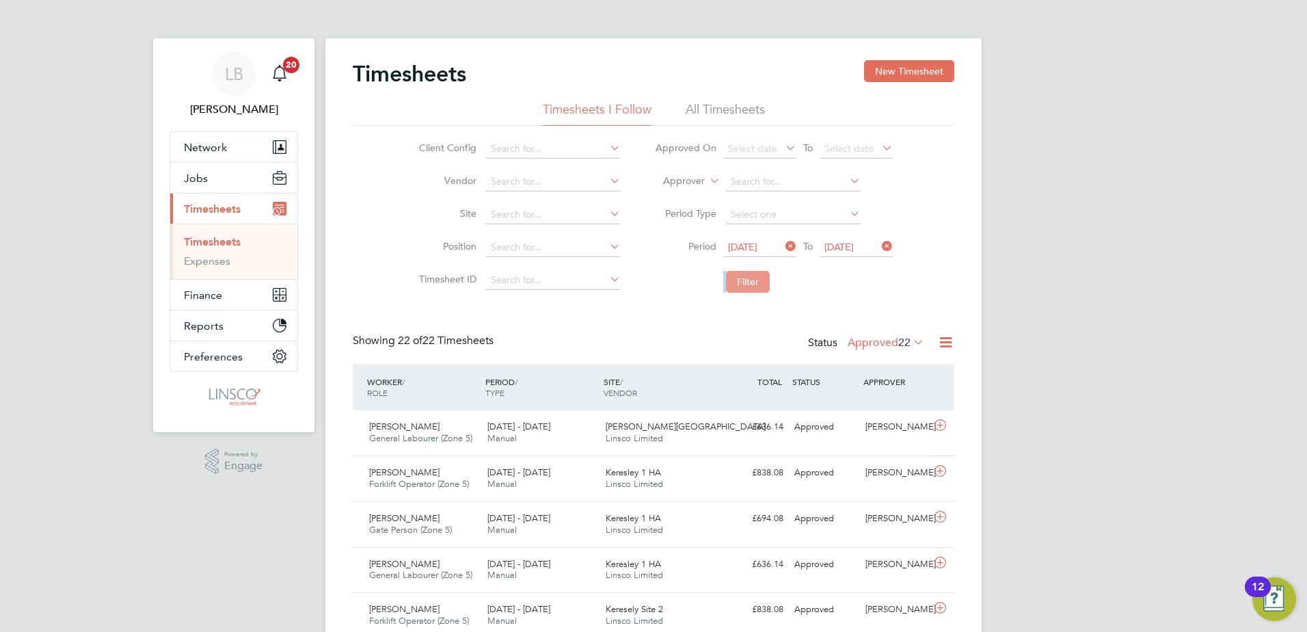
click at [741, 274] on button "Filter" at bounding box center [748, 282] width 44 height 22
click at [757, 299] on li "Filter" at bounding box center [774, 282] width 272 height 36
click at [752, 286] on button "Filter" at bounding box center [748, 282] width 44 height 22
click at [779, 289] on li "Filter" at bounding box center [774, 282] width 272 height 36
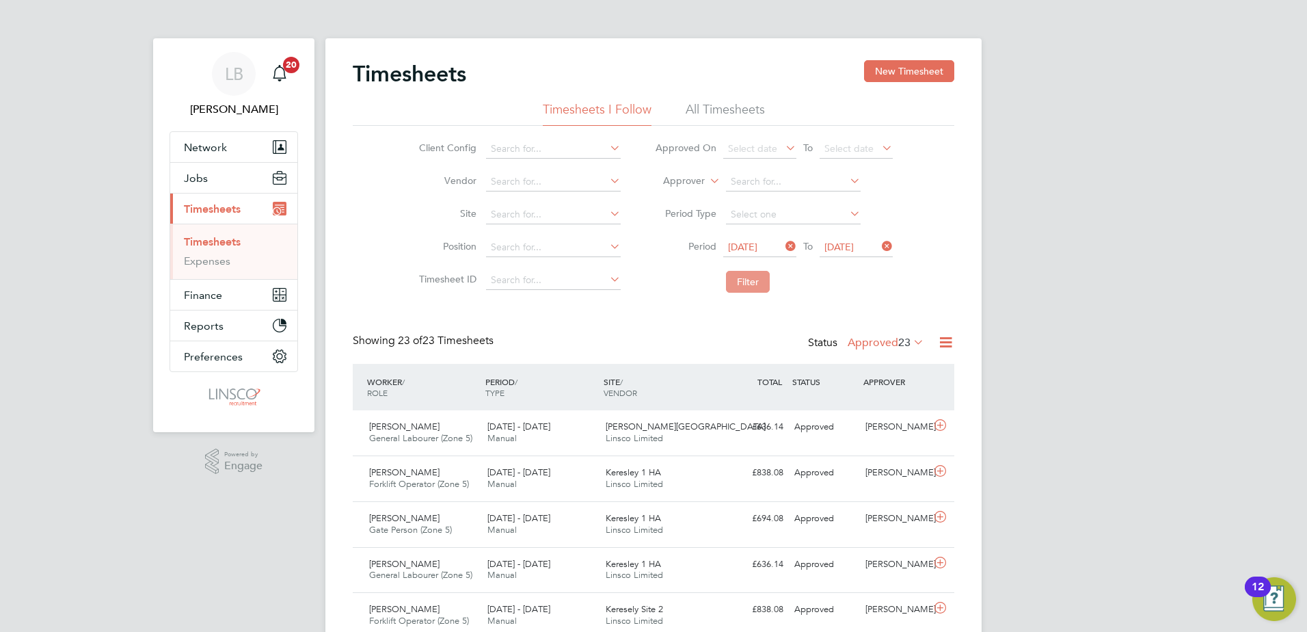
click at [752, 280] on button "Filter" at bounding box center [748, 282] width 44 height 22
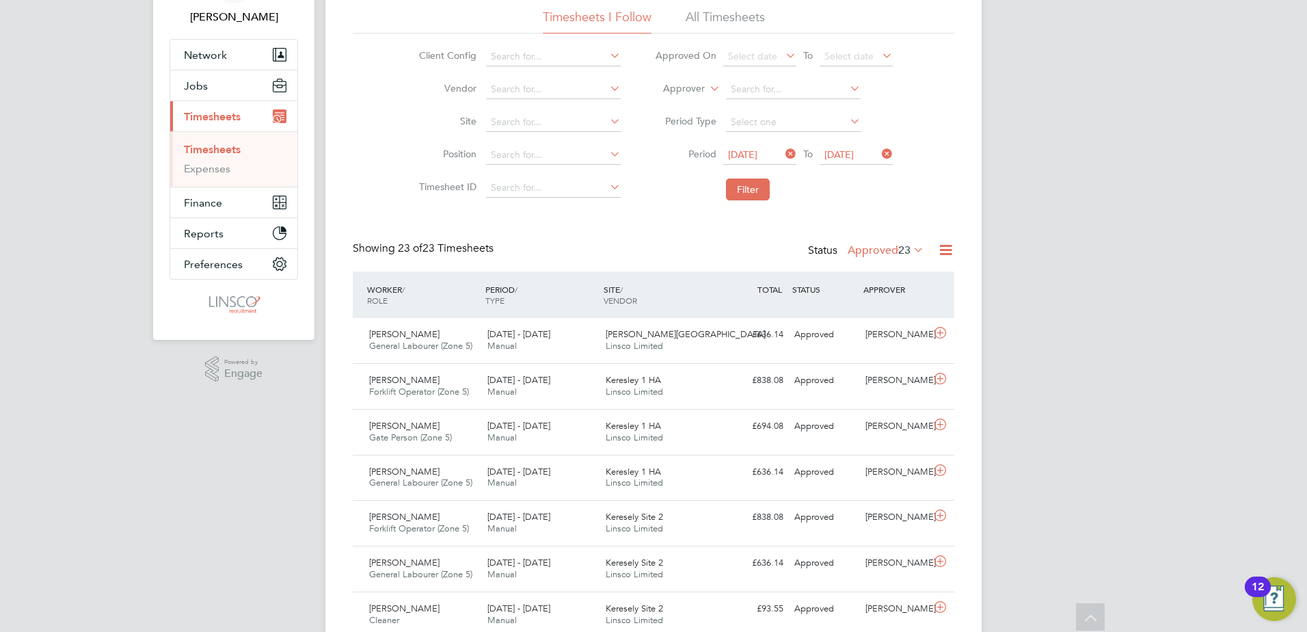
click at [743, 177] on li "Filter" at bounding box center [774, 190] width 272 height 36
click at [749, 188] on button "Filter" at bounding box center [748, 189] width 44 height 22
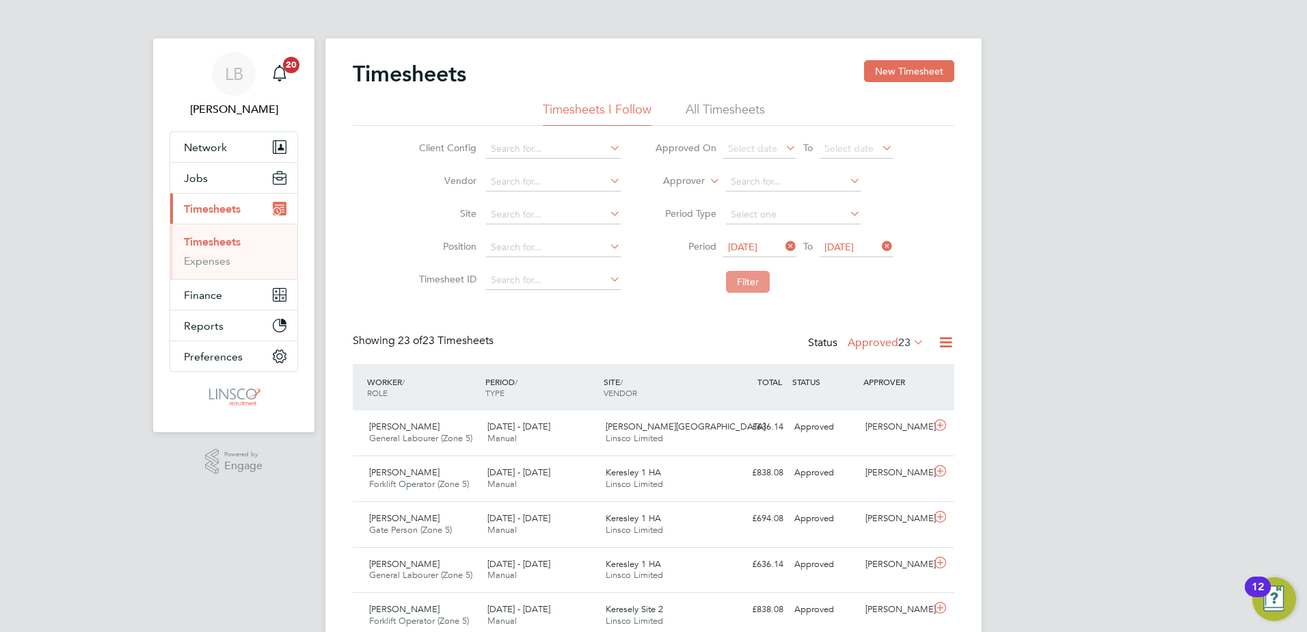
click at [744, 287] on button "Filter" at bounding box center [748, 282] width 44 height 22
click at [734, 285] on button "Filter" at bounding box center [748, 282] width 44 height 22
click at [738, 284] on button "Filter" at bounding box center [748, 282] width 44 height 22
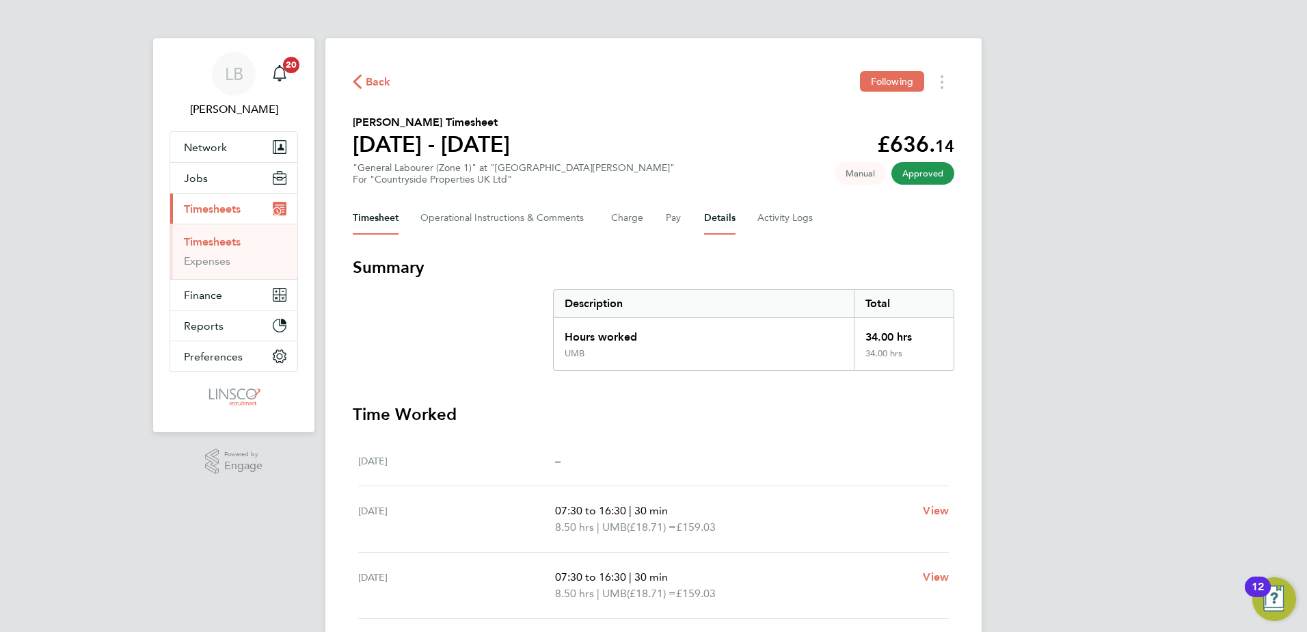
click at [712, 220] on button "Details" at bounding box center [719, 218] width 31 height 33
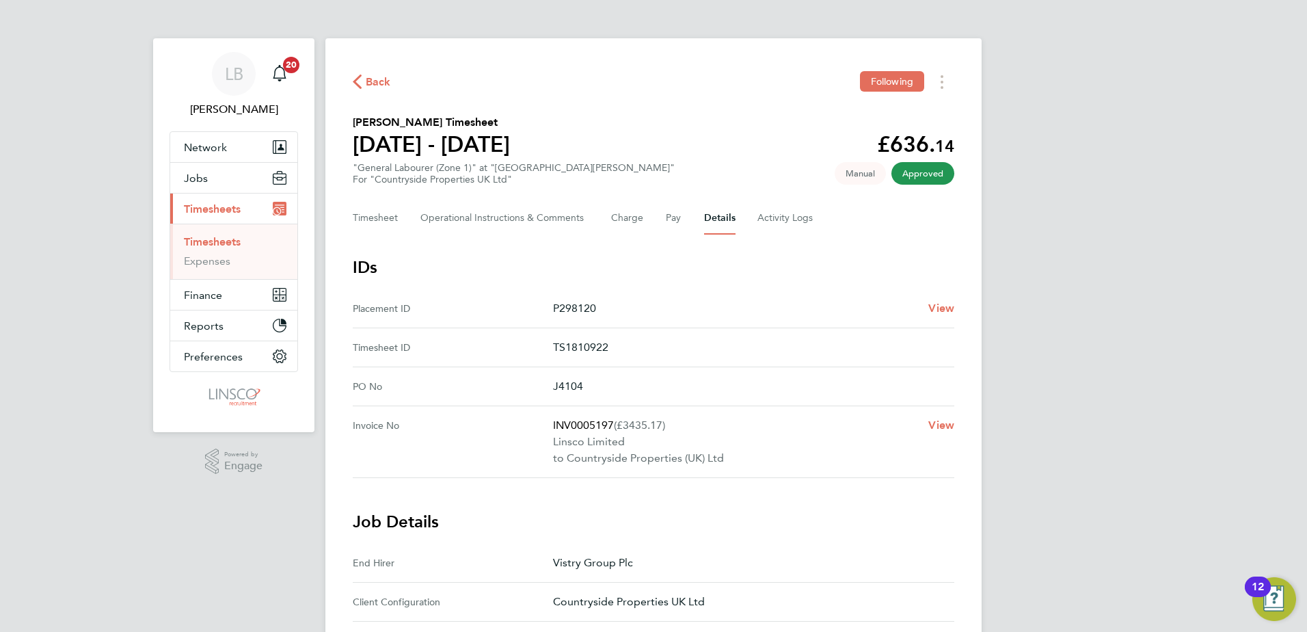
click at [377, 83] on span "Back" at bounding box center [378, 82] width 25 height 16
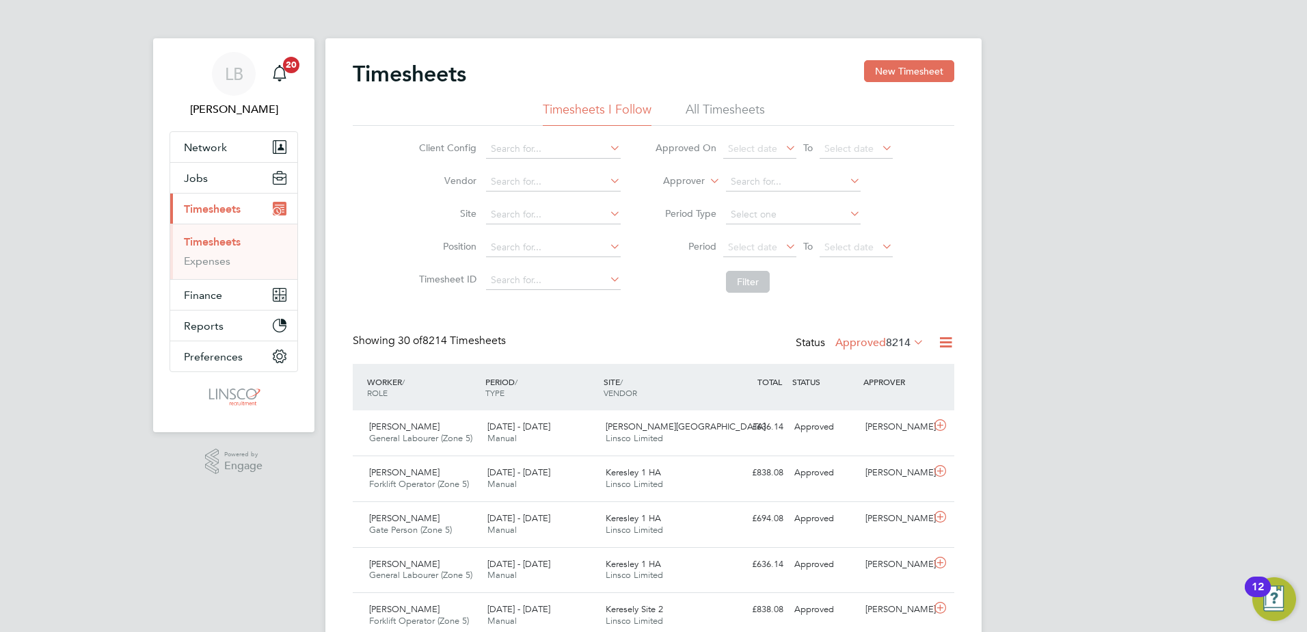
click at [776, 296] on li "Filter" at bounding box center [774, 282] width 272 height 36
click at [780, 245] on span "Select date" at bounding box center [759, 248] width 73 height 18
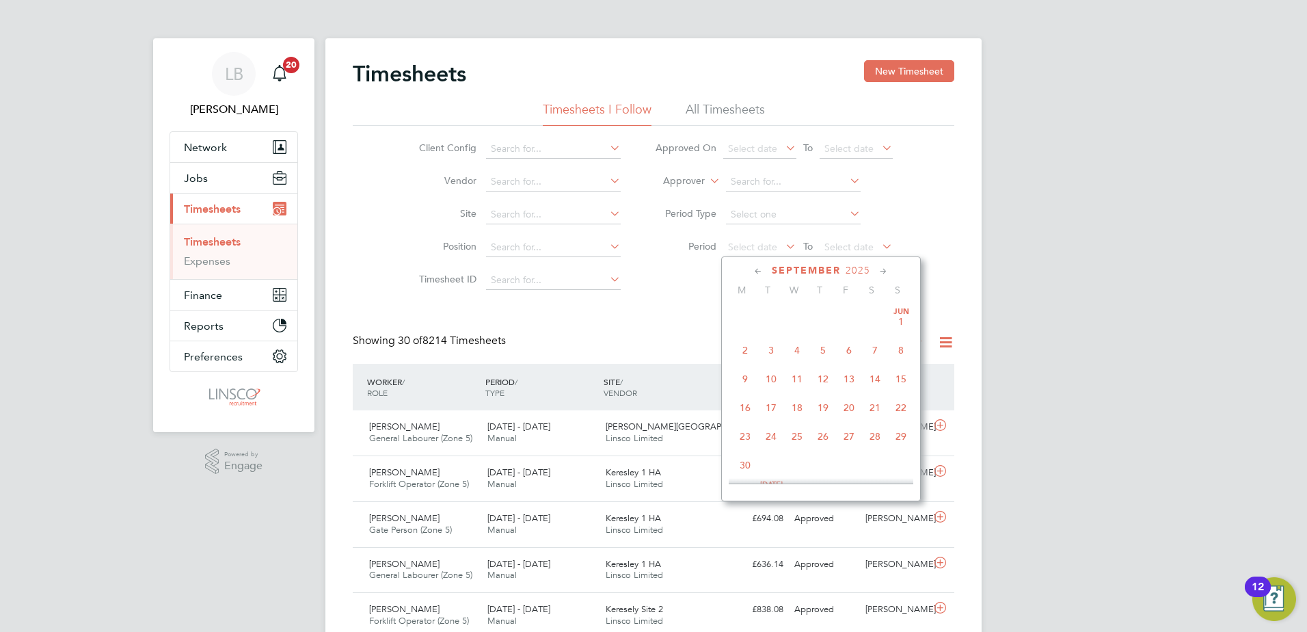
scroll to position [414, 0]
click at [745, 348] on span "25" at bounding box center [745, 339] width 26 height 26
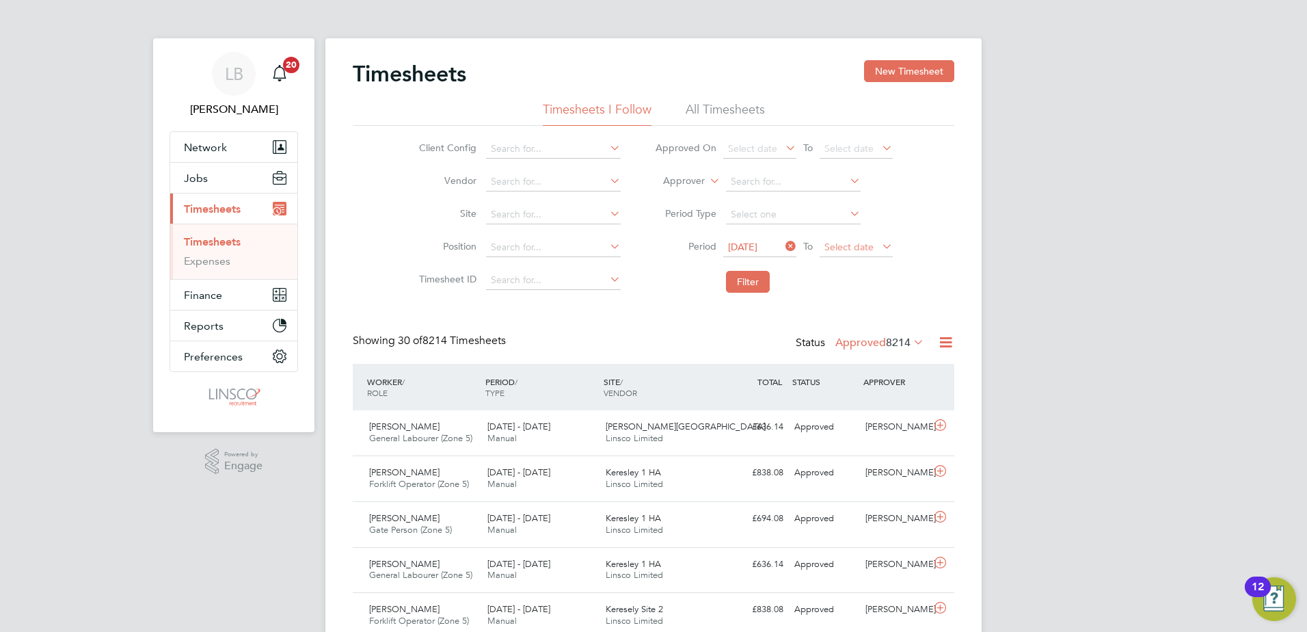
click at [874, 254] on span "Select date" at bounding box center [856, 248] width 73 height 18
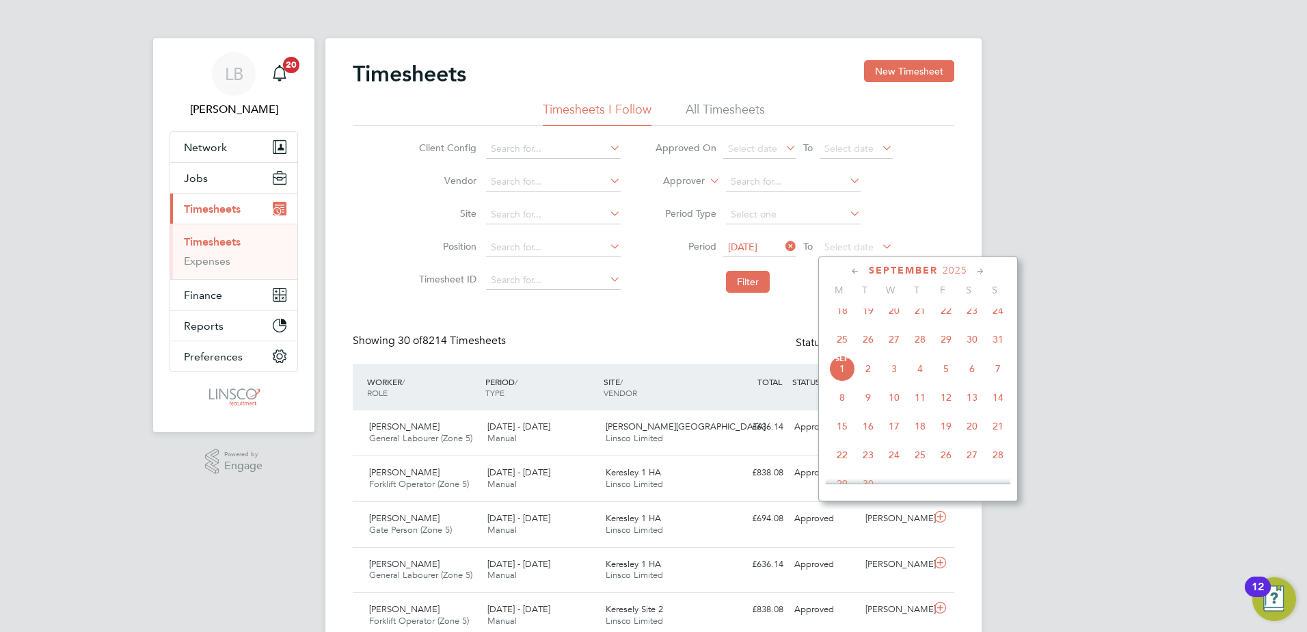
drag, startPoint x: 994, startPoint y: 351, endPoint x: 963, endPoint y: 349, distance: 31.5
click at [996, 350] on span "31" at bounding box center [998, 339] width 26 height 26
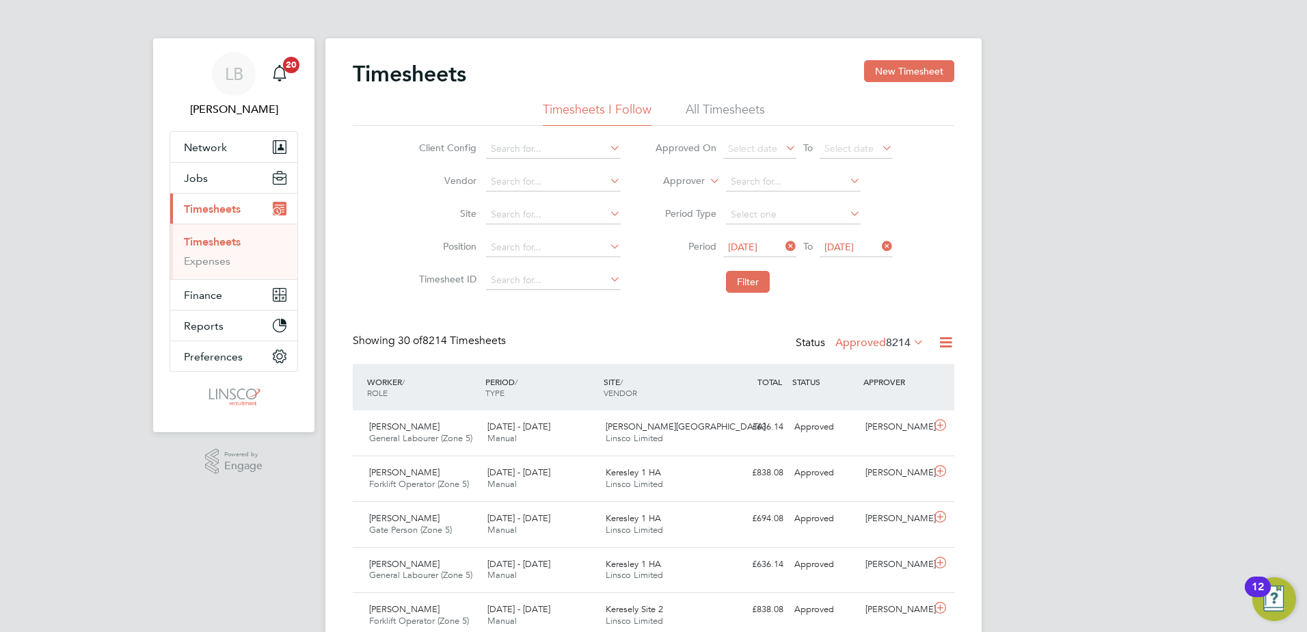
click at [725, 279] on li "Filter" at bounding box center [774, 282] width 272 height 36
click at [742, 280] on button "Filter" at bounding box center [748, 282] width 44 height 22
click at [752, 283] on button "Filter" at bounding box center [748, 282] width 44 height 22
